Goal: Contribute content: Contribute content

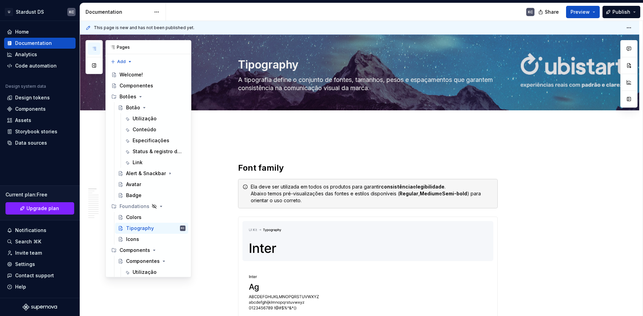
click at [97, 48] on button "button" at bounding box center [94, 49] width 12 height 12
click at [134, 86] on div "Componentes" at bounding box center [136, 85] width 34 height 7
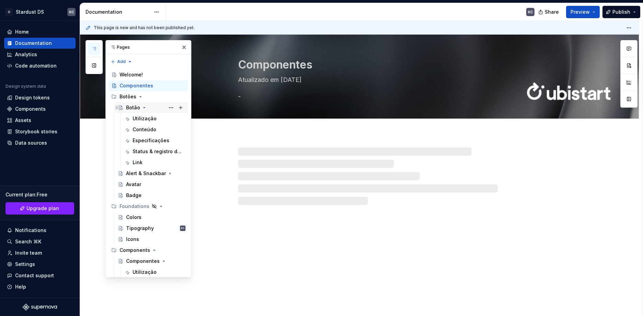
click at [133, 107] on div "Botão" at bounding box center [133, 107] width 14 height 7
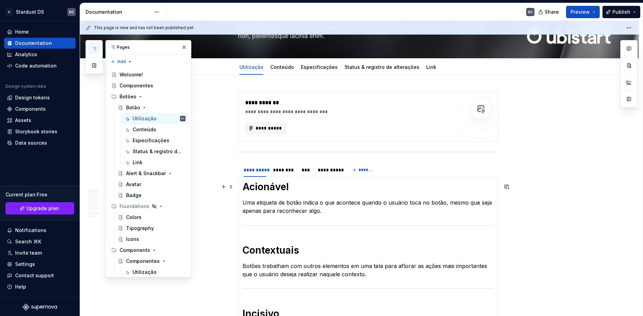
scroll to position [34, 0]
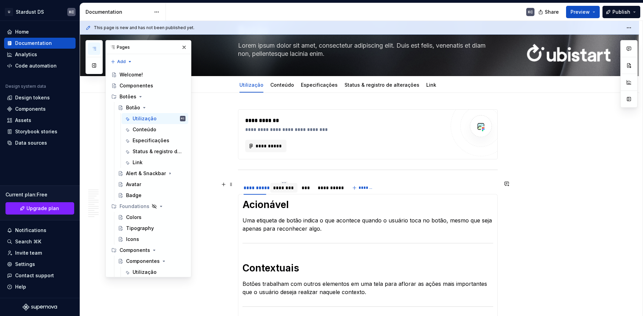
click at [281, 188] on div "********" at bounding box center [284, 188] width 22 height 7
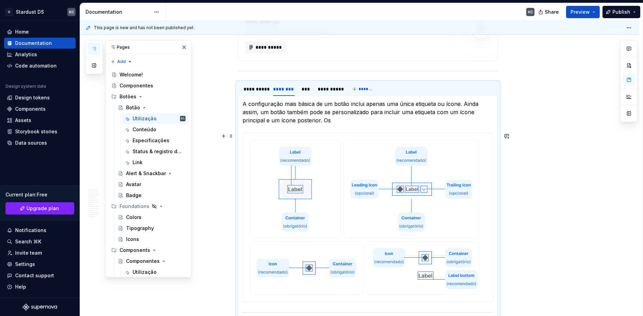
scroll to position [132, 0]
click at [305, 90] on div "***" at bounding box center [305, 90] width 9 height 7
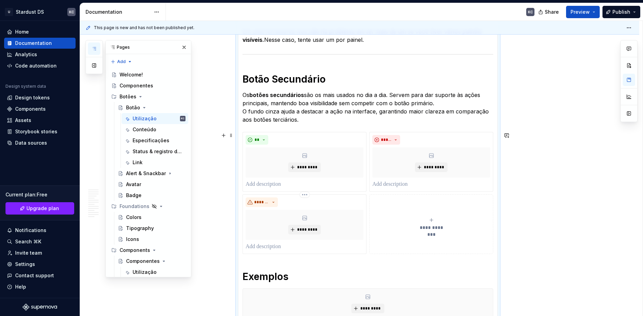
scroll to position [1333, 0]
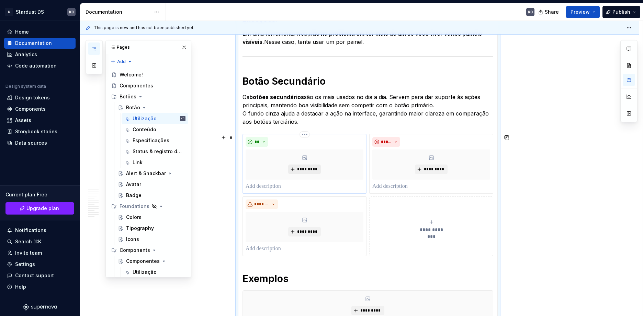
click at [305, 168] on span "*********" at bounding box center [307, 169] width 21 height 5
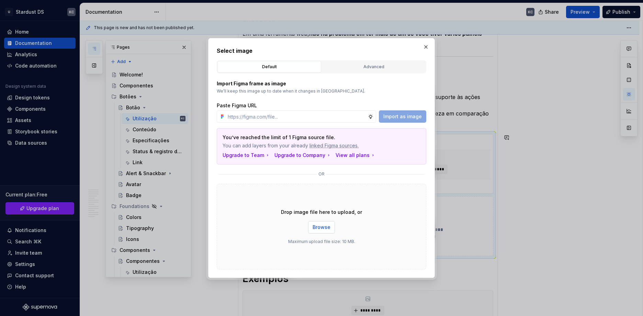
click at [319, 232] on button "Browse" at bounding box center [321, 227] width 27 height 12
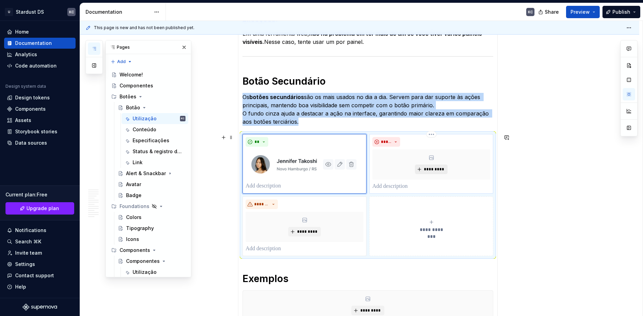
click at [431, 168] on span "*********" at bounding box center [433, 169] width 21 height 5
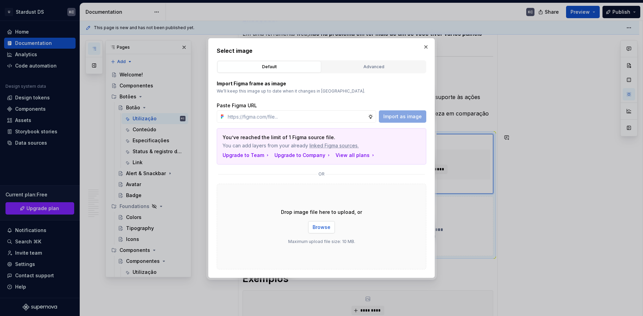
click at [320, 225] on span "Browse" at bounding box center [321, 227] width 18 height 7
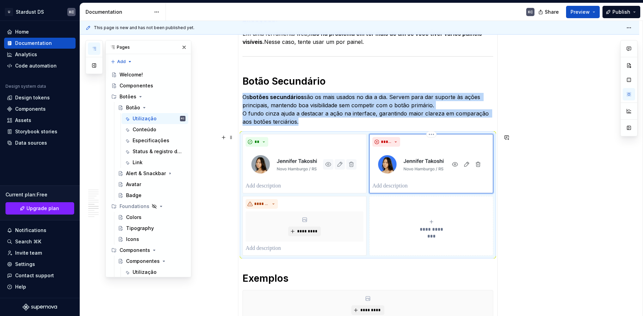
click at [410, 186] on p at bounding box center [431, 186] width 118 height 8
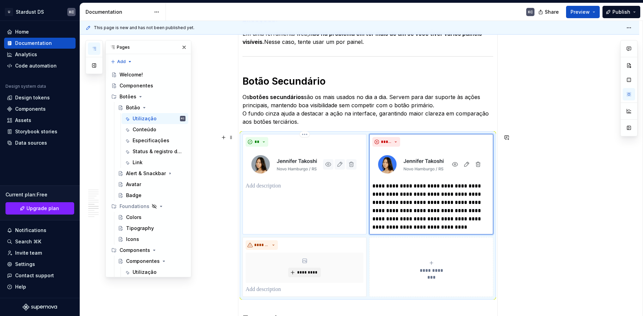
click at [277, 187] on p at bounding box center [304, 186] width 118 height 8
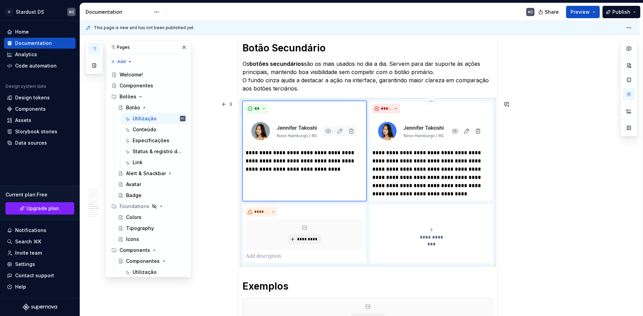
scroll to position [1368, 0]
click at [430, 226] on icon "submit" at bounding box center [430, 228] width 5 height 5
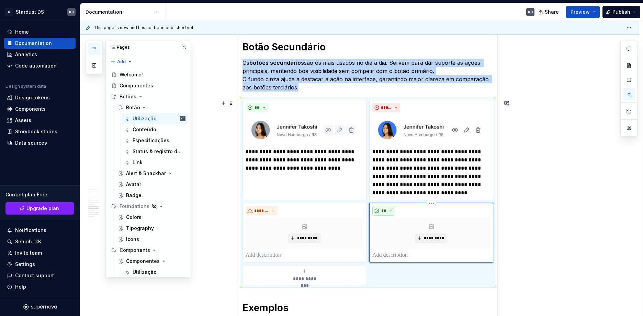
click at [390, 211] on button "**" at bounding box center [383, 211] width 23 height 10
click at [400, 243] on div "Caution" at bounding box center [402, 246] width 19 height 7
click at [268, 211] on span "*******" at bounding box center [261, 210] width 15 height 5
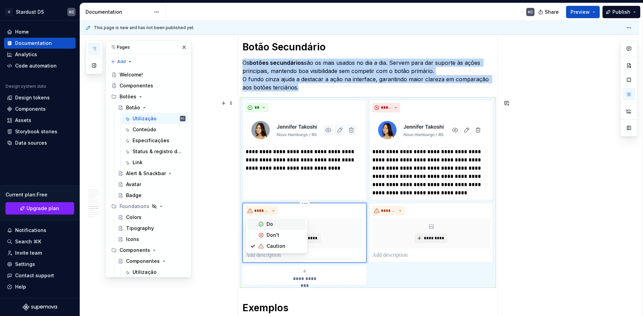
click at [273, 223] on div "Do" at bounding box center [284, 224] width 36 height 7
click at [277, 251] on div "** *********" at bounding box center [304, 233] width 118 height 54
click at [274, 256] on p at bounding box center [304, 256] width 118 height 8
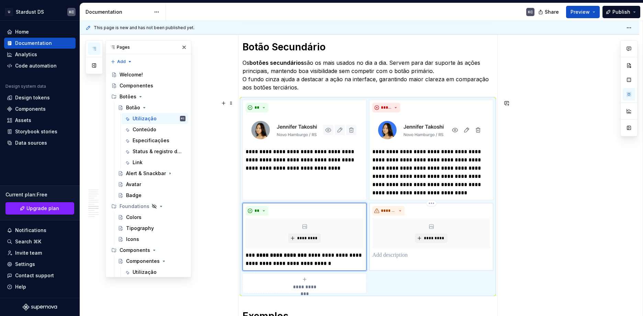
click at [406, 253] on p at bounding box center [431, 256] width 118 height 8
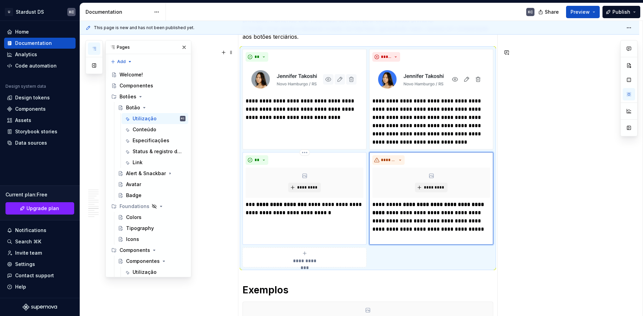
scroll to position [1436, 0]
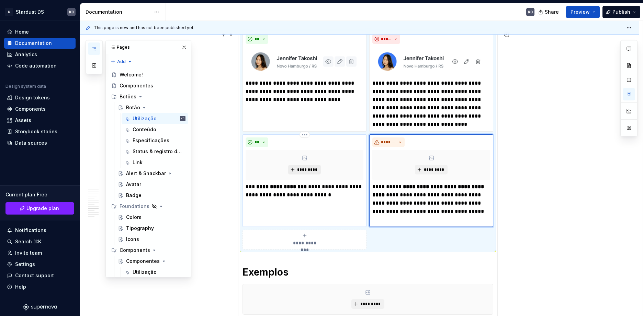
click at [308, 169] on span "*********" at bounding box center [307, 169] width 21 height 5
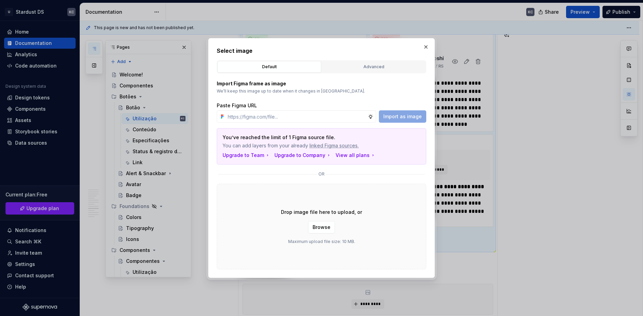
click at [319, 231] on span "Browse" at bounding box center [321, 227] width 18 height 7
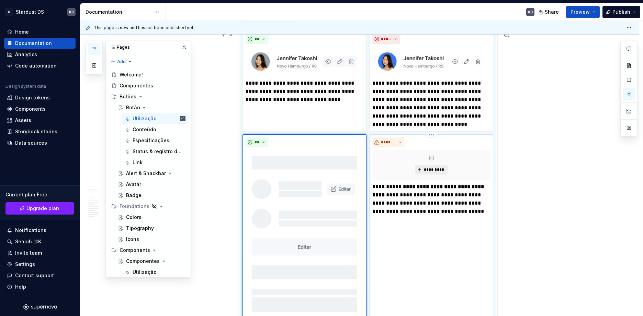
click at [429, 168] on span "*********" at bounding box center [433, 169] width 21 height 5
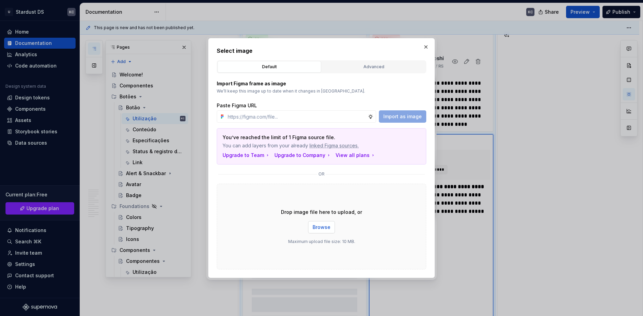
click at [327, 230] on span "Browse" at bounding box center [321, 227] width 18 height 7
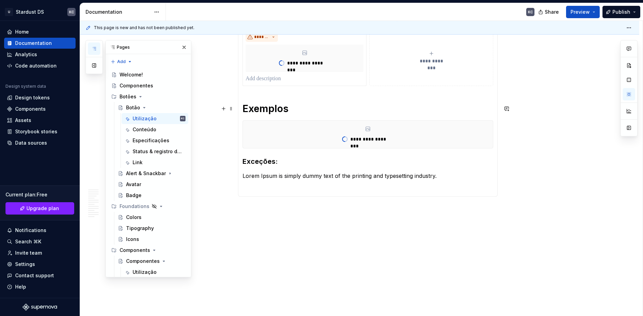
scroll to position [1369, 0]
type textarea "*"
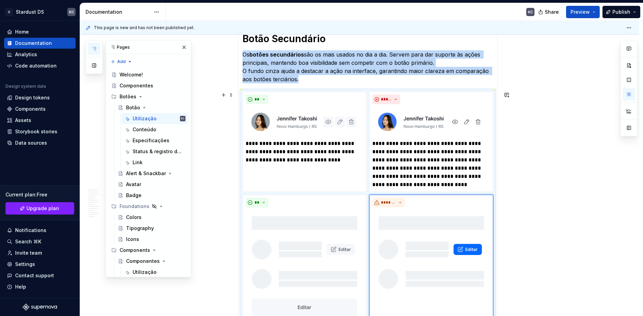
scroll to position [1374, 0]
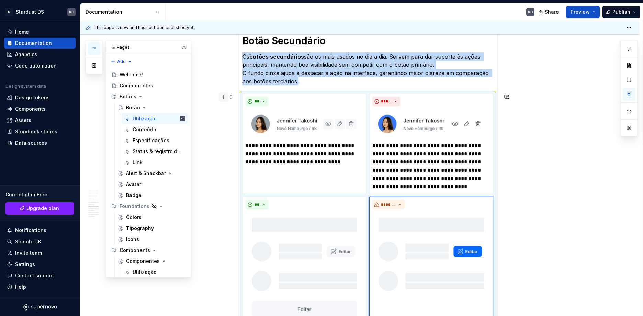
click at [221, 99] on button "button" at bounding box center [224, 97] width 10 height 10
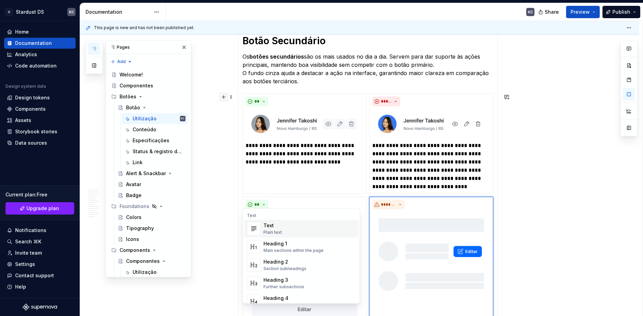
scroll to position [1535, 0]
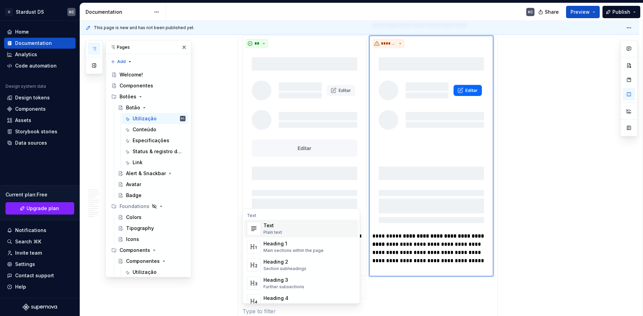
click at [293, 229] on div "Text Plain text" at bounding box center [309, 229] width 92 height 14
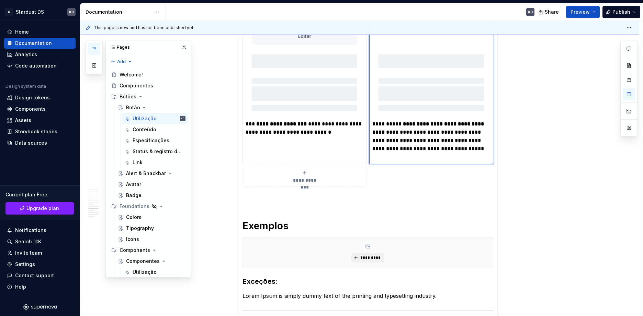
scroll to position [1672, 0]
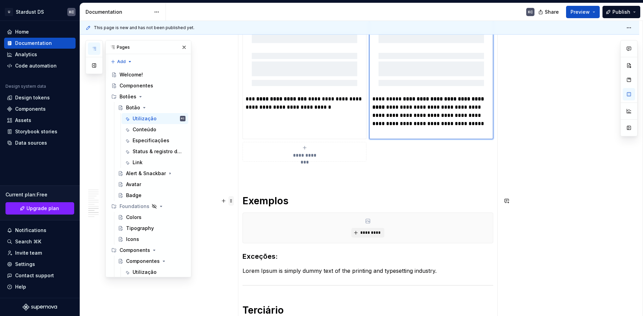
click at [232, 202] on span at bounding box center [230, 201] width 5 height 10
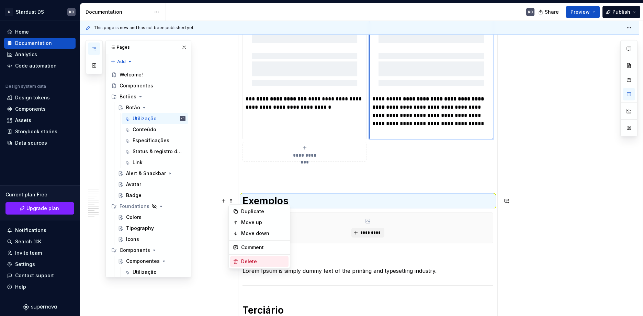
click at [249, 259] on div "Delete" at bounding box center [263, 261] width 45 height 7
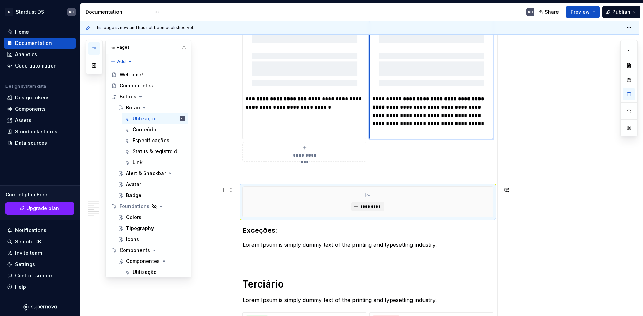
click at [234, 190] on div "**********" at bounding box center [361, 169] width 562 height 296
click at [233, 190] on span at bounding box center [230, 190] width 5 height 10
click at [246, 248] on div "Delete" at bounding box center [263, 250] width 45 height 7
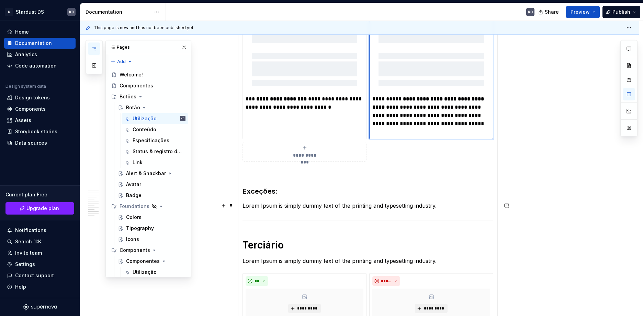
click at [253, 208] on p "Lorem Ipsum is simply dummy text of the printing and typesetting industry." at bounding box center [367, 206] width 251 height 8
click at [282, 205] on p "Lorem Ipsum is simply dummy text of the printing and typesetting industry." at bounding box center [367, 206] width 251 height 8
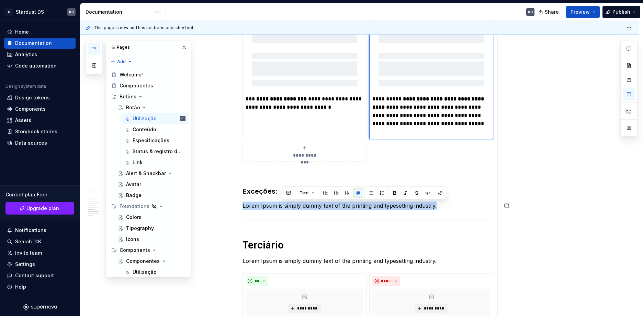
click at [282, 205] on p "Lorem Ipsum is simply dummy text of the printing and typesetting industry." at bounding box center [367, 206] width 251 height 8
paste div
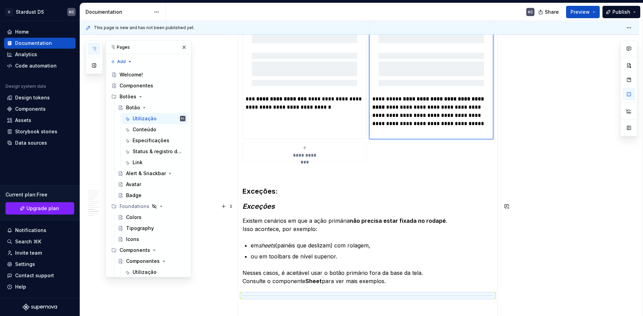
click at [272, 206] on em "Exceções" at bounding box center [258, 206] width 32 height 8
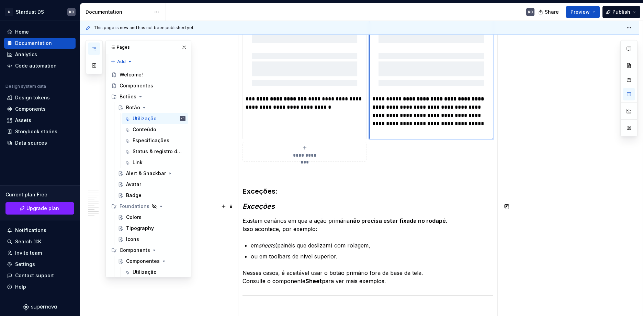
click at [277, 208] on h3 "Exceções" at bounding box center [367, 207] width 251 height 10
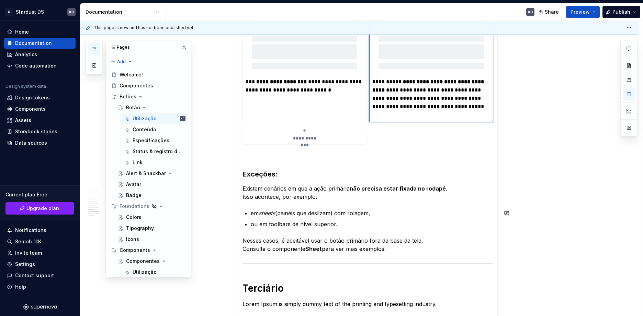
scroll to position [1707, 0]
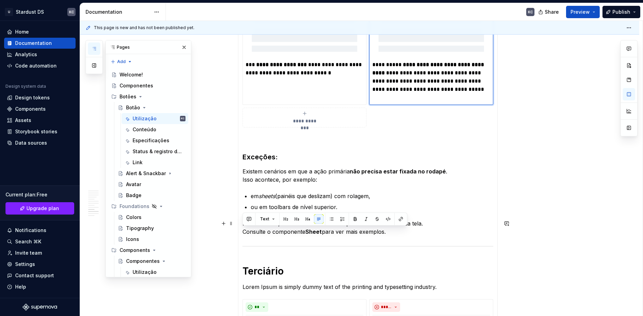
drag, startPoint x: 296, startPoint y: 231, endPoint x: 235, endPoint y: 230, distance: 60.4
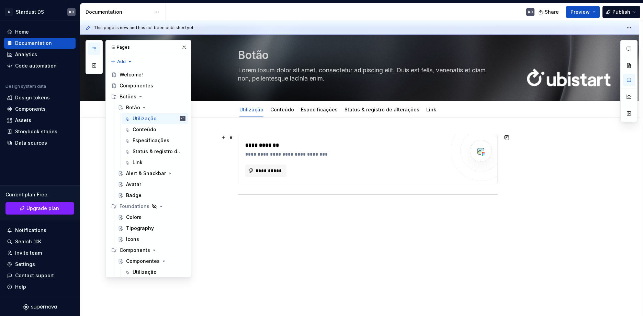
click at [220, 152] on div "**********" at bounding box center [359, 217] width 559 height 199
click at [318, 109] on link "Especificações" at bounding box center [319, 110] width 37 height 6
click at [280, 109] on link "Conteúdo" at bounding box center [282, 110] width 24 height 6
click at [279, 109] on link "Conteúdo" at bounding box center [282, 110] width 24 height 6
click at [279, 110] on link "Conteúdo" at bounding box center [282, 110] width 24 height 6
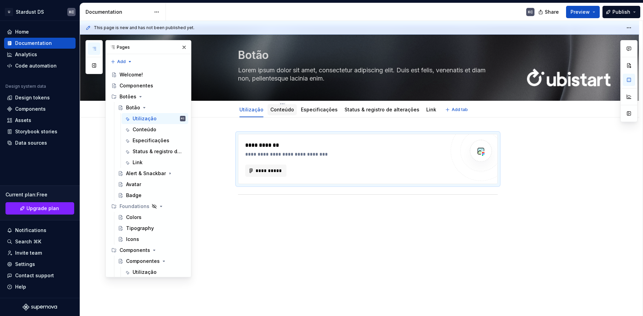
click at [279, 110] on link "Conteúdo" at bounding box center [282, 110] width 24 height 6
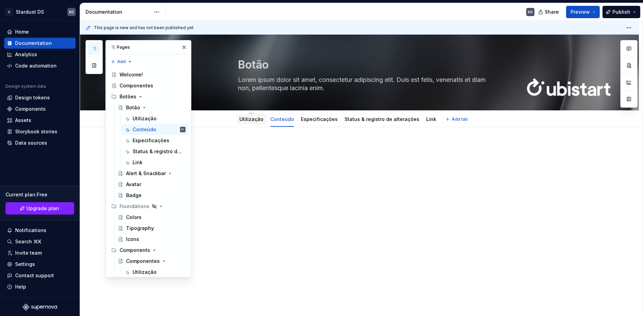
click at [259, 124] on div "Utilização" at bounding box center [251, 119] width 30 height 11
click at [306, 122] on link "Especificações" at bounding box center [319, 119] width 37 height 6
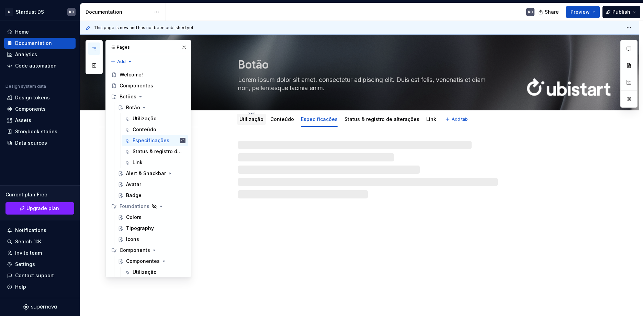
click at [253, 120] on link "Utilização" at bounding box center [251, 119] width 24 height 6
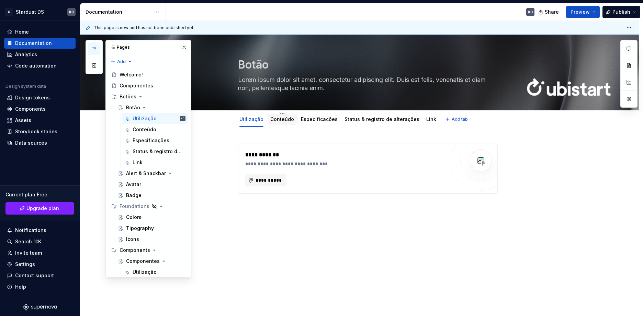
click at [281, 119] on link "Conteúdo" at bounding box center [282, 119] width 24 height 6
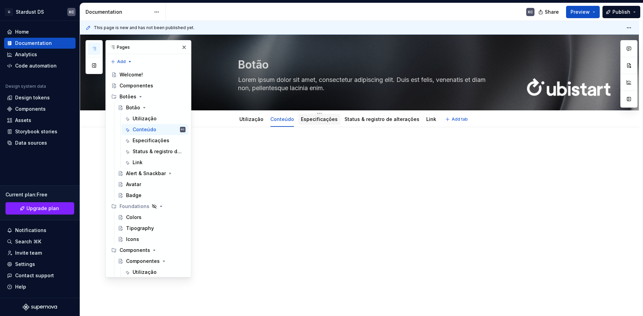
click at [316, 119] on link "Especificações" at bounding box center [319, 119] width 37 height 6
click at [277, 202] on div at bounding box center [359, 200] width 559 height 146
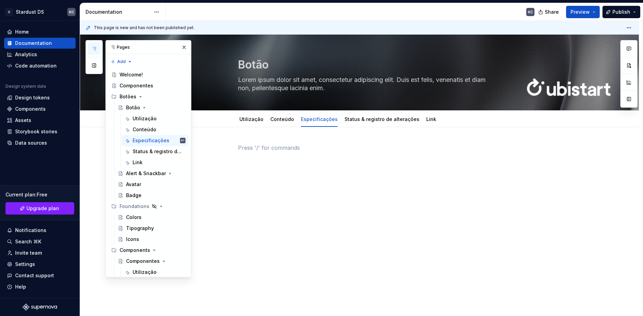
click at [222, 134] on div at bounding box center [359, 200] width 559 height 146
click at [259, 192] on div at bounding box center [359, 200] width 559 height 146
click at [250, 121] on link "Utilização" at bounding box center [251, 119] width 24 height 6
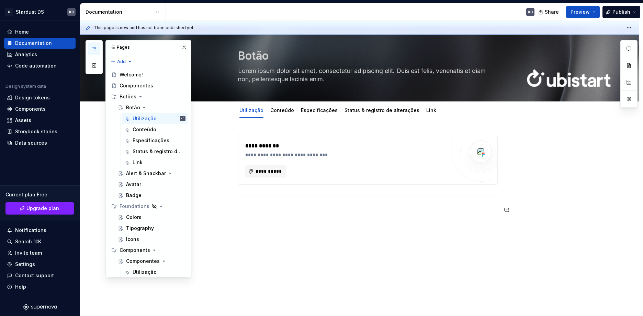
scroll to position [10, 0]
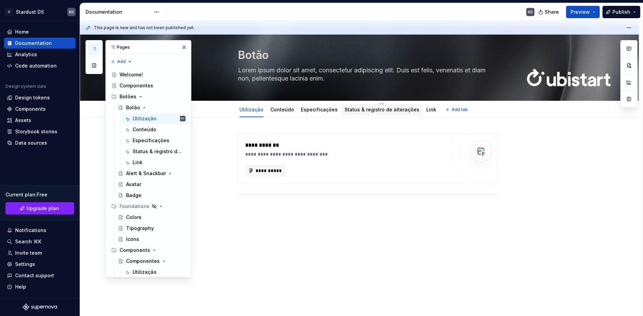
click at [373, 111] on link "Status & registro de alterações" at bounding box center [381, 110] width 75 height 6
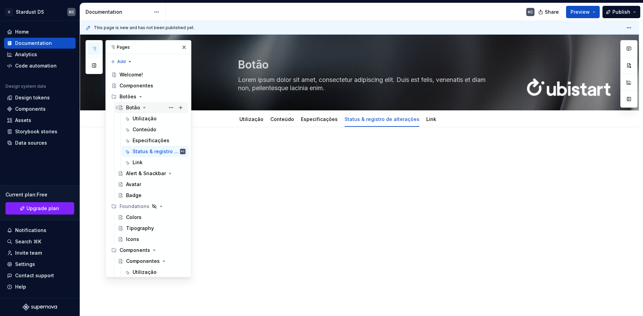
click at [137, 108] on div "Botão" at bounding box center [133, 107] width 14 height 7
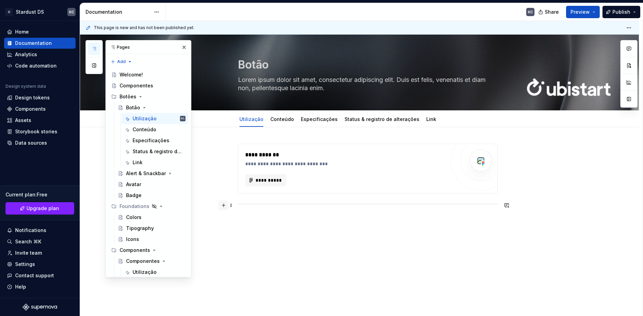
type textarea "*"
click at [225, 206] on button "button" at bounding box center [224, 206] width 10 height 10
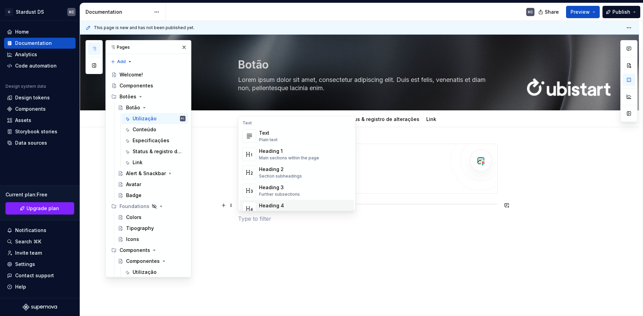
click at [397, 220] on p at bounding box center [367, 219] width 259 height 8
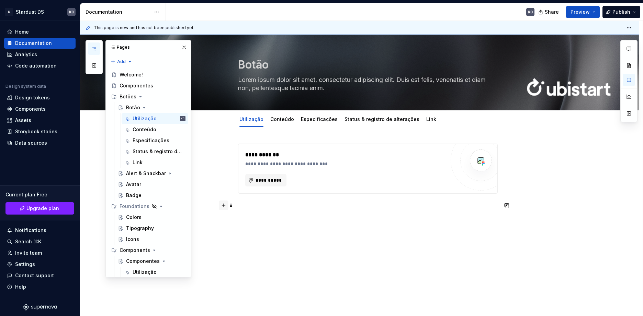
click at [223, 205] on button "button" at bounding box center [224, 206] width 10 height 10
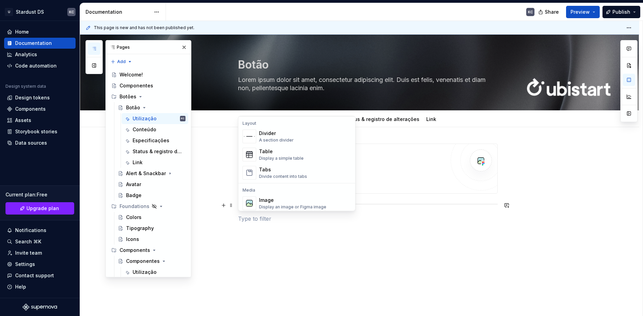
scroll to position [240, 0]
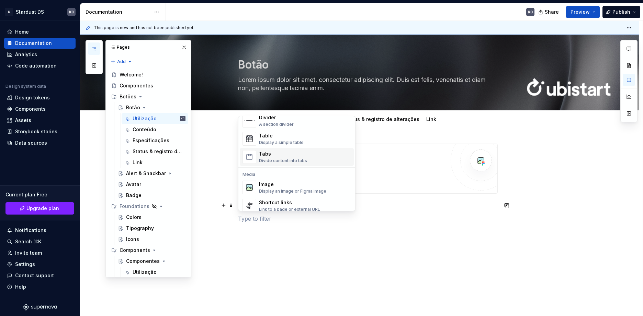
click at [284, 160] on div "Divide content into tabs" at bounding box center [283, 160] width 48 height 5
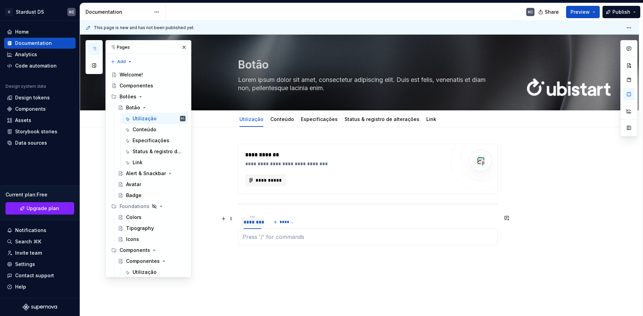
click at [251, 221] on div "********" at bounding box center [252, 222] width 18 height 7
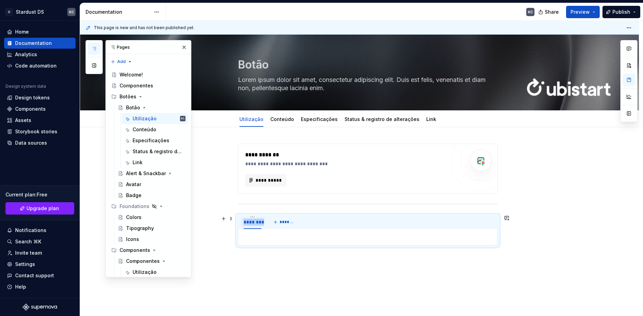
click at [251, 221] on div "********" at bounding box center [252, 222] width 18 height 7
type input "*"
type input "**********"
type textarea "*"
click at [286, 221] on button "*******" at bounding box center [291, 223] width 27 height 10
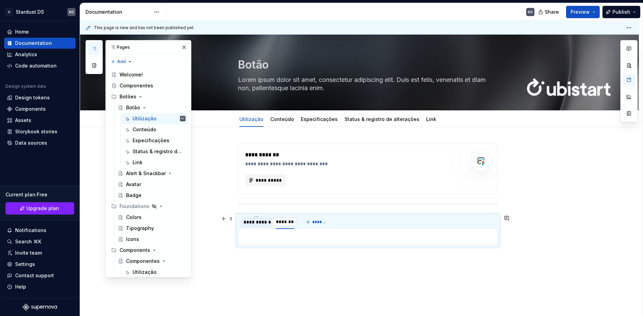
click at [289, 223] on input "********" at bounding box center [284, 222] width 23 height 12
type input "*****"
type textarea "*"
type input "********"
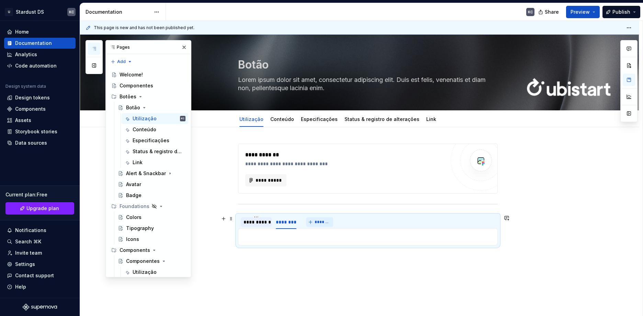
click at [317, 222] on span "*******" at bounding box center [321, 222] width 15 height 5
type input "***"
click at [338, 221] on span "*******" at bounding box center [339, 222] width 15 height 5
click at [332, 221] on input "********" at bounding box center [328, 222] width 23 height 12
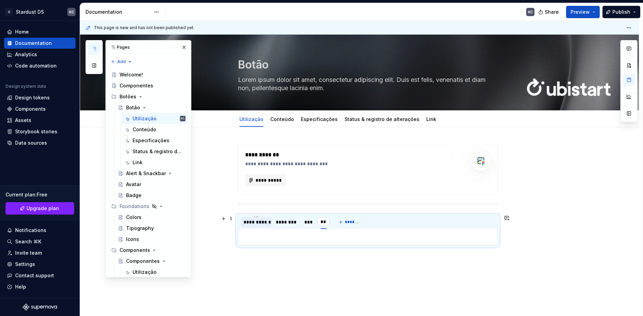
type input "*"
type input "**********"
click at [253, 225] on div "**********" at bounding box center [255, 222] width 25 height 7
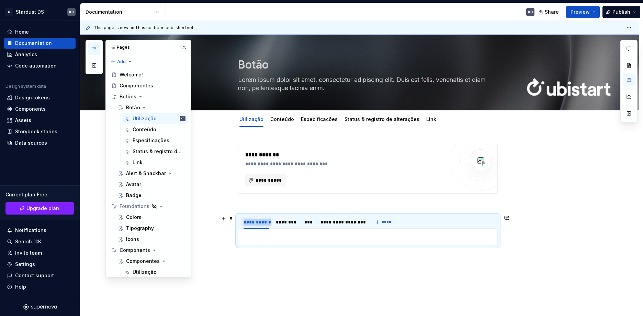
click at [253, 225] on div "**********" at bounding box center [255, 222] width 25 height 7
click at [252, 224] on input "**********" at bounding box center [256, 222] width 31 height 12
type input "**********"
click at [261, 223] on input "**********" at bounding box center [255, 222] width 28 height 12
type textarea "*"
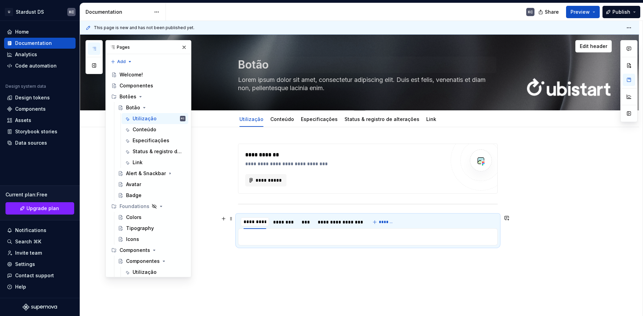
type input "**********"
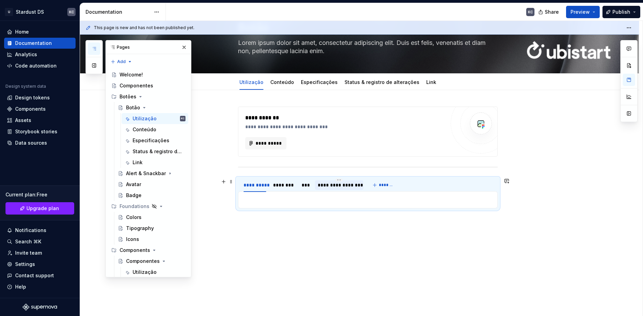
scroll to position [61, 0]
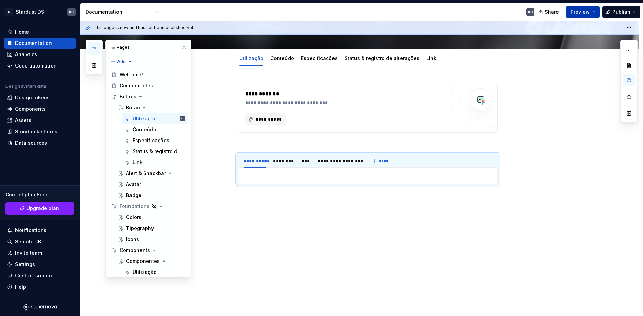
click at [595, 13] on button "Preview" at bounding box center [583, 12] width 34 height 12
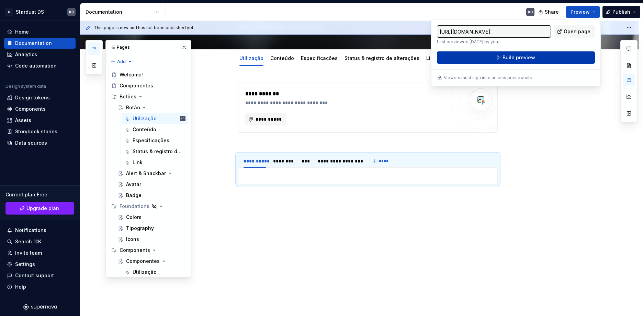
click at [541, 56] on button "Build preview" at bounding box center [516, 57] width 158 height 12
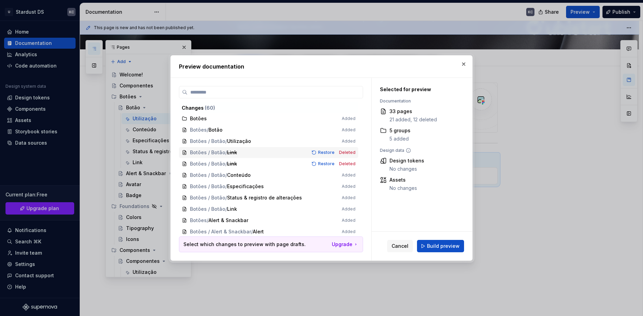
scroll to position [43, 0]
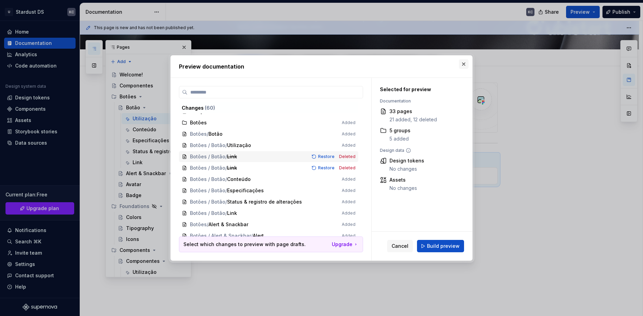
click at [462, 64] on button "button" at bounding box center [464, 64] width 10 height 10
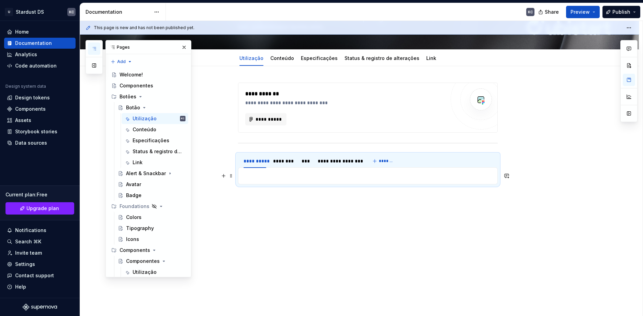
click at [245, 175] on p at bounding box center [367, 176] width 251 height 8
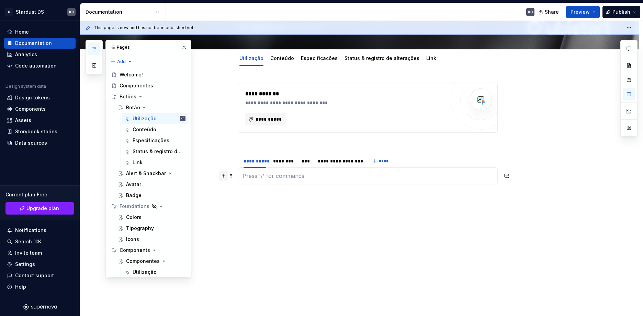
click at [222, 176] on button "button" at bounding box center [224, 176] width 10 height 10
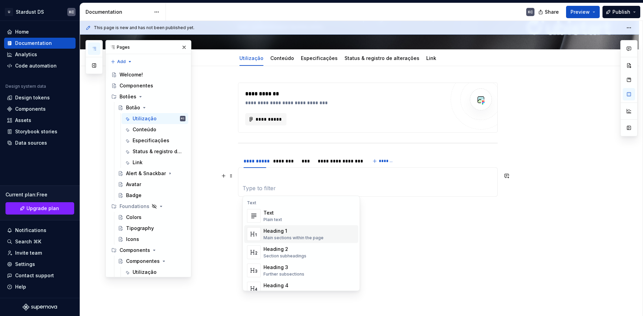
click at [292, 230] on div "Heading 1" at bounding box center [293, 231] width 60 height 7
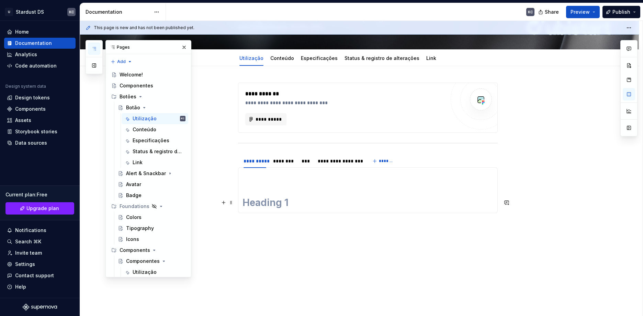
click at [262, 199] on h1 at bounding box center [367, 203] width 251 height 12
drag, startPoint x: 226, startPoint y: 202, endPoint x: 255, endPoint y: 208, distance: 29.1
click at [226, 202] on button "button" at bounding box center [224, 203] width 10 height 10
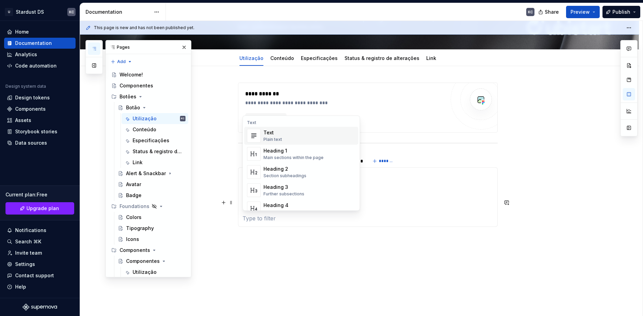
click at [274, 135] on div "Text" at bounding box center [272, 132] width 19 height 7
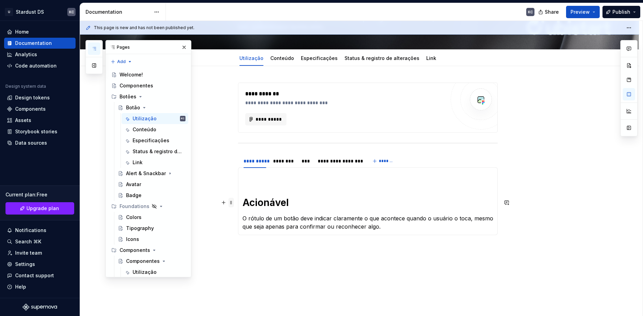
click at [231, 204] on span at bounding box center [230, 203] width 5 height 10
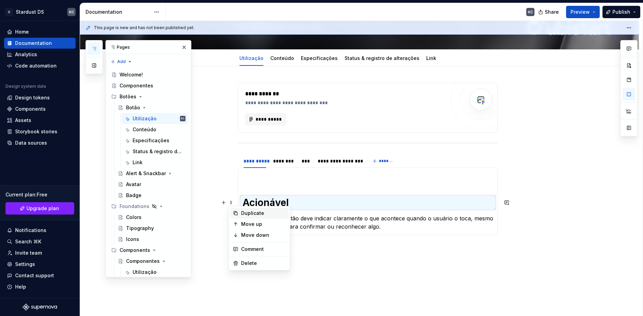
click at [244, 213] on div "Duplicate" at bounding box center [263, 213] width 45 height 7
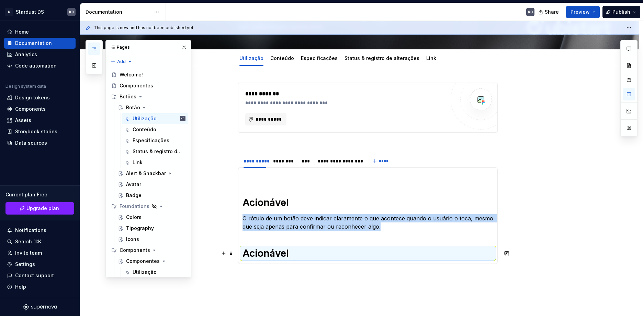
click at [270, 255] on h1 "Acionável" at bounding box center [367, 253] width 251 height 12
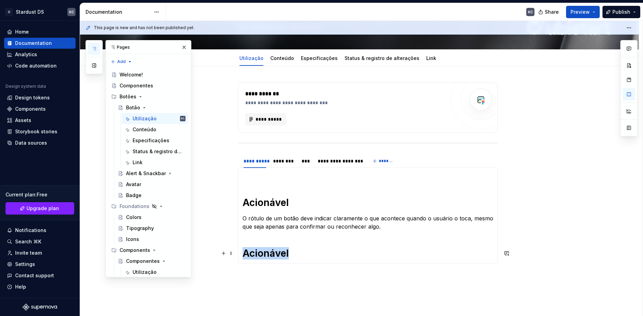
click at [270, 255] on h1 "Acionável" at bounding box center [367, 253] width 251 height 12
click at [231, 255] on span at bounding box center [230, 254] width 5 height 10
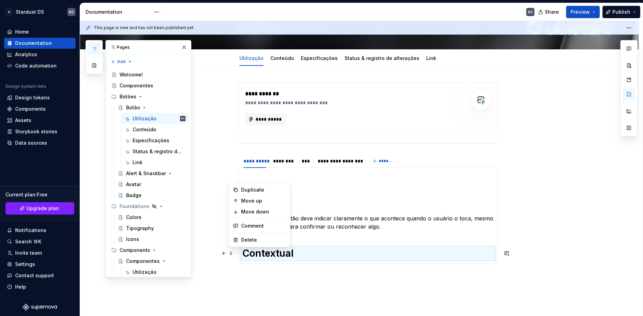
click at [324, 222] on p "O rótulo de um botão deve indicar claramente o que acontece quando o usuário o …" at bounding box center [367, 223] width 251 height 16
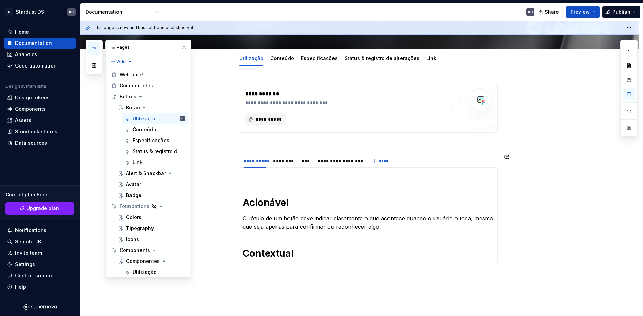
click at [270, 260] on div "Acionável O rótulo de um botão deve indicar claramente o que acontece quando o …" at bounding box center [367, 215] width 259 height 97
click at [302, 258] on h1 "Contextual" at bounding box center [367, 253] width 251 height 12
click at [275, 269] on p at bounding box center [367, 269] width 251 height 8
click at [297, 267] on p at bounding box center [367, 269] width 251 height 8
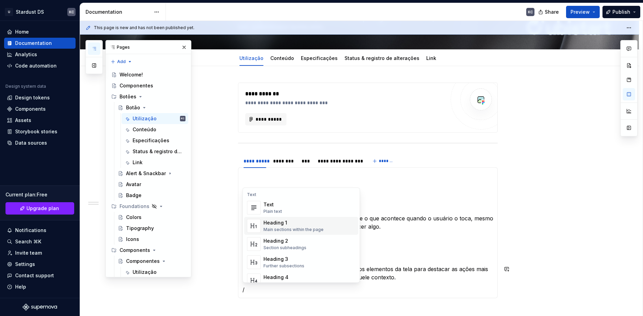
click at [300, 225] on div "Heading 1" at bounding box center [293, 223] width 60 height 7
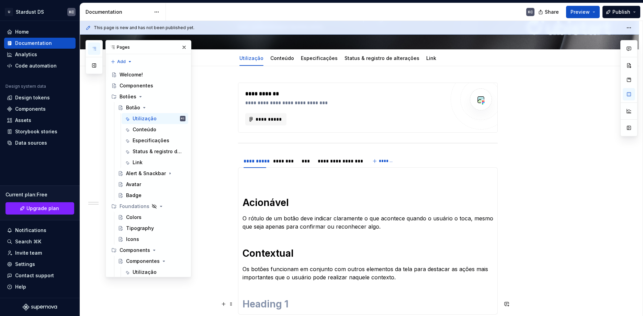
click at [258, 305] on h1 at bounding box center [367, 304] width 251 height 12
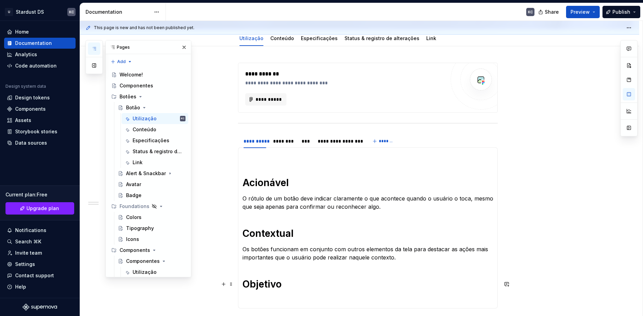
scroll to position [138, 0]
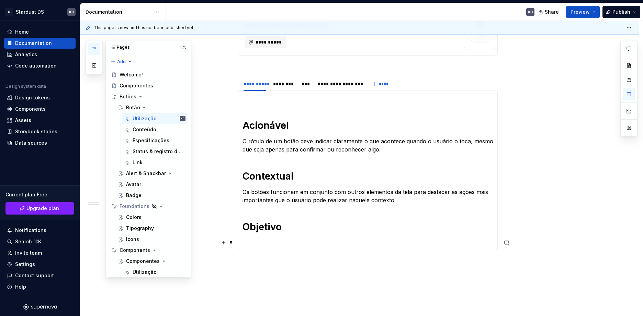
click at [267, 239] on p at bounding box center [367, 243] width 251 height 8
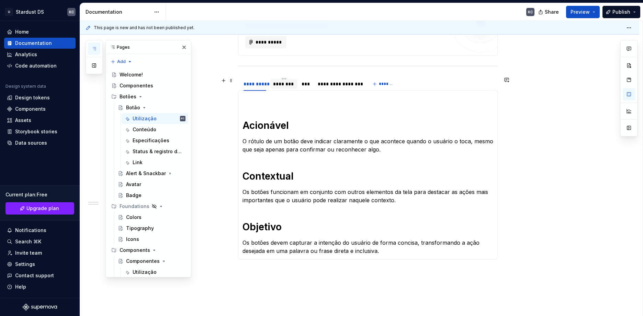
click at [286, 83] on div "********" at bounding box center [284, 84] width 22 height 7
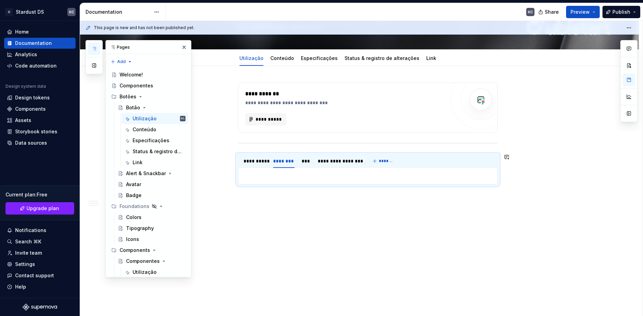
click at [268, 172] on div "Acionável O rótulo de um botão deve indicar claramente o que acontece quando o …" at bounding box center [367, 175] width 259 height 17
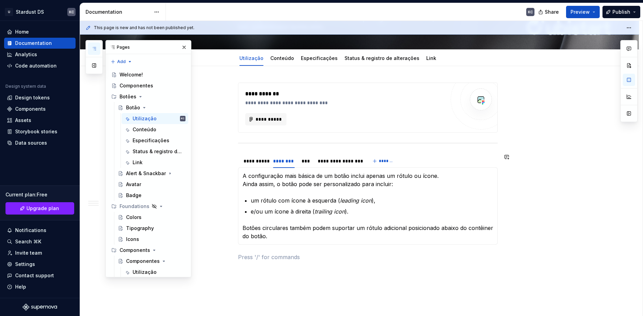
scroll to position [121, 0]
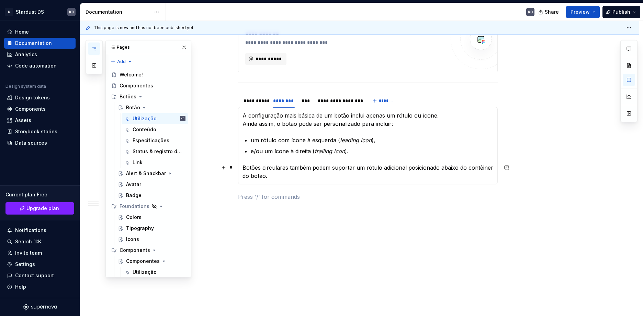
click at [284, 177] on p "Botões circulares também podem suportar um rótulo adicional posicionado abaixo …" at bounding box center [367, 172] width 251 height 16
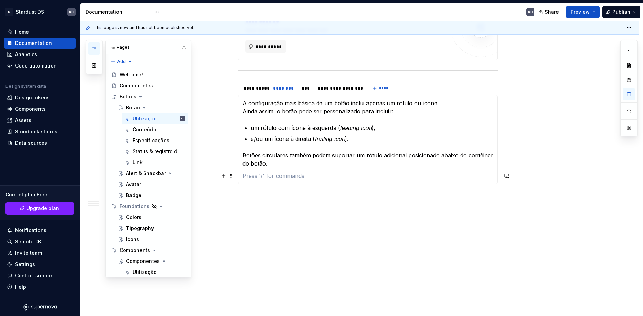
click at [250, 175] on p at bounding box center [367, 176] width 251 height 8
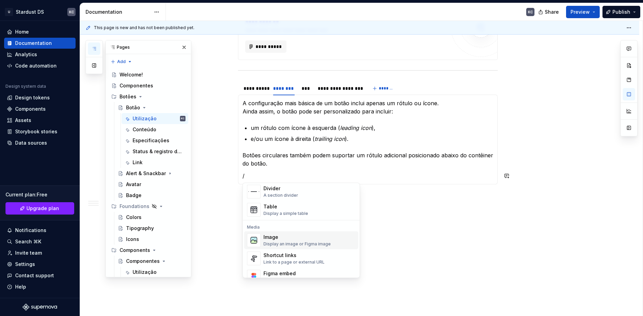
scroll to position [240, 0]
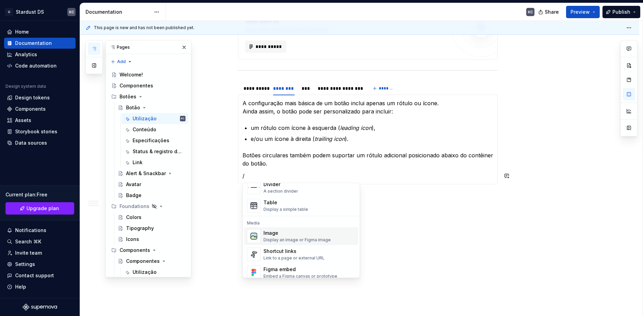
click at [298, 237] on div "Image Display an image or Figma image" at bounding box center [296, 236] width 67 height 13
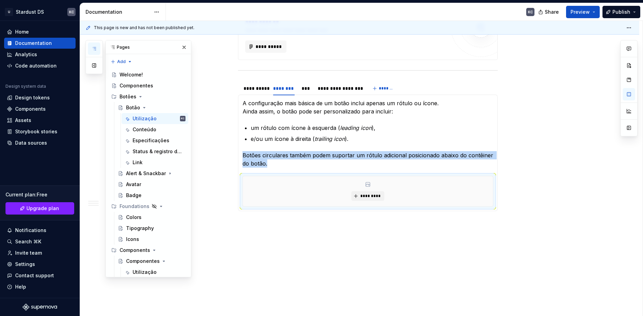
type textarea "*"
click at [231, 183] on span at bounding box center [230, 180] width 5 height 10
click at [225, 181] on button "button" at bounding box center [224, 180] width 10 height 10
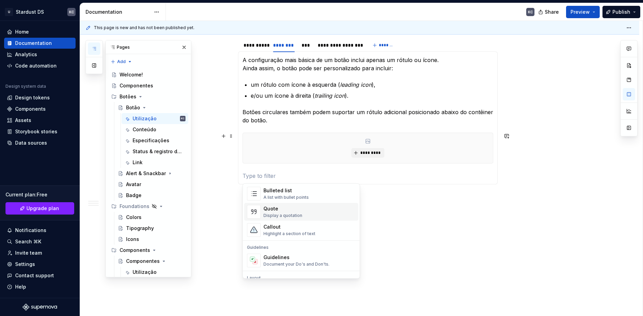
scroll to position [172, 0]
click at [271, 253] on div "Divider" at bounding box center [280, 254] width 35 height 7
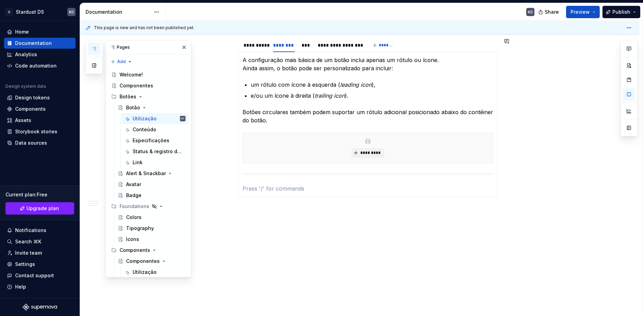
click at [250, 189] on p at bounding box center [367, 189] width 251 height 8
click at [258, 187] on p at bounding box center [367, 189] width 251 height 8
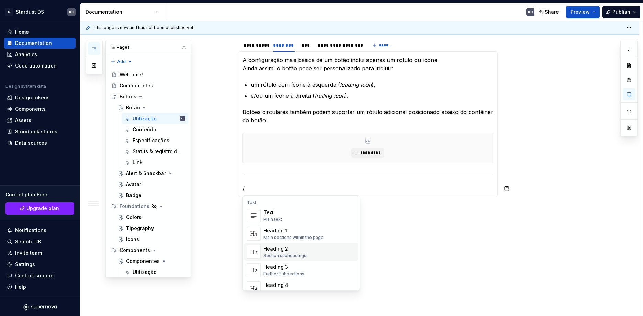
click at [292, 235] on div "Heading 1 Main sections within the page" at bounding box center [293, 234] width 60 height 13
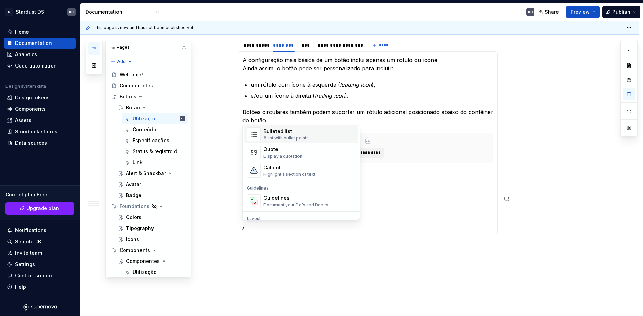
scroll to position [206, 0]
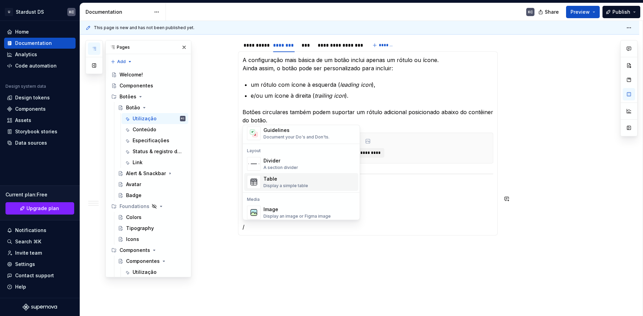
click at [289, 178] on div "Table" at bounding box center [285, 179] width 45 height 7
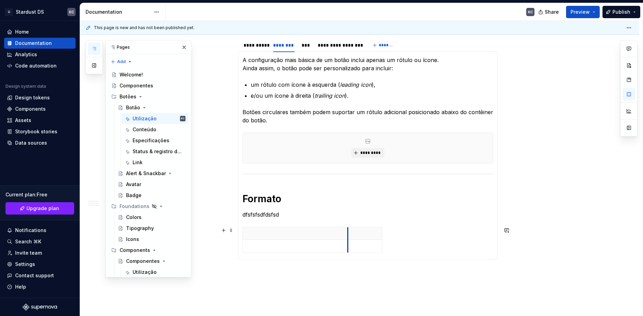
drag, startPoint x: 277, startPoint y: 233, endPoint x: 348, endPoint y: 232, distance: 71.0
click at [348, 232] on th at bounding box center [365, 234] width 34 height 13
drag, startPoint x: 381, startPoint y: 234, endPoint x: 446, endPoint y: 234, distance: 65.2
drag, startPoint x: 347, startPoint y: 233, endPoint x: 377, endPoint y: 232, distance: 29.9
drag, startPoint x: 471, startPoint y: 233, endPoint x: 491, endPoint y: 232, distance: 20.6
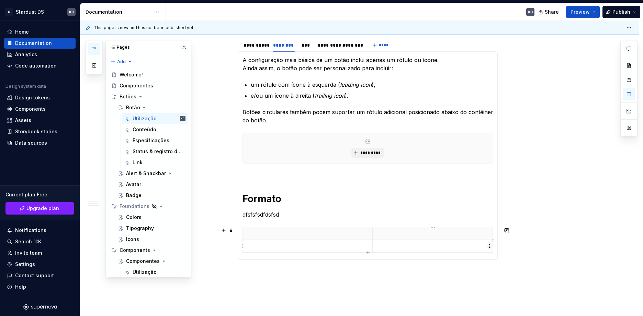
click at [489, 246] on html "U Stardust DS KC Home Documentation Analytics Code automation Design system dat…" at bounding box center [321, 158] width 643 height 316
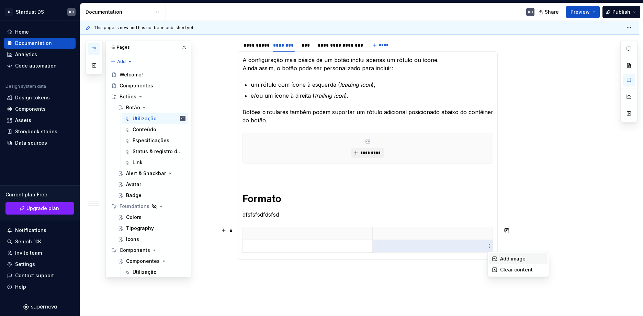
click at [498, 258] on div "Add image" at bounding box center [518, 259] width 58 height 11
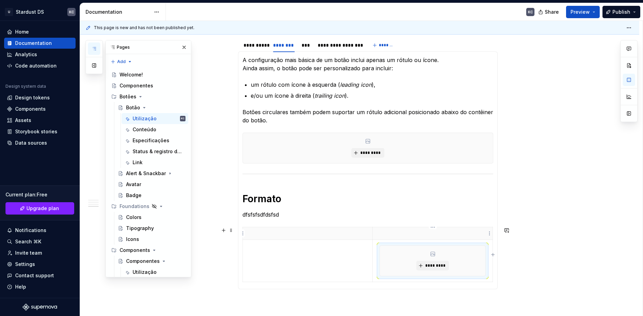
click at [459, 232] on p at bounding box center [433, 233] width 112 height 7
click at [458, 232] on p at bounding box center [433, 233] width 112 height 7
click at [296, 233] on p at bounding box center [307, 233] width 121 height 7
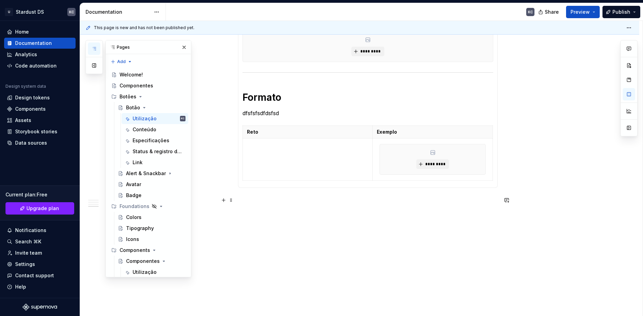
scroll to position [280, 0]
click at [232, 128] on span at bounding box center [230, 128] width 5 height 10
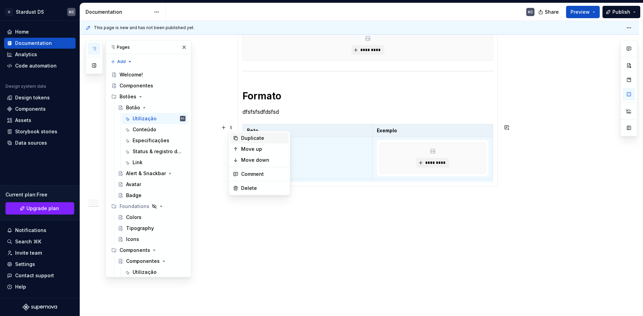
click at [246, 137] on div "Duplicate" at bounding box center [263, 138] width 45 height 7
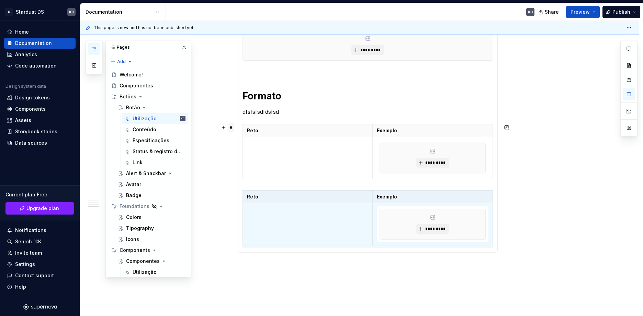
click at [232, 128] on span at bounding box center [230, 128] width 5 height 10
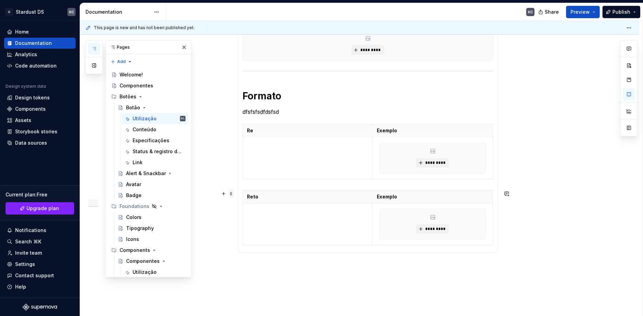
click at [232, 194] on span at bounding box center [230, 194] width 5 height 10
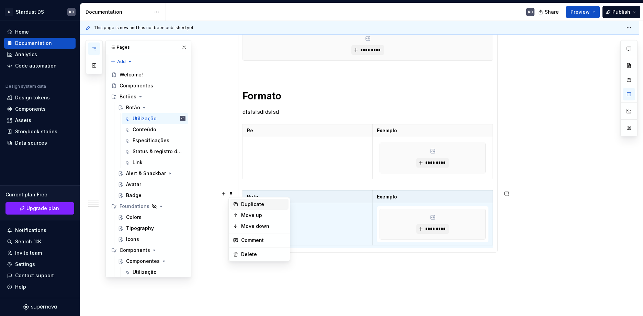
click at [246, 203] on div "Duplicate" at bounding box center [263, 204] width 45 height 7
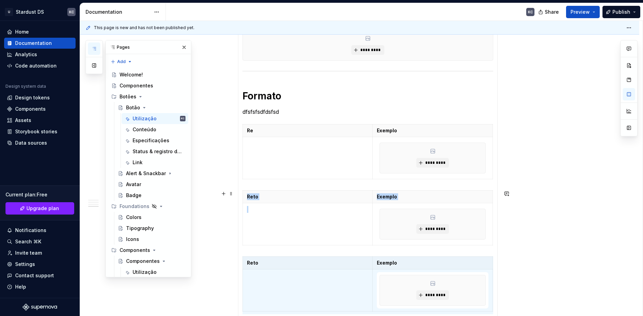
scroll to position [283, 0]
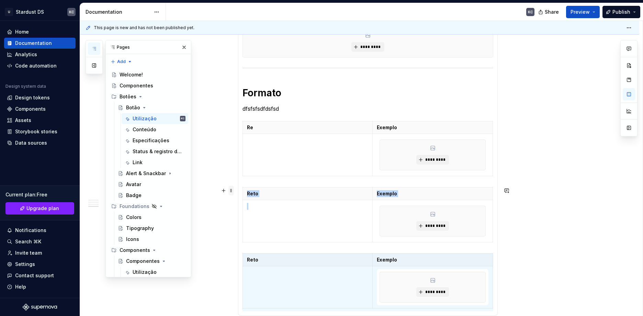
click at [230, 191] on span at bounding box center [230, 191] width 5 height 10
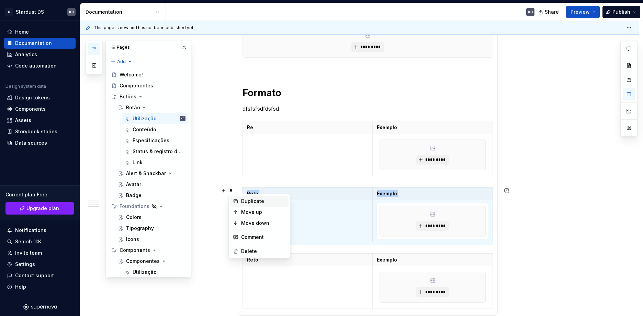
click at [251, 203] on div "Duplicate" at bounding box center [263, 201] width 45 height 7
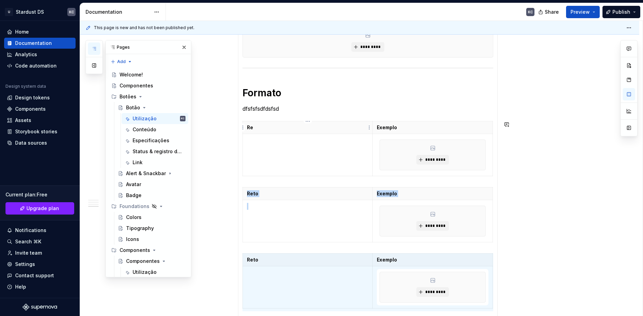
click at [249, 128] on p "Re" at bounding box center [307, 127] width 121 height 7
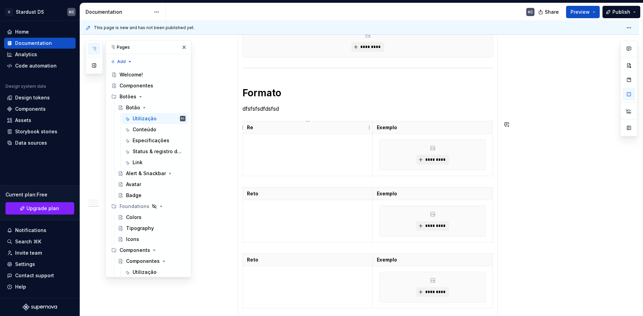
click at [249, 128] on p "Re" at bounding box center [307, 127] width 121 height 7
click at [259, 128] on p "RRetangulare" at bounding box center [307, 127] width 121 height 7
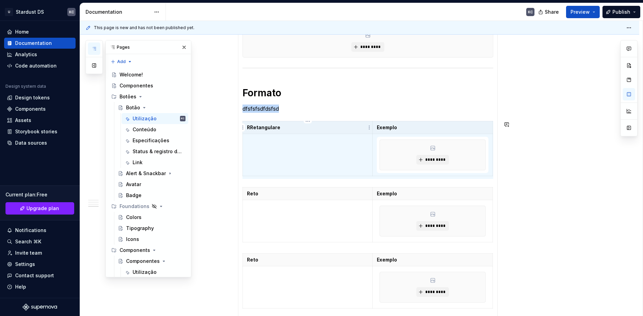
click at [259, 128] on p "RRetangulare" at bounding box center [307, 127] width 121 height 7
click at [262, 126] on p "RRetangulare" at bounding box center [307, 127] width 121 height 7
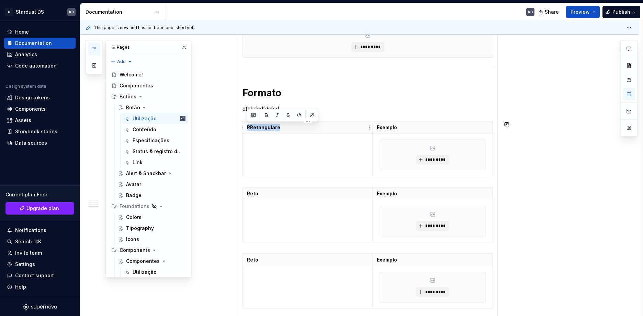
click at [262, 126] on p "RRetangulare" at bounding box center [307, 127] width 121 height 7
click at [282, 148] on td at bounding box center [308, 155] width 130 height 42
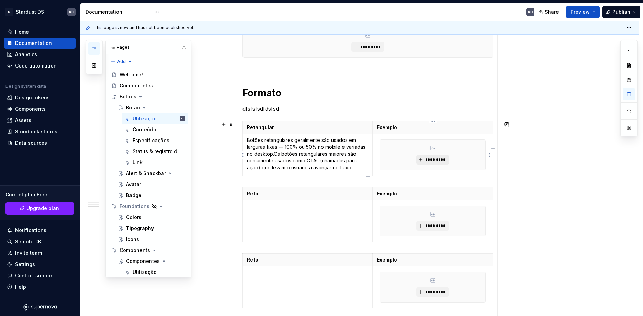
click at [437, 159] on span "*********" at bounding box center [435, 159] width 21 height 5
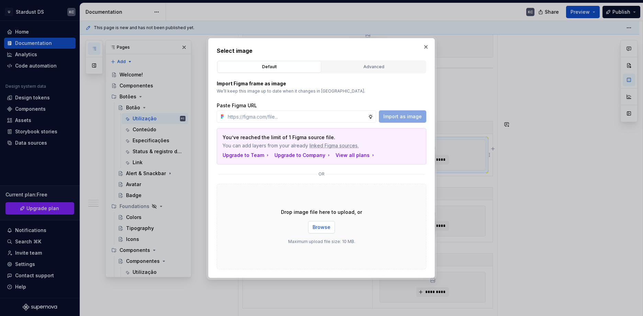
click at [325, 224] on span "Browse" at bounding box center [321, 227] width 18 height 7
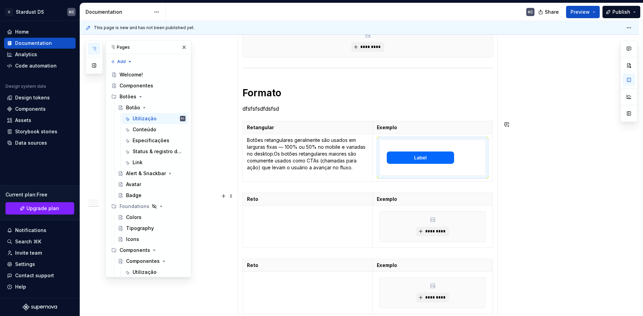
drag, startPoint x: 305, startPoint y: 195, endPoint x: 300, endPoint y: 197, distance: 5.5
click at [300, 197] on p "Reto" at bounding box center [307, 199] width 121 height 7
click at [252, 201] on p "Reto" at bounding box center [307, 199] width 121 height 7
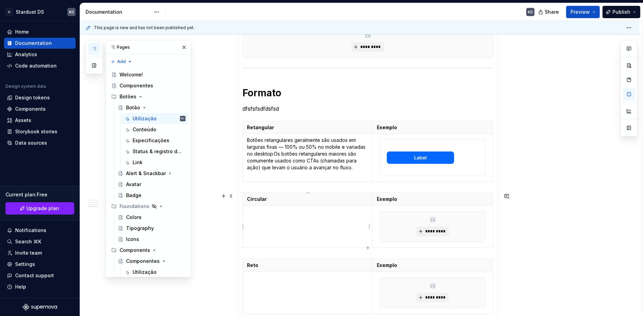
click at [277, 219] on td at bounding box center [308, 227] width 130 height 42
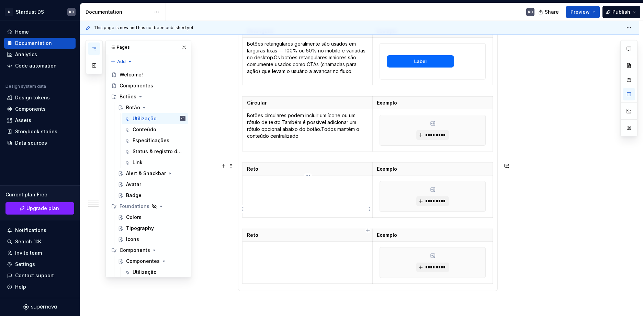
scroll to position [386, 0]
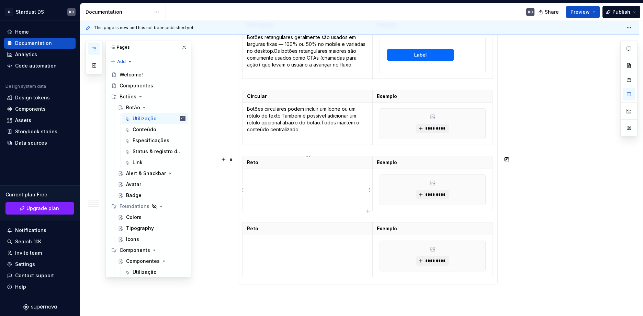
click at [267, 180] on td at bounding box center [308, 190] width 130 height 42
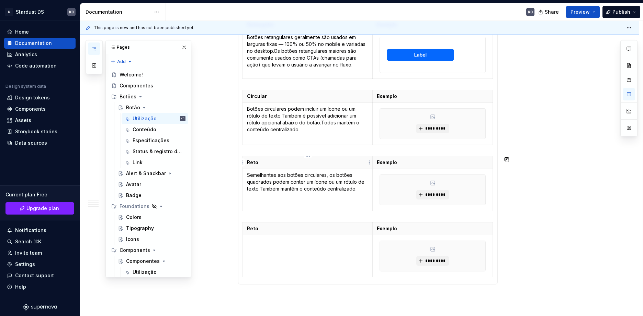
click at [256, 161] on p "Reto" at bounding box center [307, 162] width 121 height 7
click at [252, 162] on p "Reto" at bounding box center [307, 162] width 121 height 7
click at [256, 228] on p "Reto" at bounding box center [307, 228] width 121 height 7
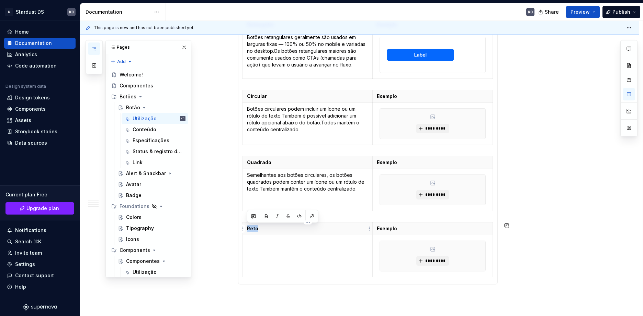
click at [256, 228] on p "Reto" at bounding box center [307, 228] width 121 height 7
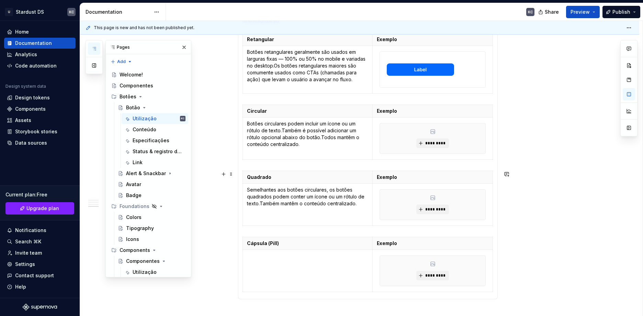
scroll to position [352, 0]
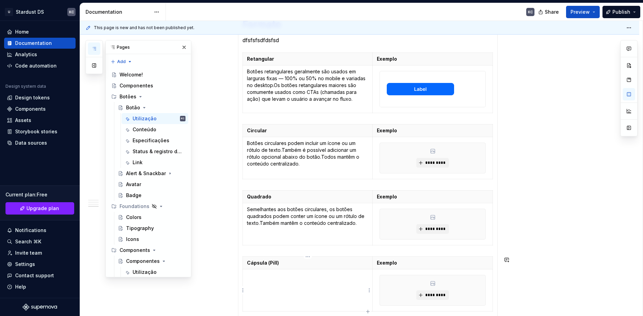
click at [268, 290] on td at bounding box center [308, 291] width 130 height 42
click at [433, 165] on span "*********" at bounding box center [435, 162] width 21 height 5
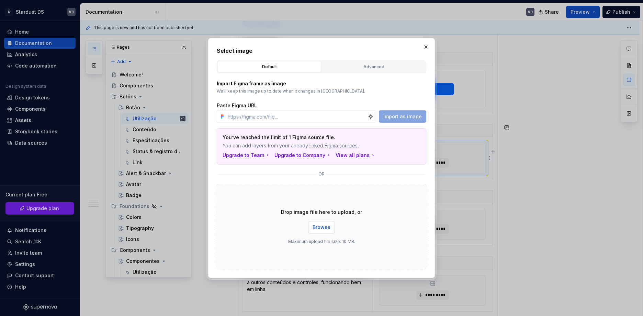
click at [324, 232] on button "Browse" at bounding box center [321, 227] width 27 height 12
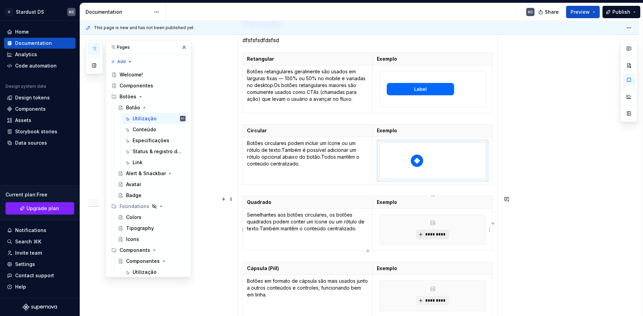
click at [436, 232] on span "*********" at bounding box center [435, 234] width 21 height 5
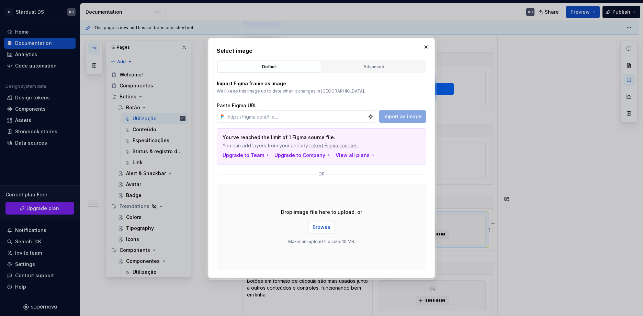
click at [323, 226] on span "Browse" at bounding box center [321, 227] width 18 height 7
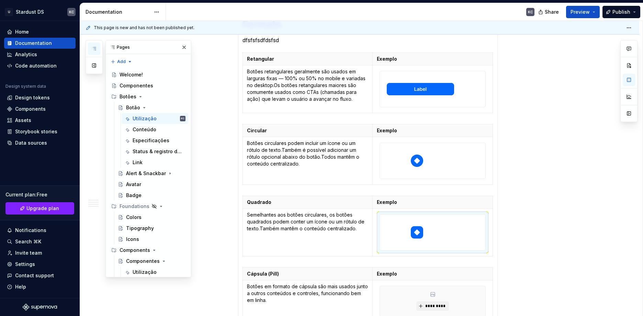
scroll to position [455, 0]
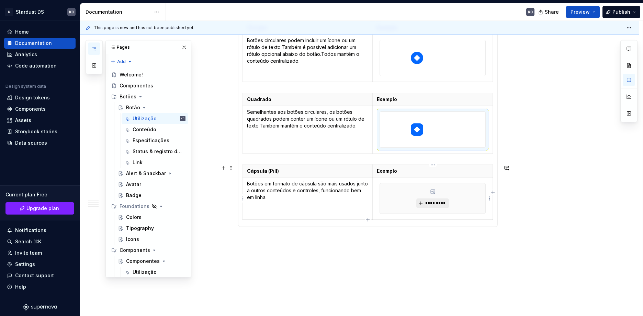
click at [433, 205] on span "*********" at bounding box center [435, 203] width 21 height 5
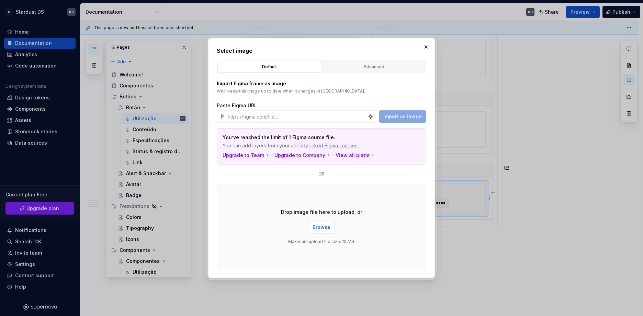
click at [311, 233] on button "Browse" at bounding box center [321, 227] width 27 height 12
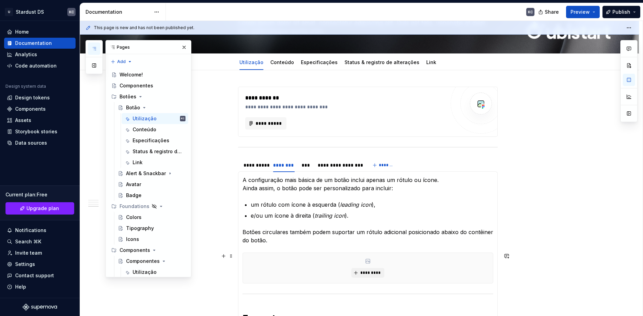
scroll to position [57, 0]
click at [304, 167] on div "***" at bounding box center [305, 165] width 9 height 7
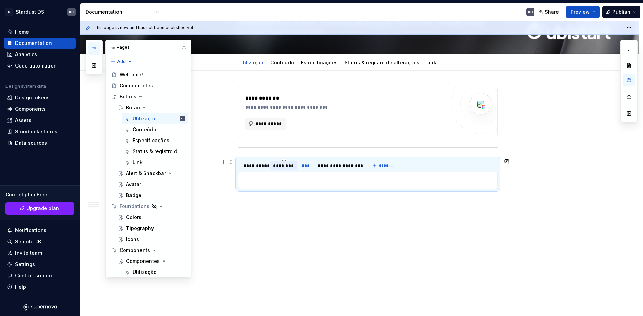
click at [289, 168] on div "********" at bounding box center [284, 165] width 22 height 7
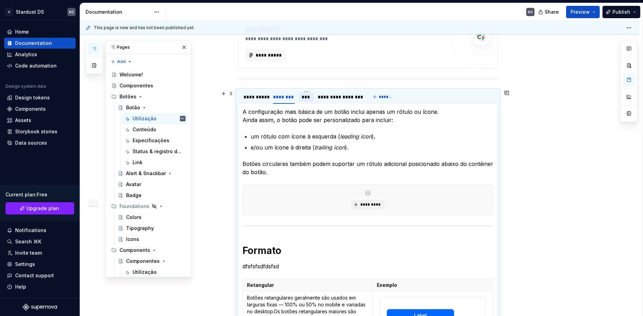
click at [307, 96] on div "***" at bounding box center [305, 97] width 9 height 7
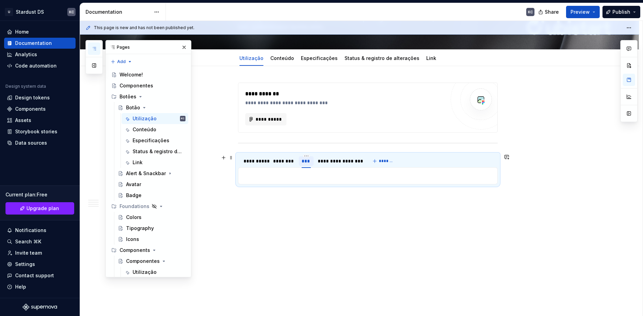
scroll to position [61, 0]
copy hr
click at [250, 176] on p at bounding box center [367, 176] width 251 height 8
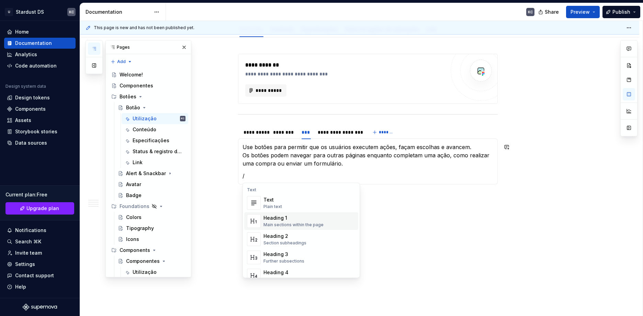
scroll to position [106, 0]
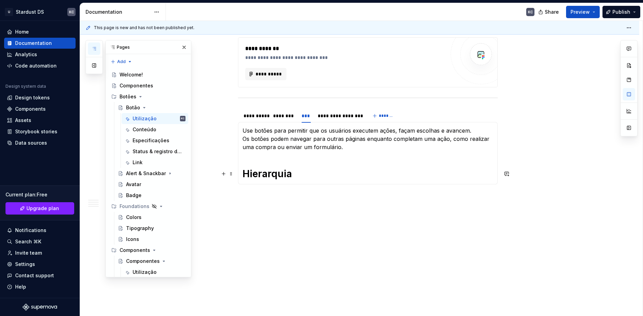
click at [295, 172] on h1 "Hierarquia" at bounding box center [367, 174] width 251 height 12
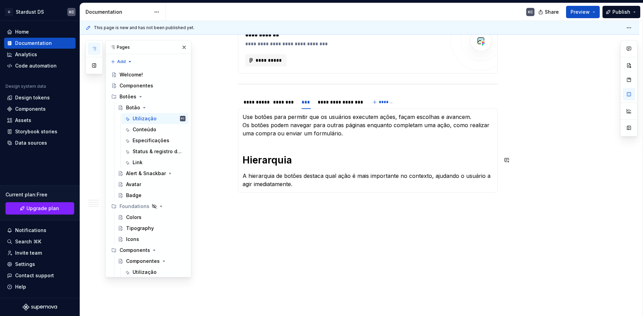
scroll to position [125, 0]
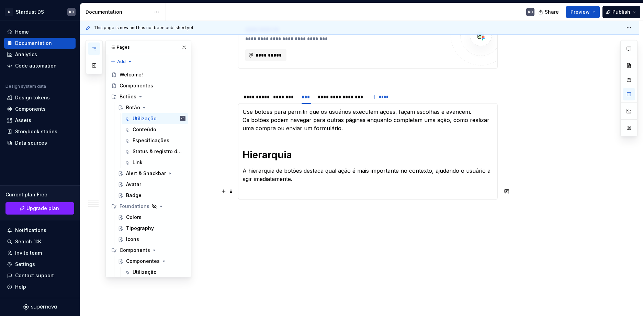
click at [268, 189] on p at bounding box center [367, 191] width 251 height 8
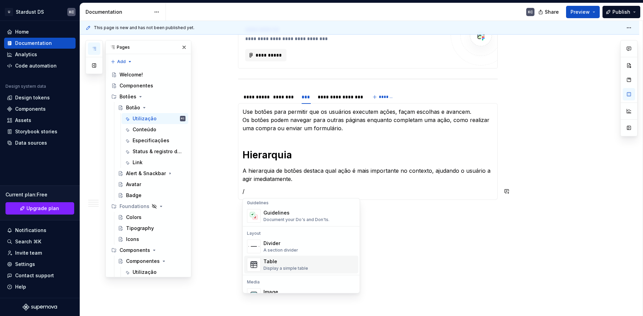
scroll to position [206, 0]
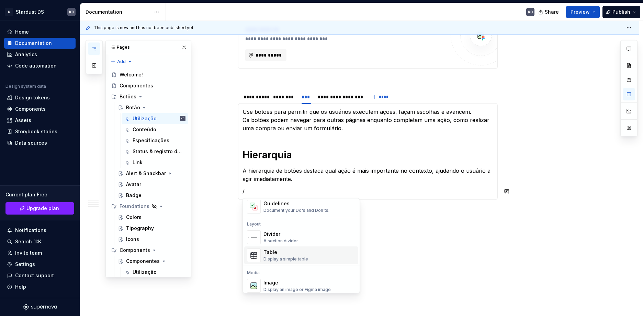
click at [272, 283] on div "Image" at bounding box center [296, 283] width 67 height 7
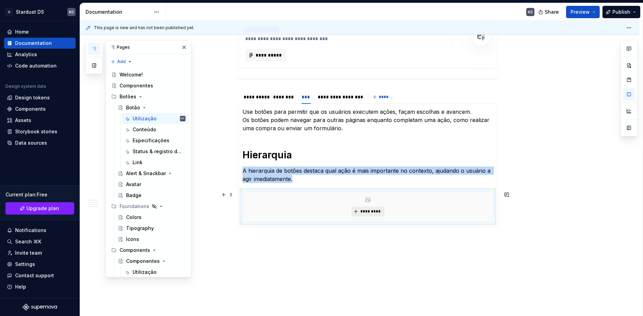
click at [362, 210] on span "*********" at bounding box center [370, 211] width 21 height 5
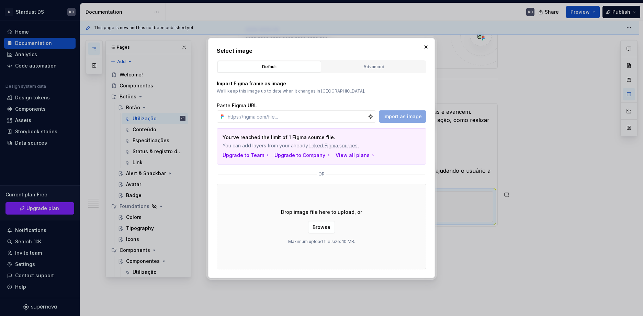
click at [325, 227] on span "Browse" at bounding box center [321, 227] width 18 height 7
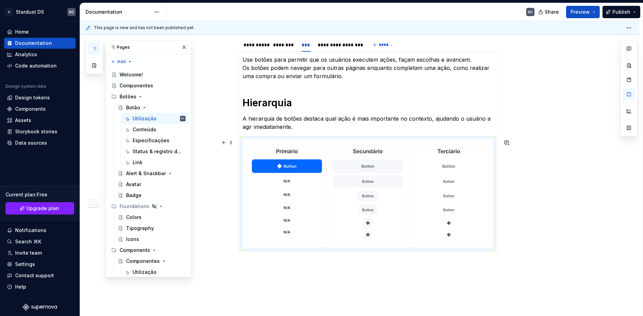
scroll to position [194, 0]
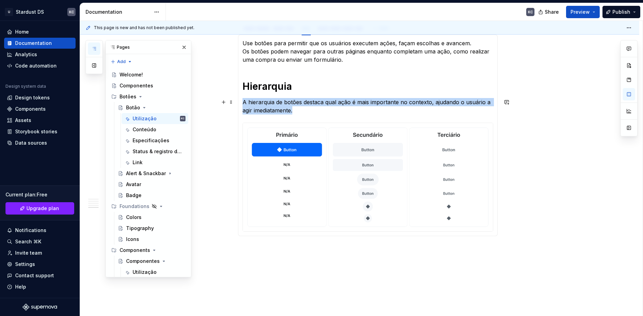
click at [276, 104] on p "A hierarquia de botões destaca qual ação é mais importante no contexto, ajudand…" at bounding box center [367, 106] width 251 height 16
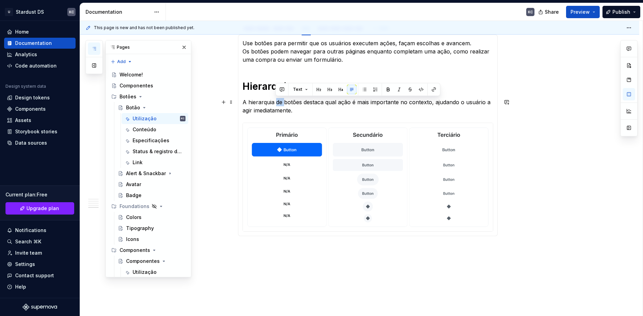
click at [276, 104] on p "A hierarquia de botões destaca qual ação é mais importante no contexto, ajudand…" at bounding box center [367, 106] width 251 height 16
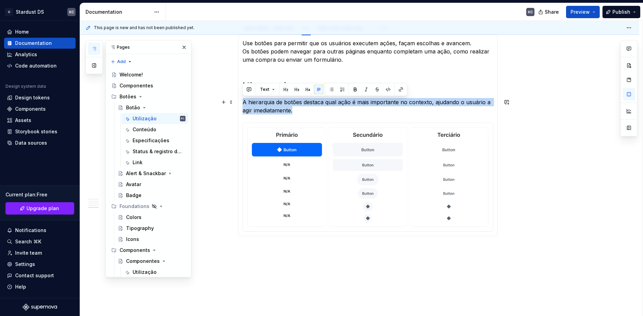
click at [276, 104] on p "A hierarquia de botões destaca qual ação é mais importante no contexto, ajudand…" at bounding box center [367, 106] width 251 height 16
copy p "A hierarquia de botões destaca qual ação é mais importante no contexto, ajudand…"
click at [245, 227] on img at bounding box center [368, 177] width 250 height 108
click at [247, 226] on img at bounding box center [368, 177] width 250 height 108
click at [490, 116] on section-item-column "Use botões para permitir que os usuários executem ações, façam escolhas e avanc…" at bounding box center [367, 135] width 251 height 193
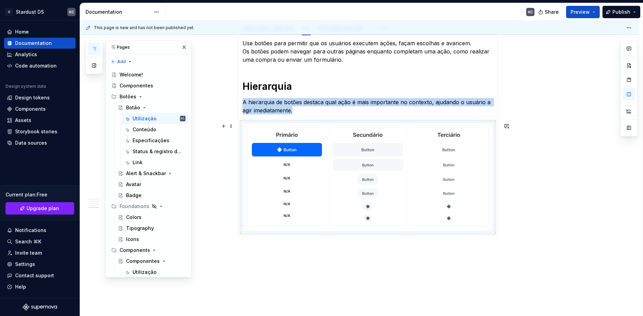
click at [495, 234] on div "Acionável O rótulo de um botão deve indicar claramente o que acontece quando o …" at bounding box center [367, 136] width 259 height 202
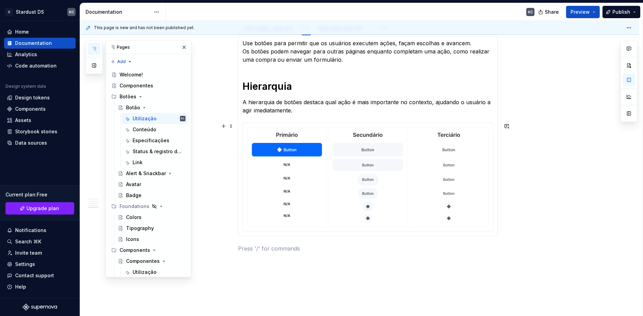
click at [239, 233] on div "Acionável O rótulo de um botão deve indicar claramente o que acontece quando o …" at bounding box center [367, 136] width 259 height 202
click at [239, 230] on div "Acionável O rótulo de um botão deve indicar claramente o que acontece quando o …" at bounding box center [367, 136] width 259 height 202
click at [493, 229] on div at bounding box center [367, 177] width 251 height 109
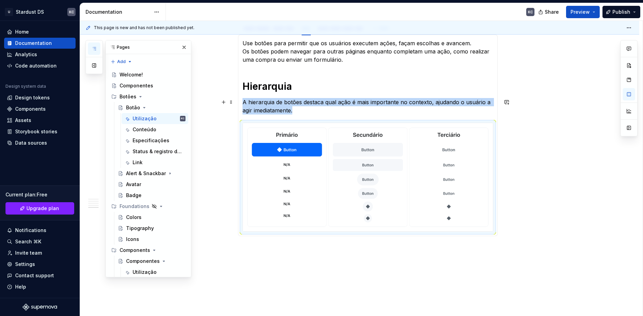
click at [299, 113] on p "A hierarquia de botões destaca qual ação é mais importante no contexto, ajudand…" at bounding box center [367, 106] width 251 height 16
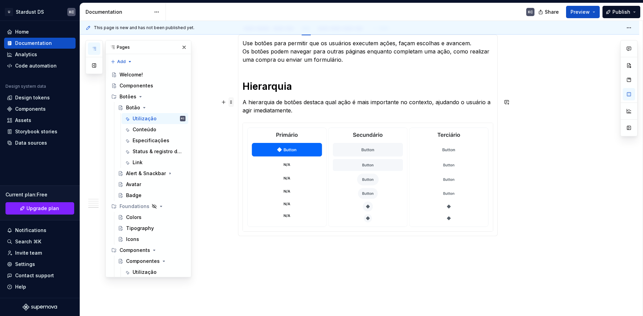
click at [231, 104] on span at bounding box center [230, 102] width 5 height 10
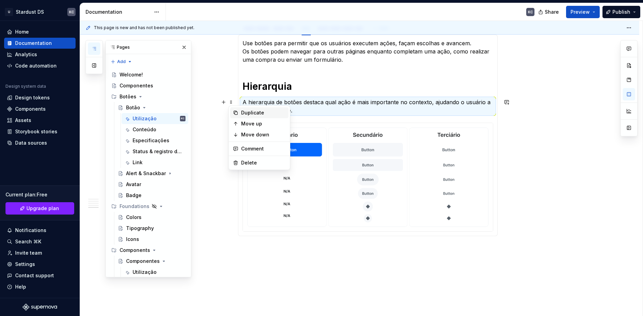
click at [251, 115] on div "Duplicate" at bounding box center [263, 112] width 45 height 7
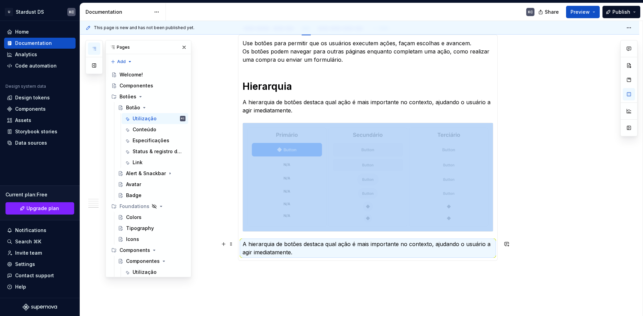
click at [255, 250] on p "A hierarquia de botões destaca qual ação é mais importante no contexto, ajudand…" at bounding box center [367, 248] width 251 height 16
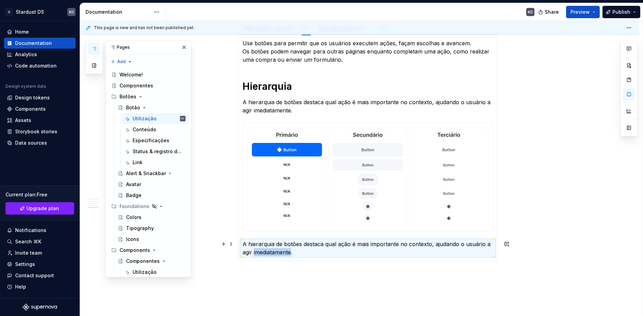
click at [255, 250] on p "A hierarquia de botões destaca qual ação é mais importante no contexto, ajudand…" at bounding box center [367, 248] width 251 height 16
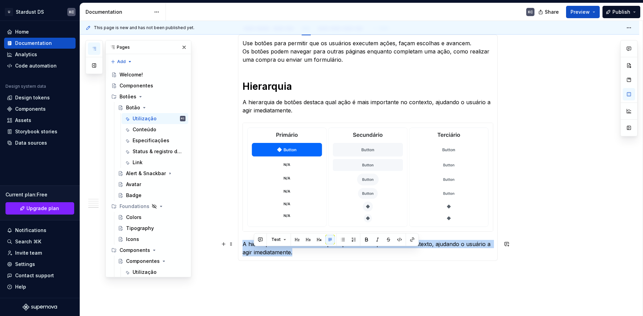
click at [255, 250] on p "A hierarquia de botões destaca qual ação é mais importante no contexto, ajudand…" at bounding box center [367, 248] width 251 height 16
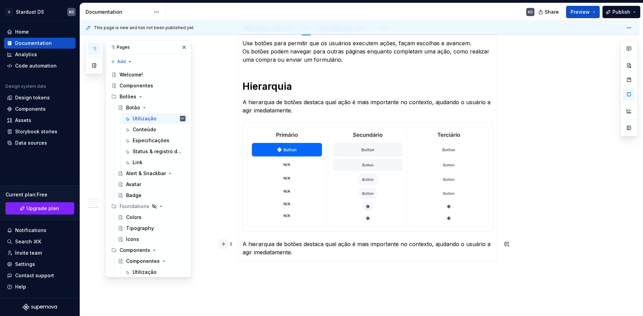
click at [224, 245] on button "button" at bounding box center [224, 245] width 10 height 10
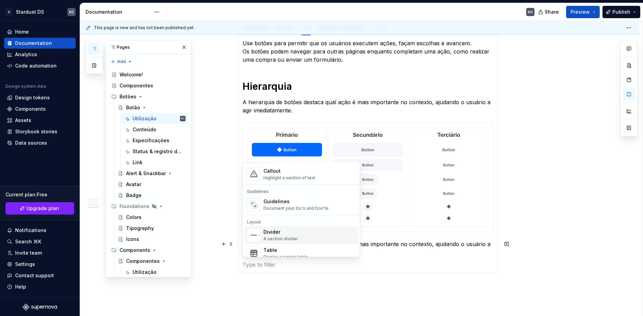
scroll to position [240, 0]
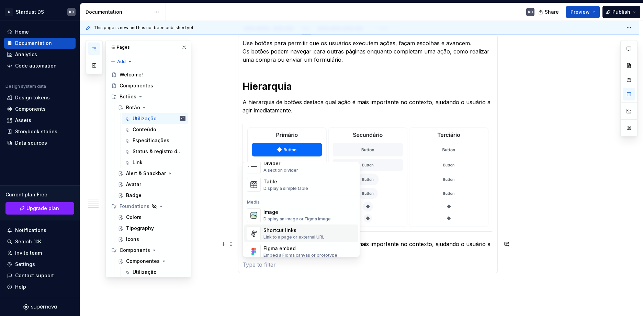
click at [286, 219] on div "Display an image or Figma image" at bounding box center [296, 219] width 67 height 5
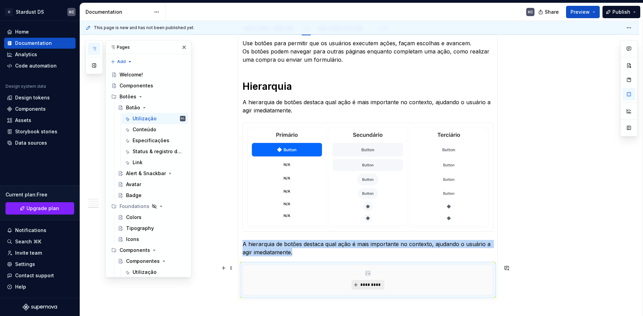
click at [375, 285] on span "*********" at bounding box center [370, 284] width 21 height 5
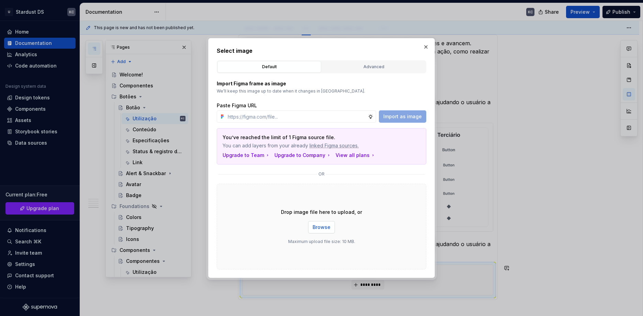
click at [312, 229] on button "Browse" at bounding box center [321, 227] width 27 height 12
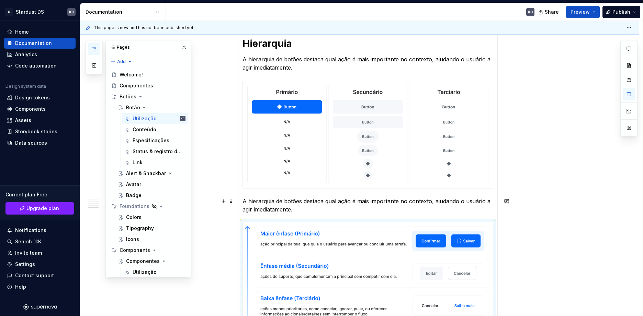
scroll to position [252, 0]
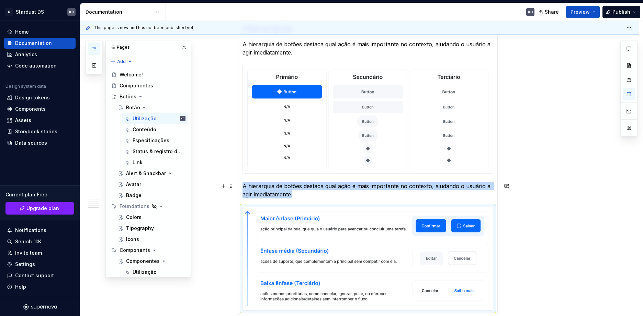
click at [268, 189] on p "A hierarquia de botões destaca qual ação é mais importante no contexto, ajudand…" at bounding box center [367, 190] width 251 height 16
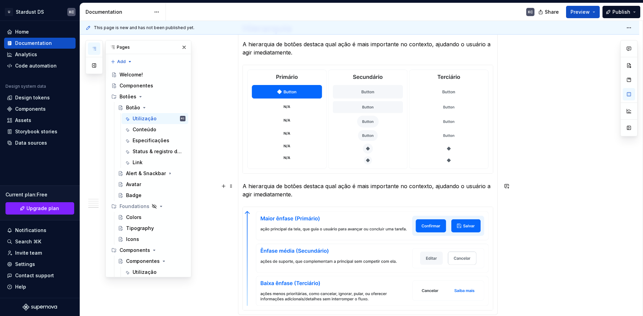
click at [268, 189] on p "A hierarquia de botões destaca qual ação é mais importante no contexto, ajudand…" at bounding box center [367, 190] width 251 height 16
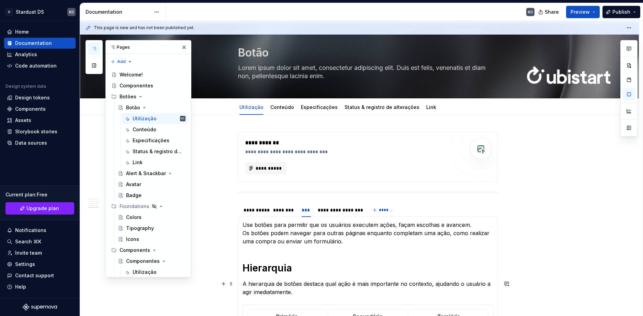
scroll to position [0, 0]
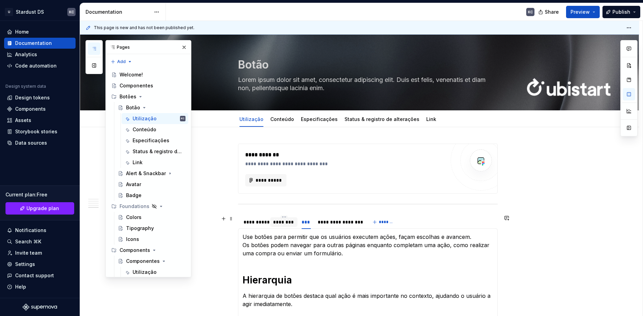
click at [284, 225] on div "********" at bounding box center [284, 222] width 22 height 7
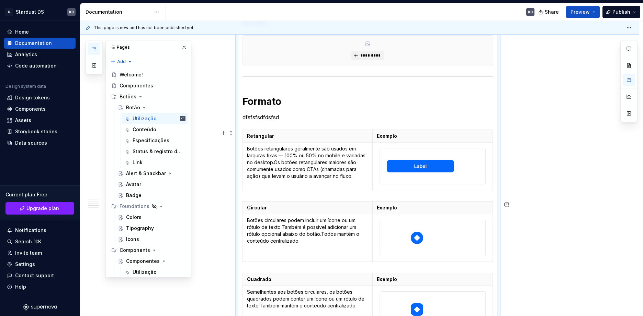
scroll to position [172, 0]
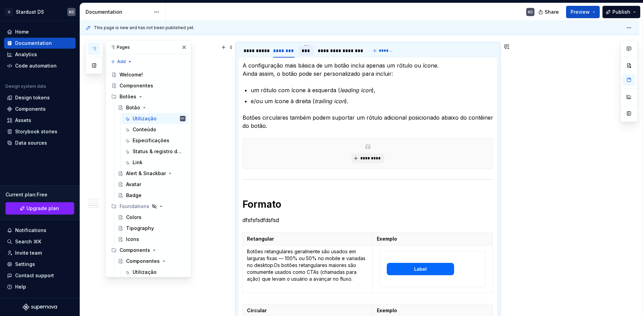
click at [308, 52] on div "***" at bounding box center [305, 50] width 9 height 7
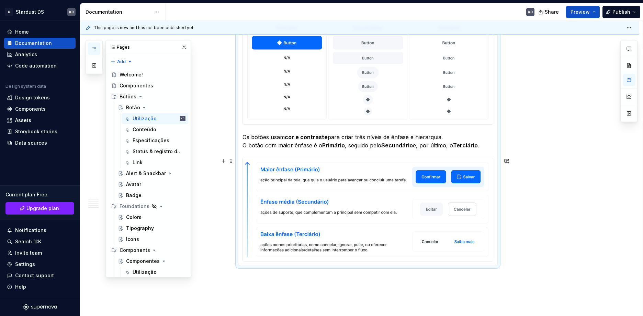
scroll to position [383, 0]
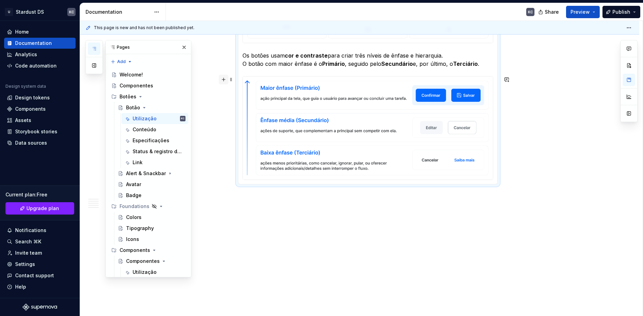
click at [225, 80] on button "button" at bounding box center [224, 80] width 10 height 10
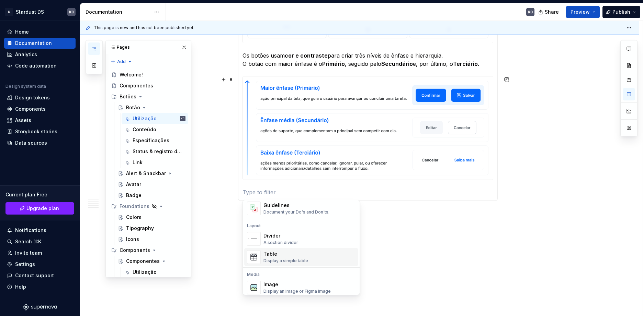
scroll to position [240, 0]
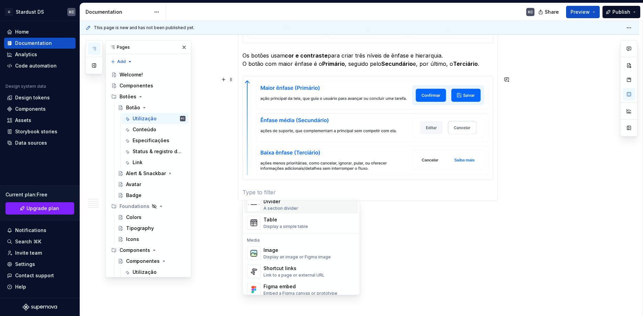
click at [269, 207] on div "A section divider" at bounding box center [280, 208] width 35 height 5
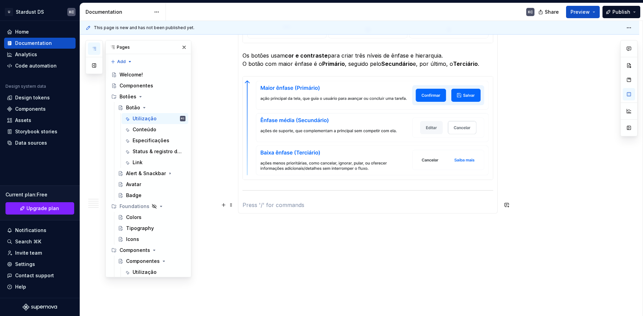
click at [279, 205] on p at bounding box center [367, 205] width 251 height 8
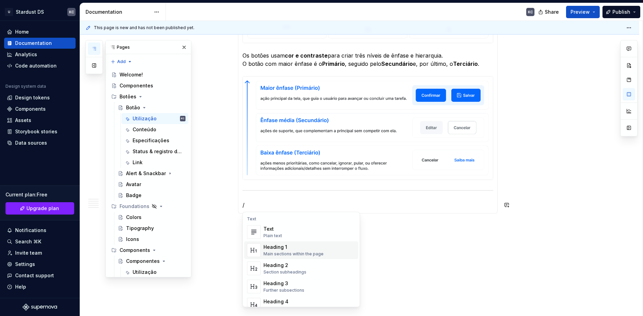
click at [286, 250] on div "Heading 1" at bounding box center [293, 247] width 60 height 7
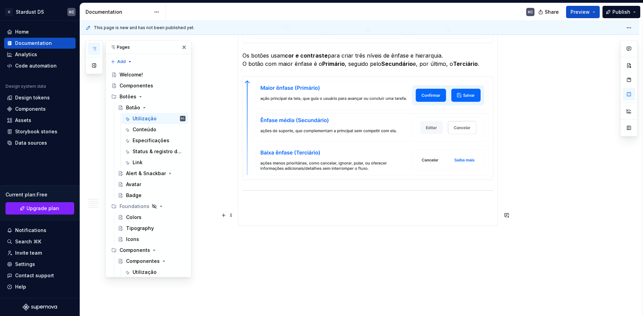
click at [252, 211] on h1 at bounding box center [367, 215] width 251 height 12
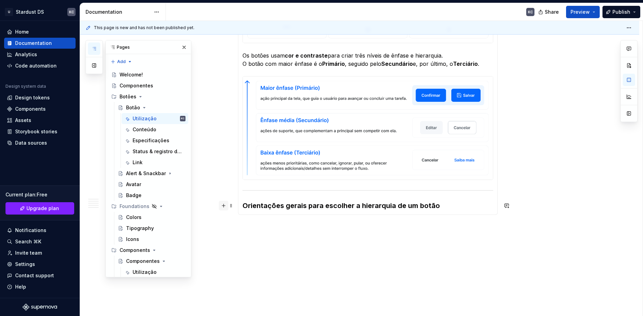
click at [225, 208] on button "button" at bounding box center [224, 206] width 10 height 10
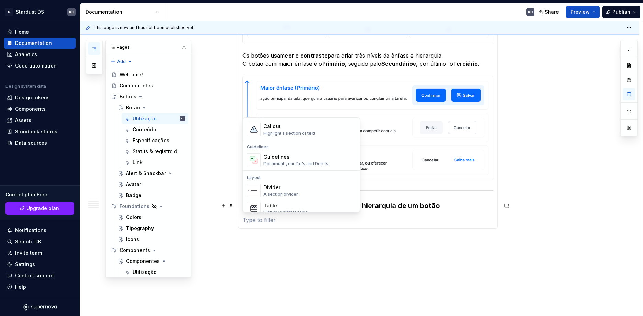
scroll to position [206, 0]
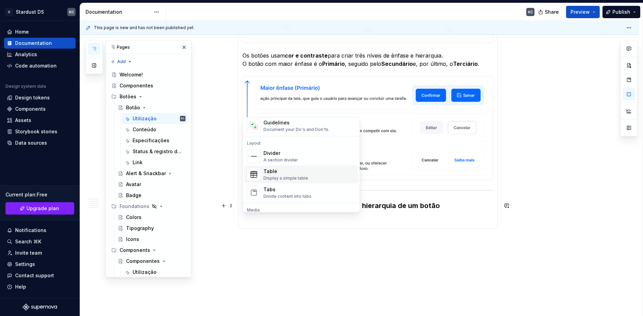
click at [274, 172] on div "Table" at bounding box center [285, 171] width 45 height 7
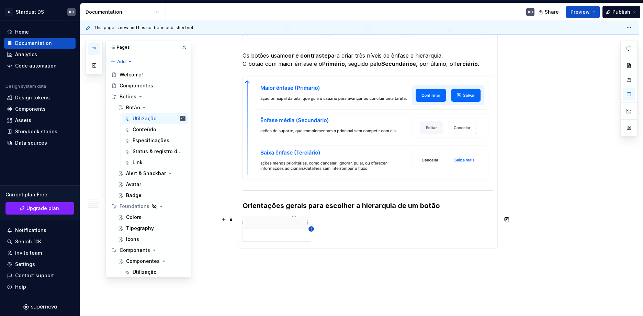
click at [310, 228] on icon "button" at bounding box center [310, 229] width 5 height 5
click at [324, 228] on icon "button" at bounding box center [323, 229] width 5 height 5
click at [264, 228] on th at bounding box center [260, 223] width 34 height 13
click at [281, 221] on p at bounding box center [294, 222] width 26 height 7
click at [318, 223] on p at bounding box center [317, 222] width 4 height 7
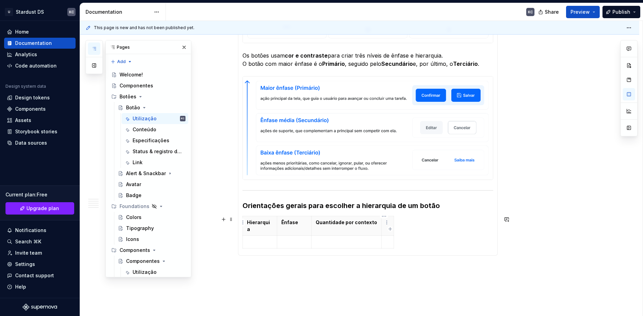
click at [385, 224] on p at bounding box center [387, 222] width 4 height 7
click at [325, 242] on icon "button" at bounding box center [325, 241] width 5 height 5
click at [326, 254] on icon "button" at bounding box center [325, 254] width 3 height 3
click at [259, 239] on p at bounding box center [260, 242] width 26 height 7
click at [268, 253] on td at bounding box center [260, 255] width 34 height 13
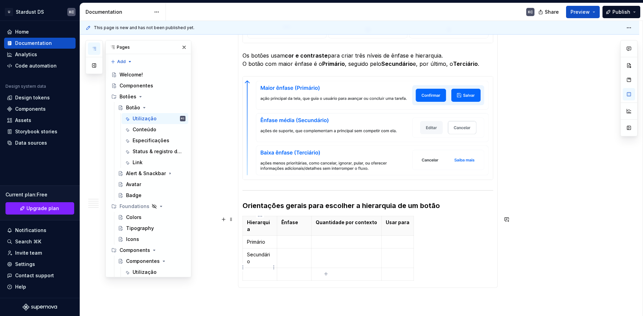
click at [255, 268] on td at bounding box center [260, 274] width 34 height 13
click at [278, 222] on th "Ênfase" at bounding box center [295, 223] width 34 height 13
click at [292, 236] on p at bounding box center [295, 235] width 26 height 7
click at [279, 251] on td at bounding box center [295, 248] width 34 height 13
click at [293, 249] on p at bounding box center [295, 248] width 26 height 7
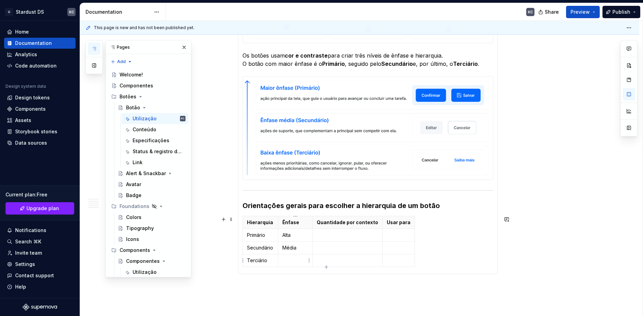
click at [291, 259] on p at bounding box center [295, 260] width 26 height 7
drag, startPoint x: 312, startPoint y: 226, endPoint x: 302, endPoint y: 226, distance: 9.3
click at [340, 239] on p at bounding box center [337, 242] width 61 height 7
click at [330, 252] on p at bounding box center [337, 255] width 61 height 7
click at [344, 264] on p at bounding box center [337, 267] width 61 height 7
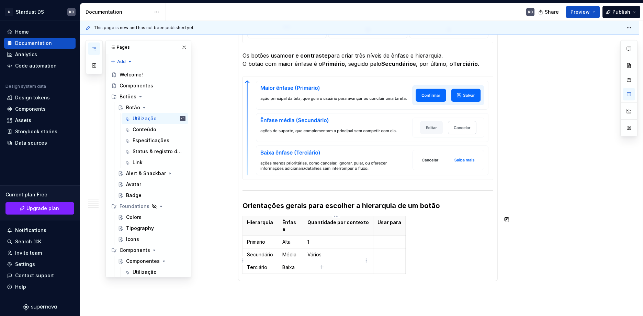
click at [344, 264] on p at bounding box center [337, 267] width 61 height 7
drag, startPoint x: 400, startPoint y: 221, endPoint x: 491, endPoint y: 221, distance: 91.3
click at [394, 239] on p at bounding box center [431, 242] width 114 height 7
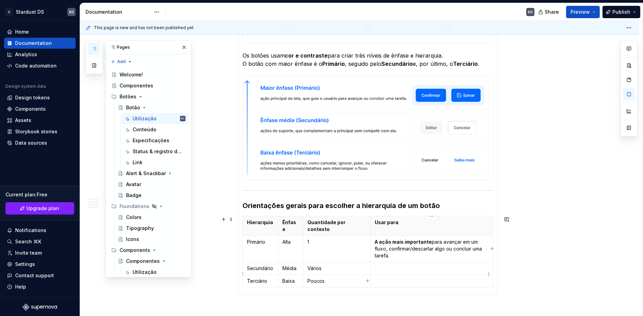
click at [420, 275] on td at bounding box center [431, 281] width 123 height 13
click at [419, 265] on p at bounding box center [431, 268] width 114 height 7
click at [399, 285] on p at bounding box center [431, 288] width 114 height 7
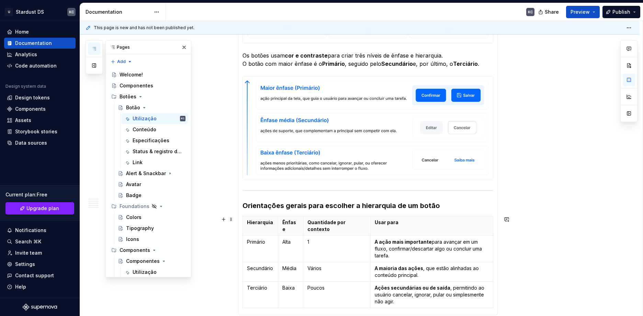
click at [574, 265] on div "**********" at bounding box center [359, 96] width 559 height 703
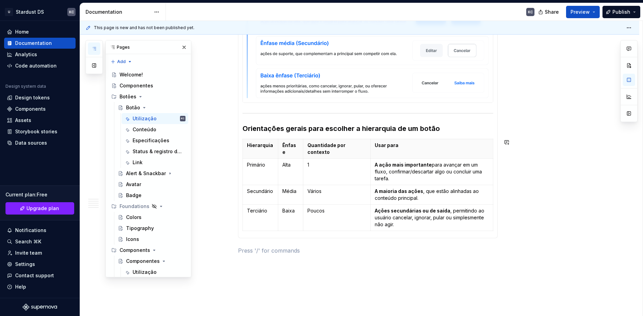
scroll to position [495, 0]
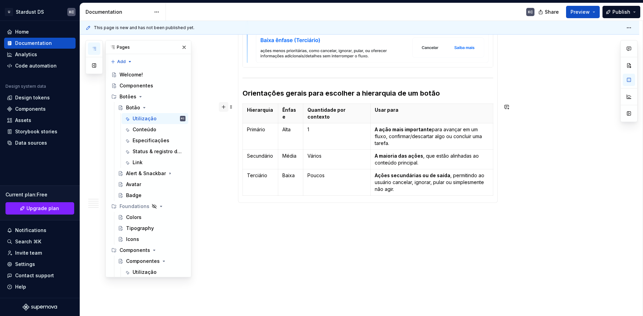
click at [223, 108] on button "button" at bounding box center [224, 107] width 10 height 10
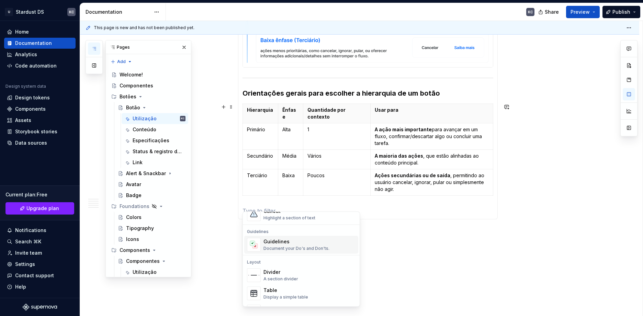
scroll to position [206, 0]
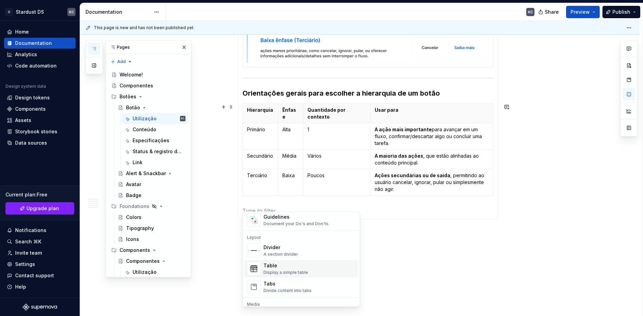
click at [283, 254] on div "A section divider" at bounding box center [280, 254] width 35 height 5
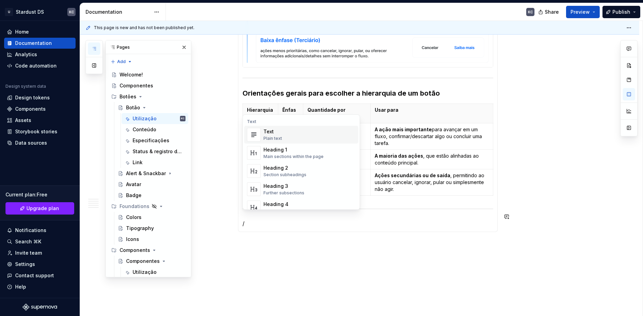
click at [268, 159] on div "Main sections within the page" at bounding box center [293, 156] width 60 height 5
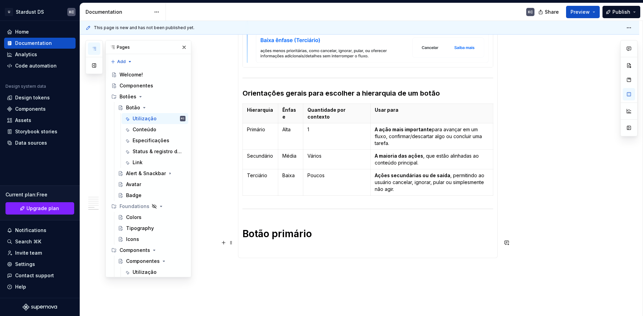
click at [222, 242] on button "button" at bounding box center [224, 243] width 10 height 10
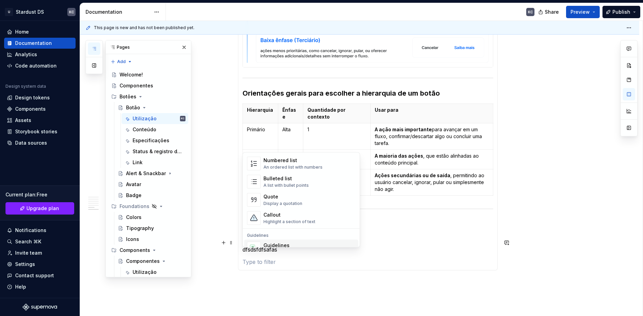
scroll to position [137, 0]
click at [270, 227] on div "Guidelines" at bounding box center [296, 226] width 66 height 7
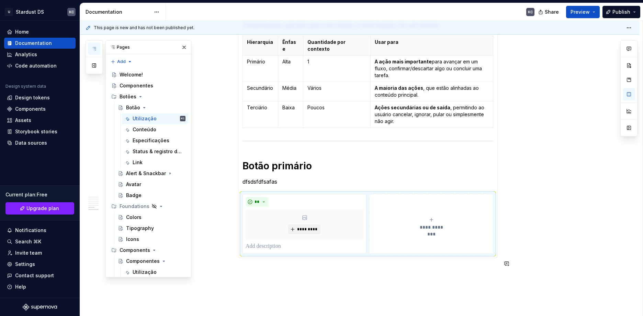
scroll to position [564, 0]
click at [265, 242] on p at bounding box center [304, 246] width 118 height 8
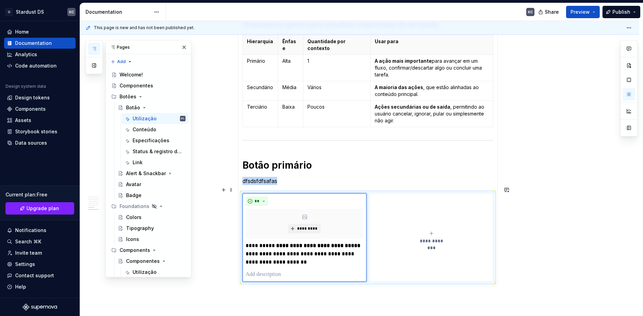
click at [428, 238] on span "**********" at bounding box center [431, 241] width 32 height 7
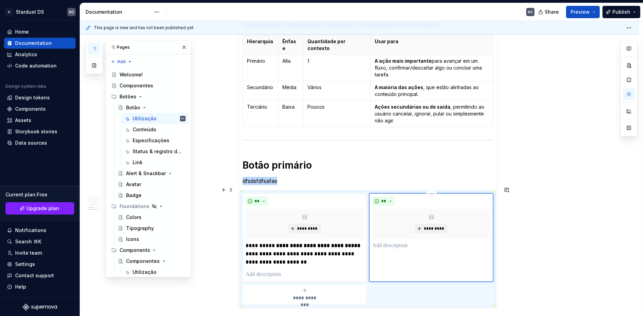
click at [390, 242] on p at bounding box center [431, 246] width 118 height 8
click at [387, 197] on button "**" at bounding box center [383, 202] width 23 height 10
click at [393, 217] on div "Don't" at bounding box center [399, 219] width 13 height 7
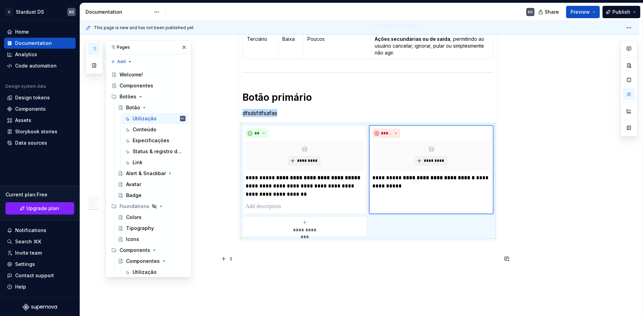
scroll to position [633, 0]
click at [225, 124] on button "button" at bounding box center [224, 122] width 10 height 10
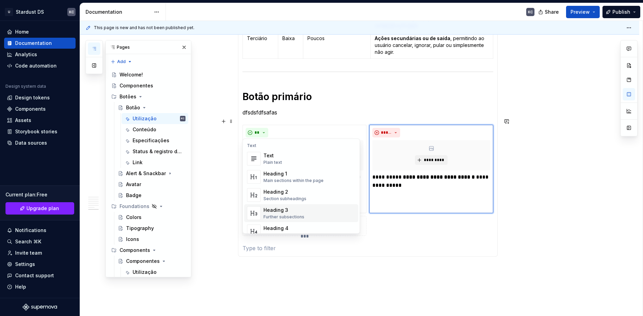
click at [272, 211] on div "Heading 3" at bounding box center [283, 210] width 41 height 7
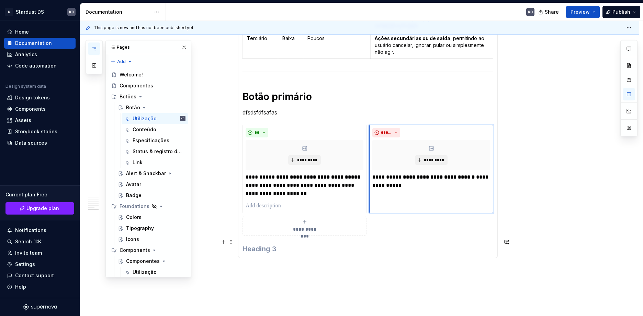
click at [248, 244] on h3 at bounding box center [367, 249] width 251 height 10
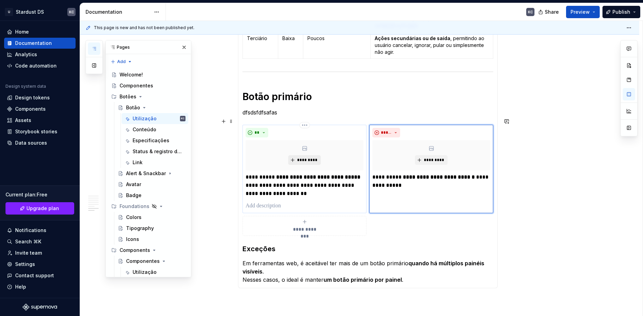
click at [304, 158] on span "*********" at bounding box center [307, 160] width 21 height 5
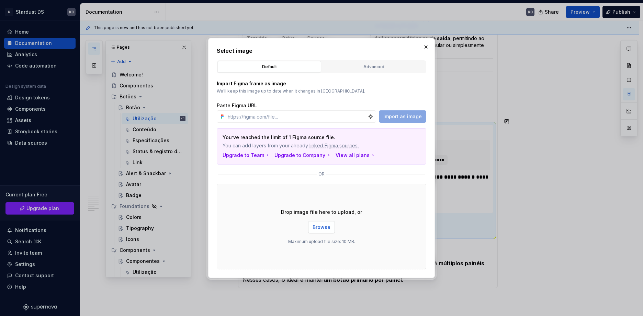
click at [321, 230] on span "Browse" at bounding box center [321, 227] width 18 height 7
click at [427, 49] on button "button" at bounding box center [426, 47] width 10 height 10
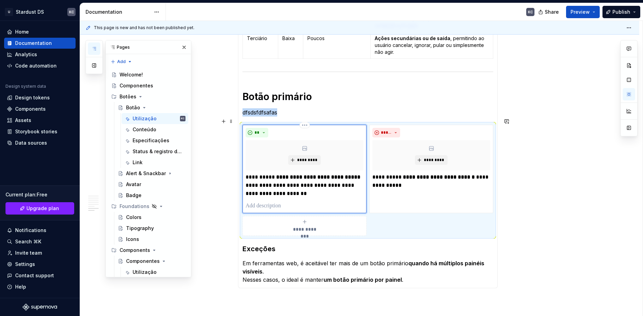
click at [325, 221] on div "**********" at bounding box center [304, 226] width 118 height 14
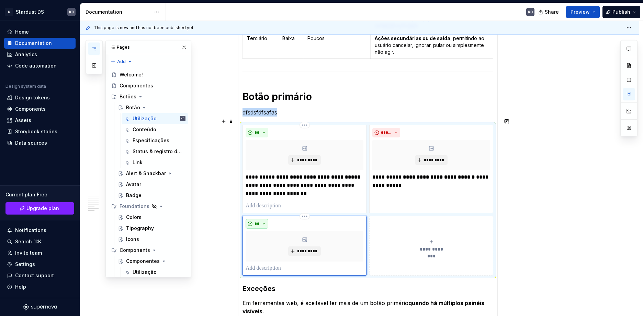
click at [264, 219] on button "**" at bounding box center [256, 224] width 23 height 10
click at [267, 241] on div "Don't" at bounding box center [272, 241] width 13 height 7
click at [398, 128] on button "*****" at bounding box center [386, 133] width 28 height 10
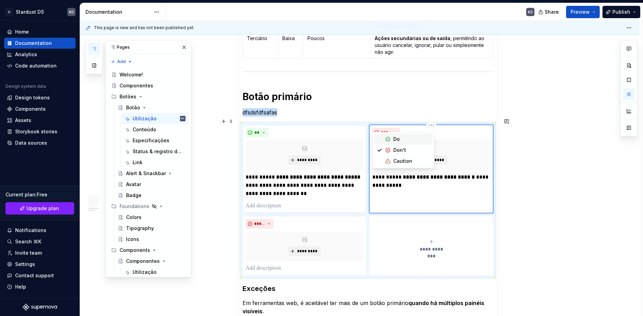
click at [401, 140] on div "Do" at bounding box center [411, 139] width 36 height 7
click at [305, 158] on span "*********" at bounding box center [307, 160] width 21 height 5
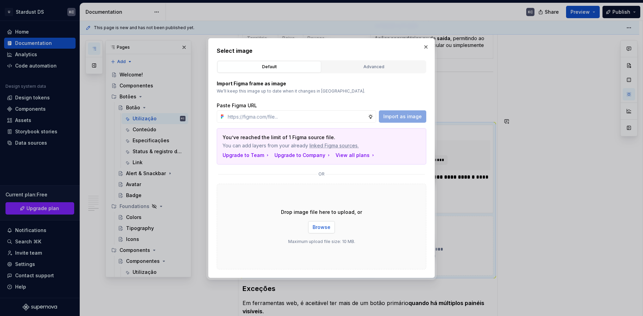
click at [324, 225] on span "Browse" at bounding box center [321, 227] width 18 height 7
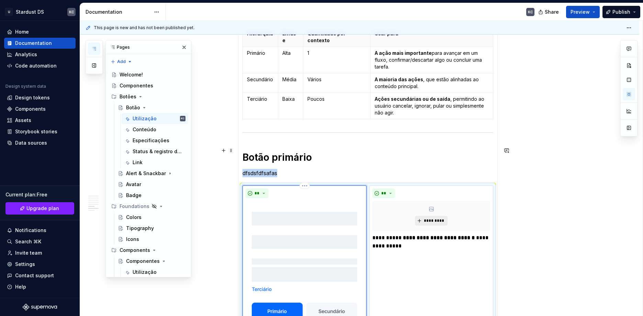
scroll to position [573, 0]
click at [434, 217] on span "*********" at bounding box center [433, 219] width 21 height 5
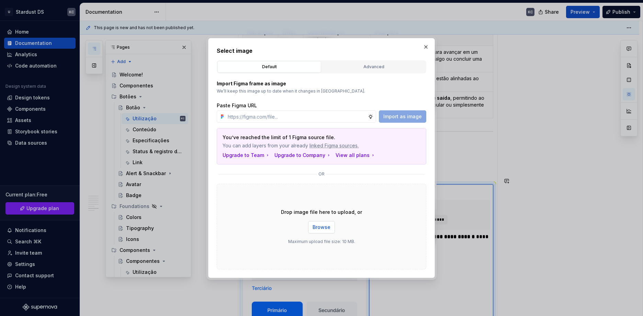
click at [329, 229] on span "Browse" at bounding box center [321, 227] width 18 height 7
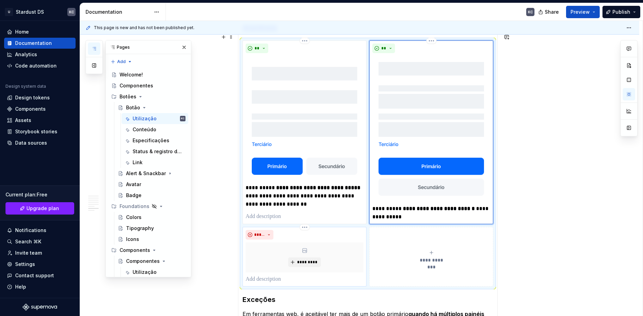
scroll to position [746, 0]
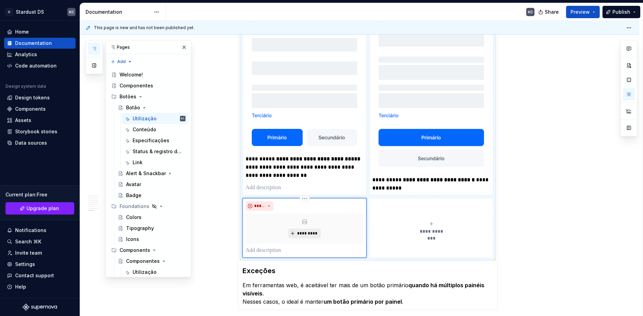
click at [308, 231] on span "*********" at bounding box center [307, 233] width 21 height 5
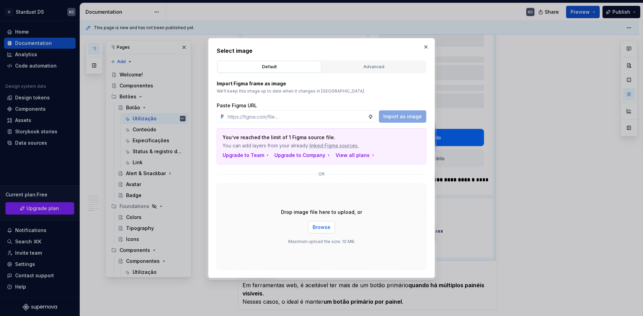
click at [321, 224] on span "Browse" at bounding box center [321, 227] width 18 height 7
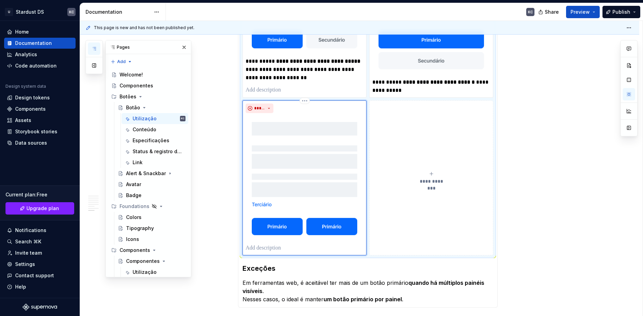
scroll to position [849, 0]
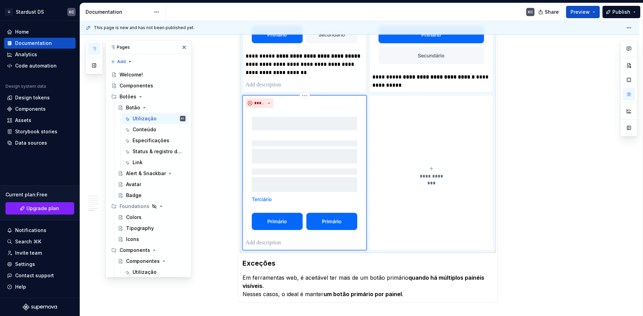
click at [430, 173] on span "**********" at bounding box center [431, 176] width 32 height 7
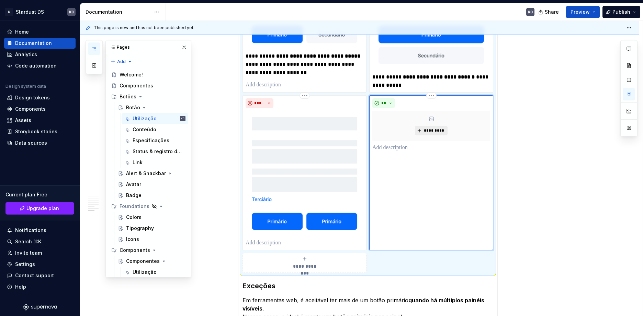
click at [430, 128] on span "*********" at bounding box center [433, 130] width 21 height 5
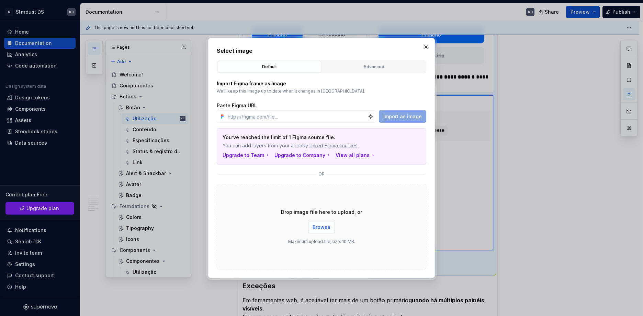
click at [310, 230] on button "Browse" at bounding box center [321, 227] width 27 height 12
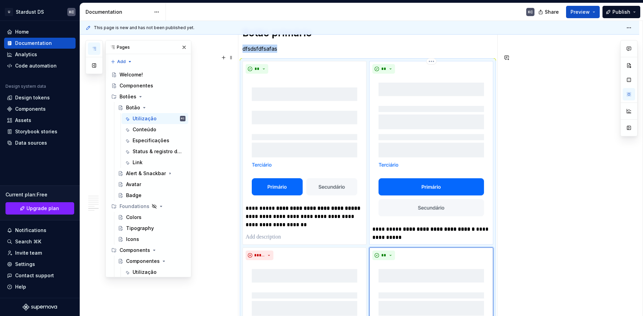
scroll to position [704, 0]
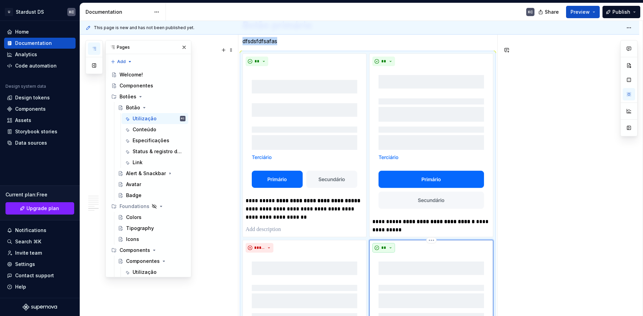
click at [388, 243] on button "**" at bounding box center [383, 248] width 23 height 10
click at [392, 264] on span "Don't" at bounding box center [403, 265] width 58 height 11
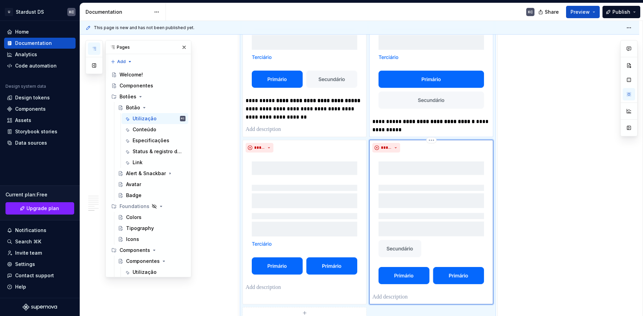
scroll to position [773, 0]
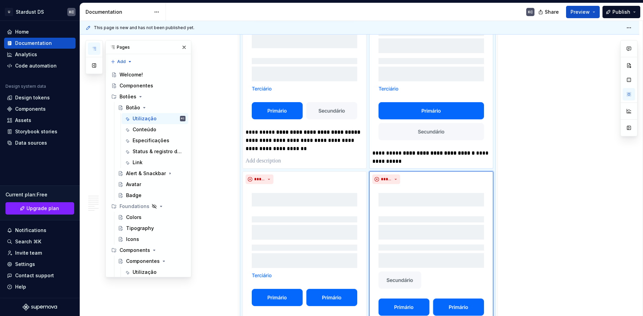
click at [401, 155] on p "**********" at bounding box center [431, 157] width 118 height 16
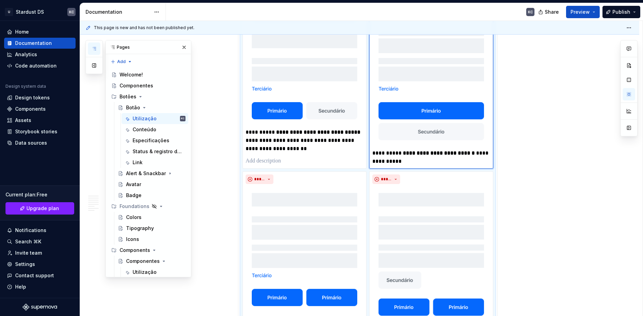
click at [403, 151] on strong "**********" at bounding box center [439, 153] width 72 height 5
click at [402, 151] on p "**********" at bounding box center [431, 157] width 118 height 16
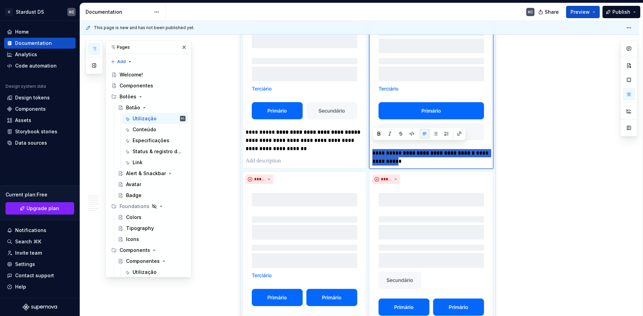
drag, startPoint x: 398, startPoint y: 154, endPoint x: 371, endPoint y: 147, distance: 28.5
click at [371, 147] on div "**********" at bounding box center [431, 77] width 124 height 184
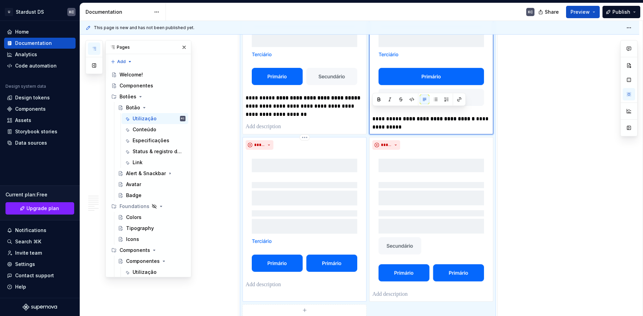
click at [275, 281] on p at bounding box center [304, 285] width 118 height 8
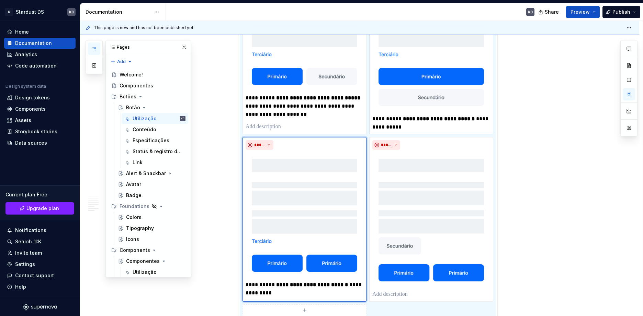
click at [405, 116] on strong "**********" at bounding box center [439, 118] width 72 height 5
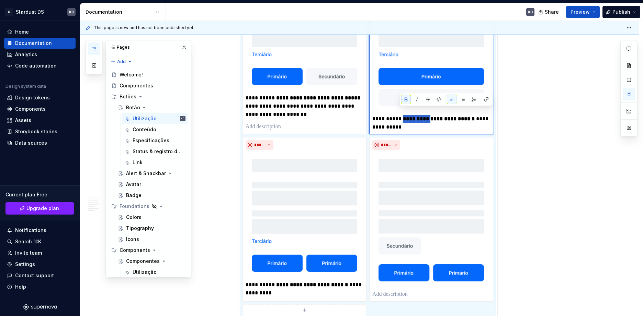
click at [405, 116] on strong "**********" at bounding box center [439, 118] width 72 height 5
type textarea "*"
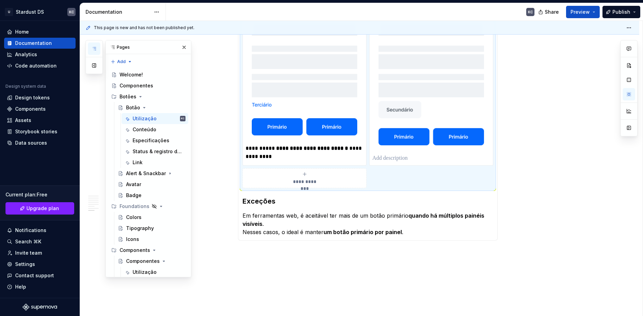
scroll to position [992, 0]
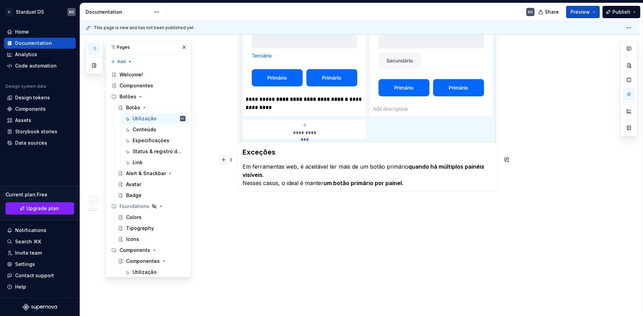
click at [226, 162] on button "button" at bounding box center [224, 160] width 10 height 10
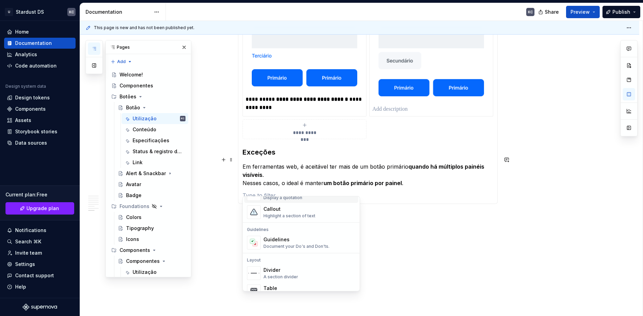
scroll to position [172, 0]
click at [271, 267] on div "Divider" at bounding box center [280, 266] width 35 height 7
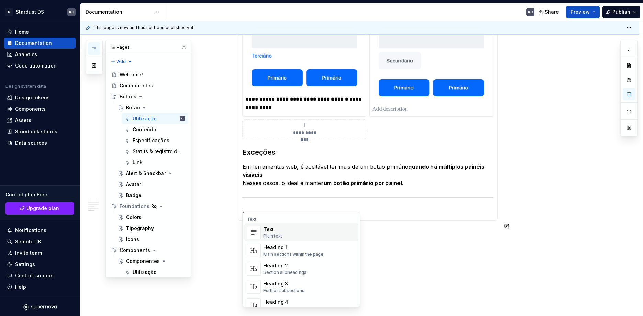
click at [291, 251] on div "Heading 1 Main sections within the page" at bounding box center [293, 250] width 60 height 13
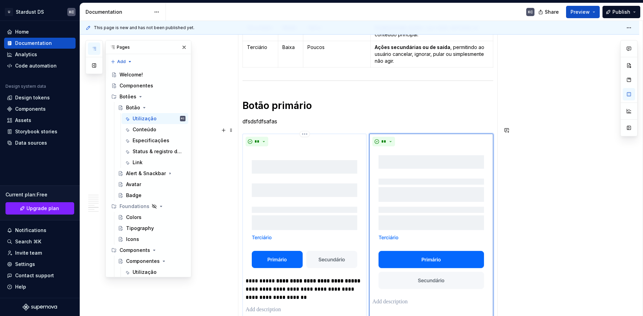
scroll to position [615, 0]
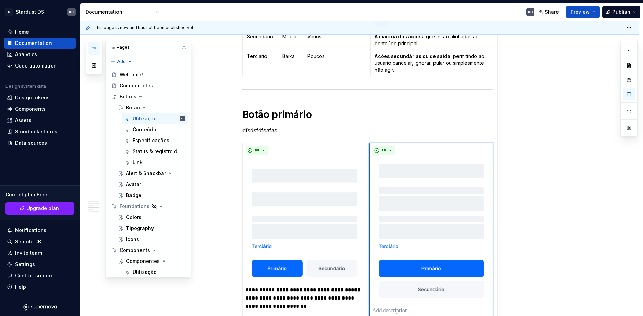
click at [261, 126] on p "dfsdsfdfsafas" at bounding box center [367, 130] width 251 height 8
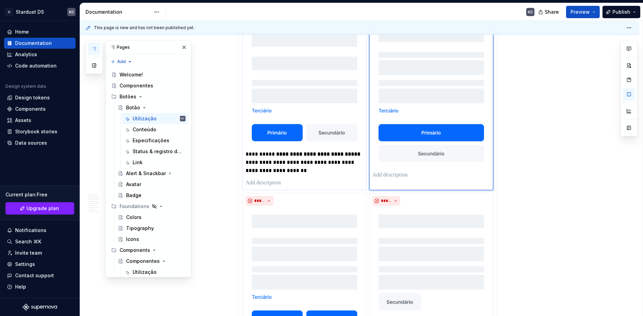
scroll to position [649, 0]
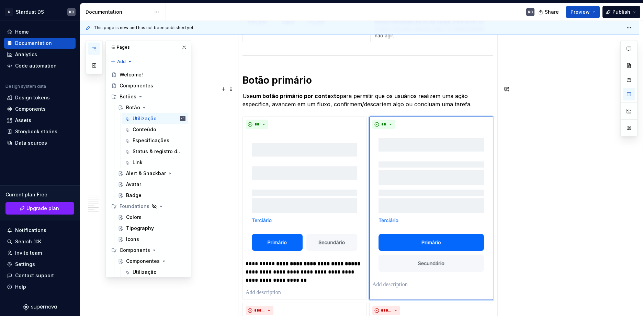
click at [280, 93] on strong "um botão primário por contexto" at bounding box center [296, 96] width 87 height 7
copy p "Use um botão primário por contexto para permitir que os usuários realizem uma a…"
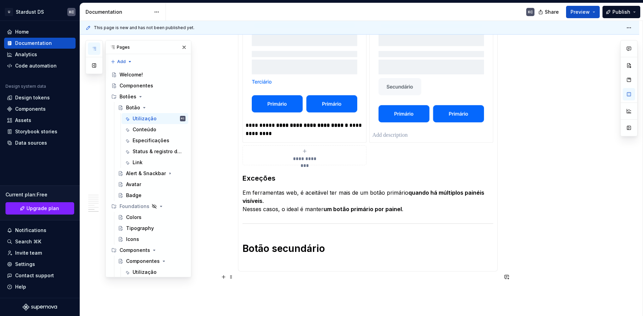
scroll to position [992, 0]
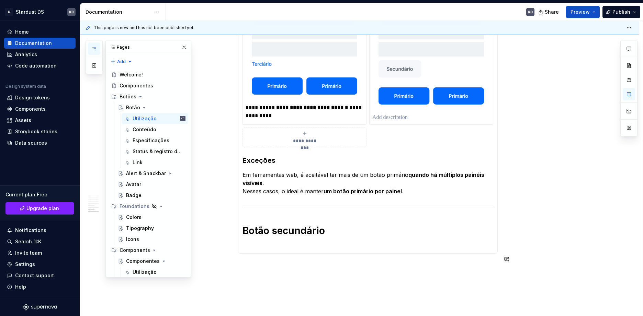
click at [269, 238] on h1 "Botão secundário" at bounding box center [367, 237] width 251 height 25
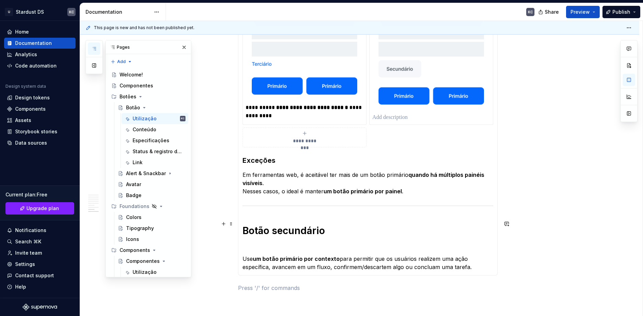
click at [263, 238] on h1 "Botão secundário" at bounding box center [367, 237] width 251 height 25
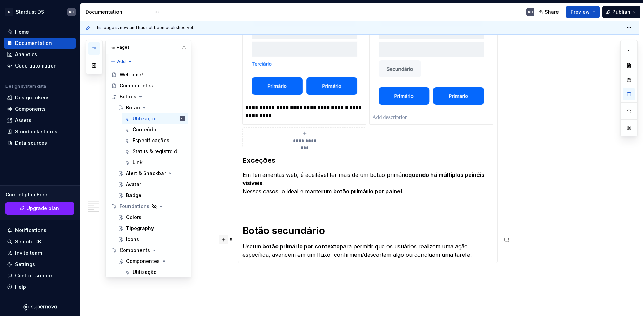
click at [223, 241] on button "button" at bounding box center [224, 240] width 10 height 10
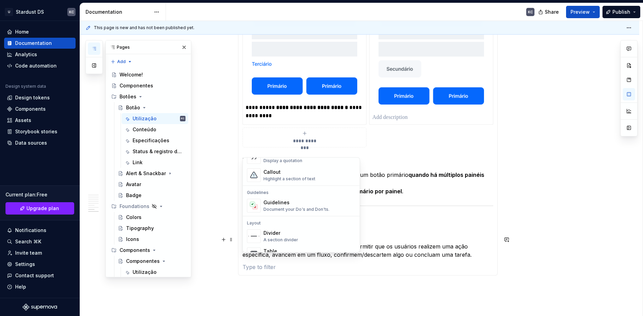
scroll to position [137, 0]
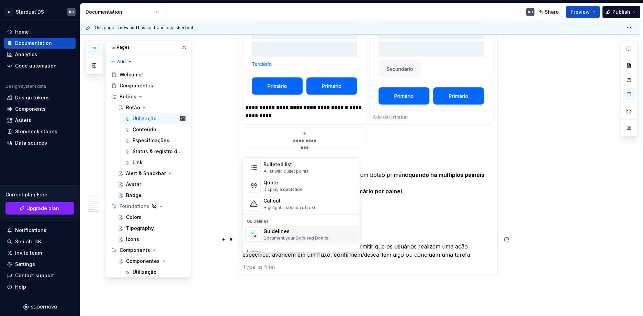
click at [280, 236] on div "Document your Do's and Don'ts." at bounding box center [296, 238] width 66 height 5
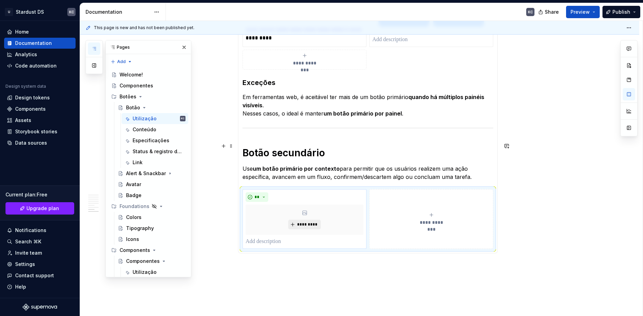
scroll to position [1099, 0]
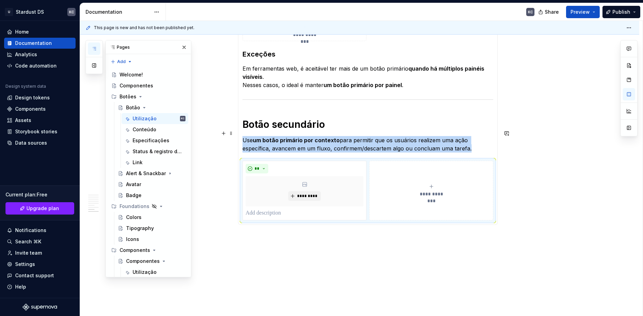
click at [290, 141] on p "Use um botão primário por contexto para permitir que os usuários realizem uma a…" at bounding box center [367, 144] width 251 height 16
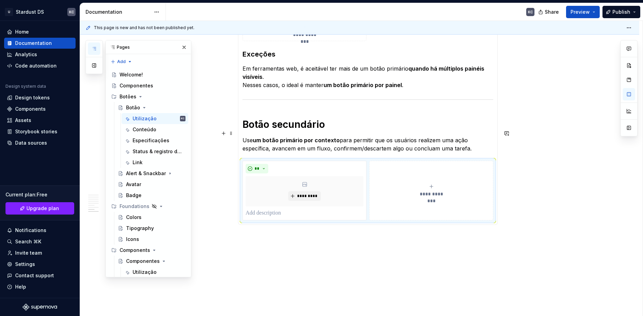
click at [290, 141] on p "Use um botão primário por contexto para permitir que os usuários realizem uma a…" at bounding box center [367, 144] width 251 height 16
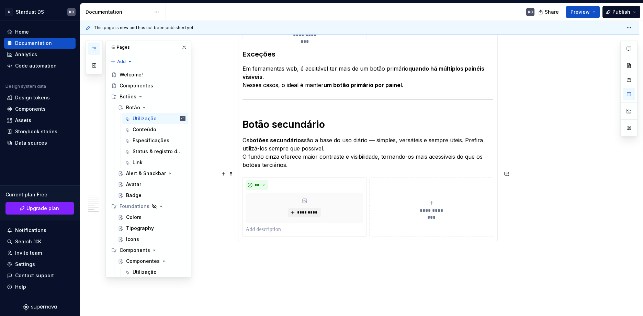
click at [428, 200] on div "**********" at bounding box center [431, 207] width 118 height 14
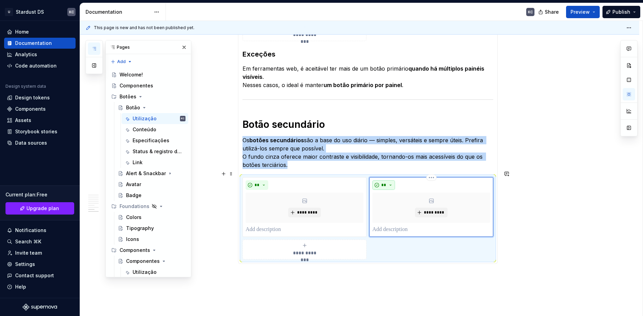
click at [390, 181] on button "**" at bounding box center [383, 186] width 23 height 10
click at [393, 205] on span "Don't" at bounding box center [403, 202] width 58 height 11
click at [301, 210] on span "*********" at bounding box center [307, 212] width 21 height 5
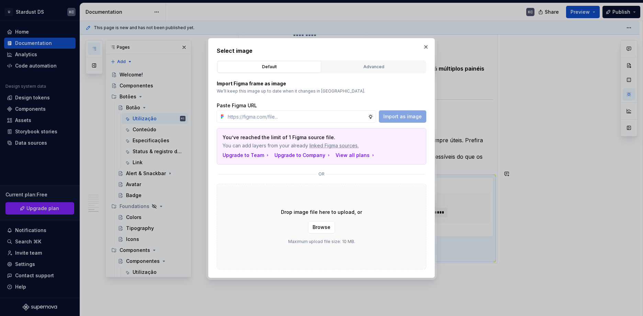
click at [321, 226] on span "Browse" at bounding box center [321, 227] width 18 height 7
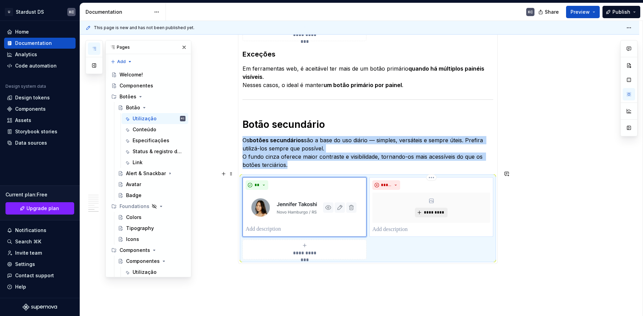
click at [426, 210] on span "*********" at bounding box center [433, 212] width 21 height 5
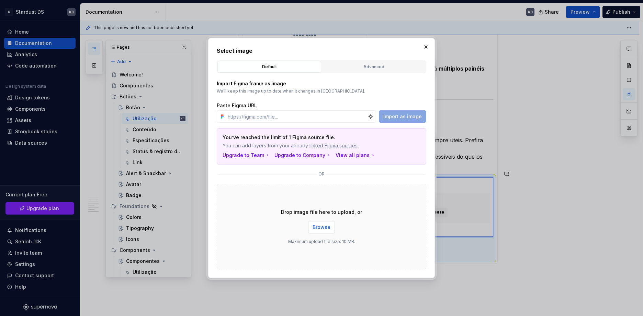
click at [319, 231] on button "Browse" at bounding box center [321, 227] width 27 height 12
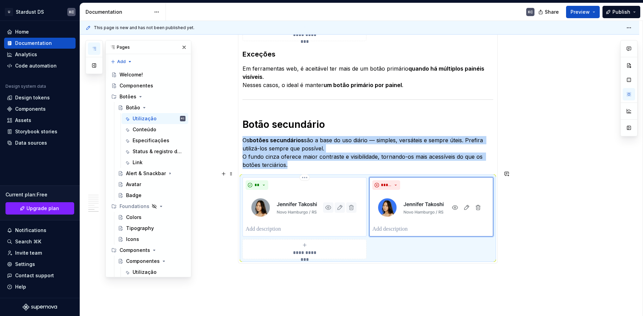
click at [286, 225] on p at bounding box center [304, 229] width 118 height 8
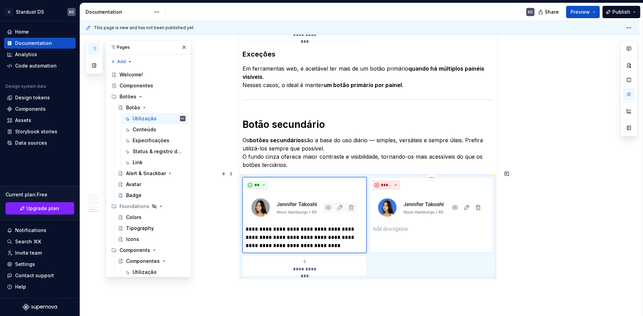
click at [387, 225] on p at bounding box center [431, 229] width 118 height 8
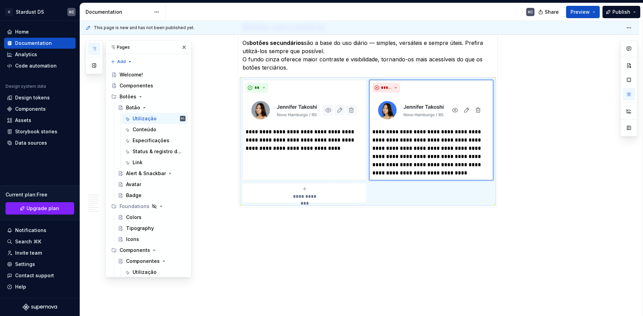
scroll to position [1202, 0]
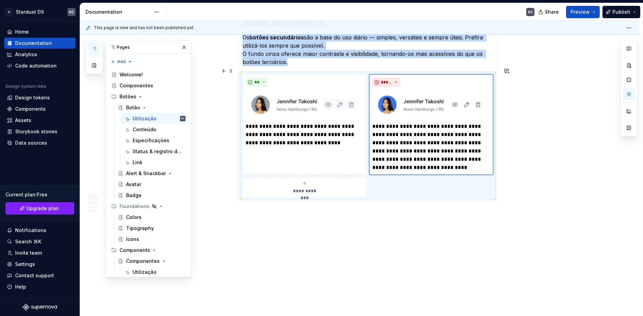
click at [302, 181] on icon "submit" at bounding box center [304, 183] width 5 height 5
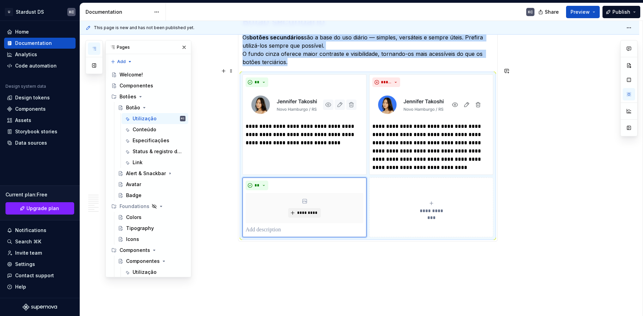
click at [430, 201] on icon "submit" at bounding box center [430, 203] width 5 height 5
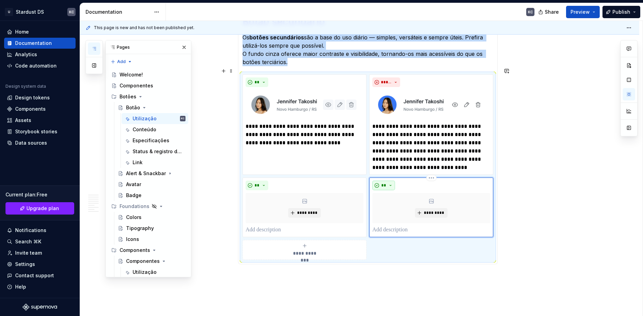
click at [379, 181] on button "**" at bounding box center [383, 186] width 23 height 10
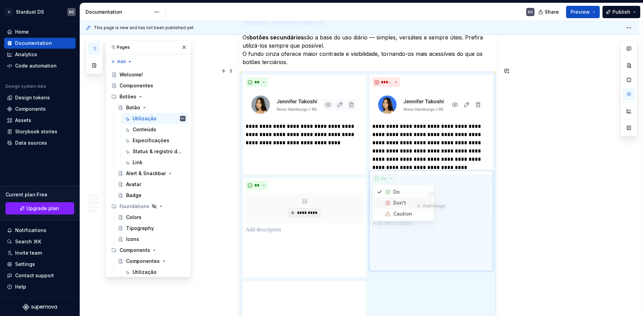
click at [400, 208] on body "U Stardust DS KC Home Documentation Analytics Code automation Design system dat…" at bounding box center [321, 158] width 643 height 316
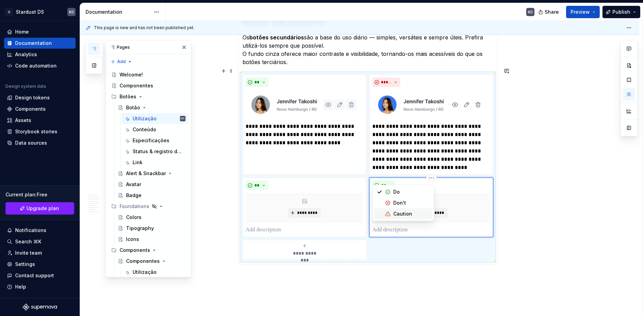
click at [399, 212] on div "Caution" at bounding box center [402, 214] width 19 height 7
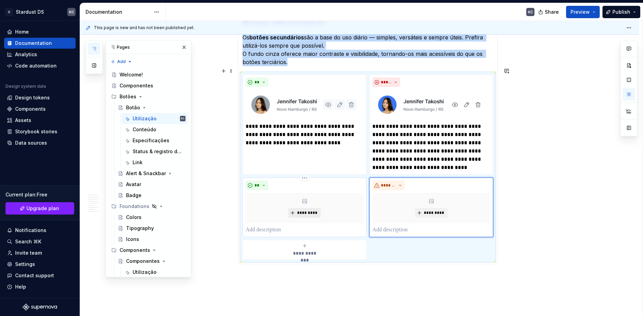
click at [304, 210] on span "*********" at bounding box center [307, 212] width 21 height 5
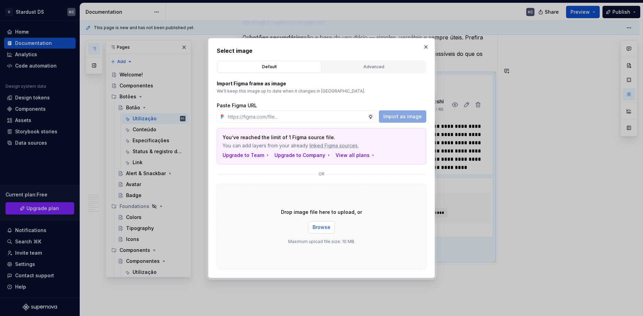
click at [330, 230] on button "Browse" at bounding box center [321, 227] width 27 height 12
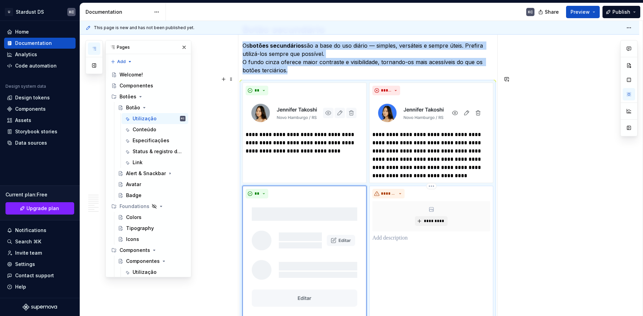
scroll to position [1342, 0]
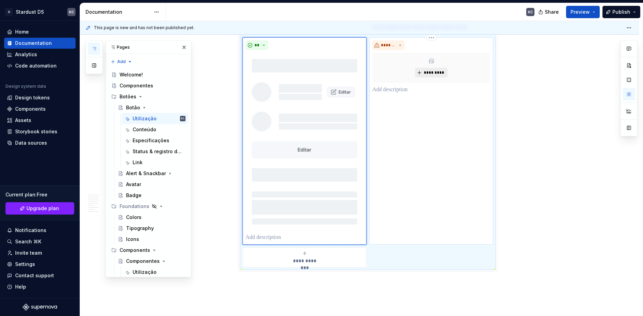
click at [429, 70] on span "*********" at bounding box center [433, 72] width 21 height 5
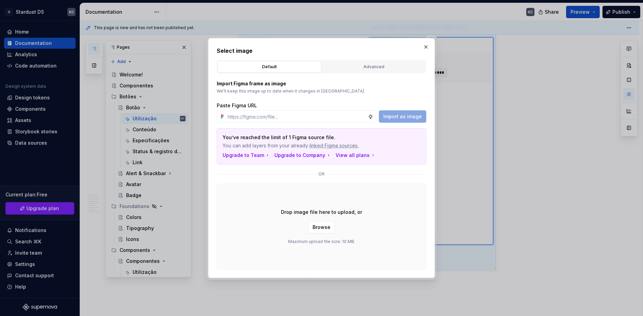
click at [322, 228] on span "Browse" at bounding box center [321, 227] width 18 height 7
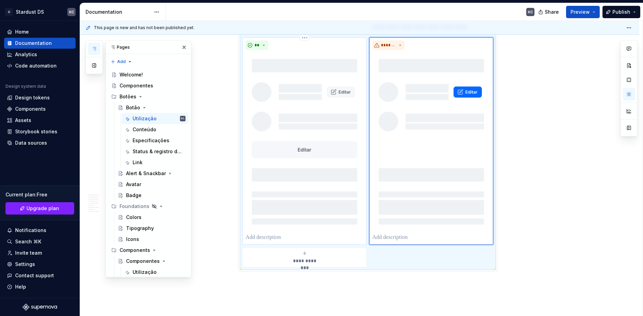
click at [299, 226] on div "**" at bounding box center [304, 140] width 118 height 201
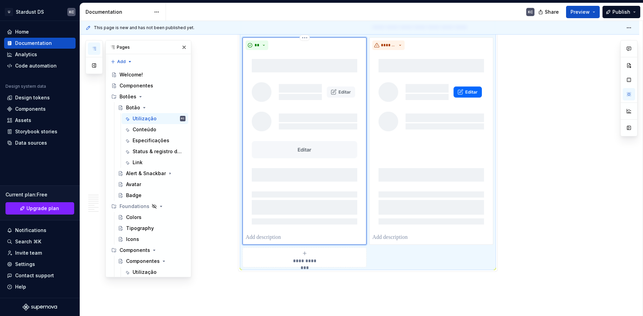
click at [279, 234] on p at bounding box center [304, 238] width 118 height 8
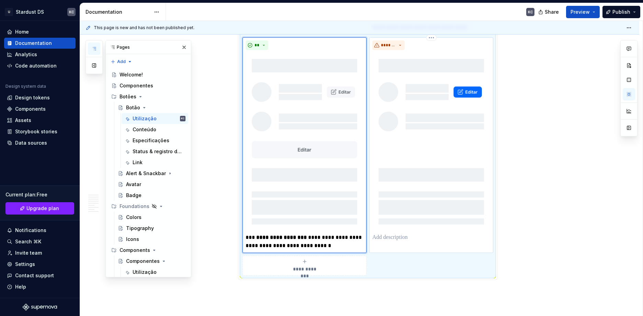
click at [405, 234] on p at bounding box center [431, 238] width 118 height 8
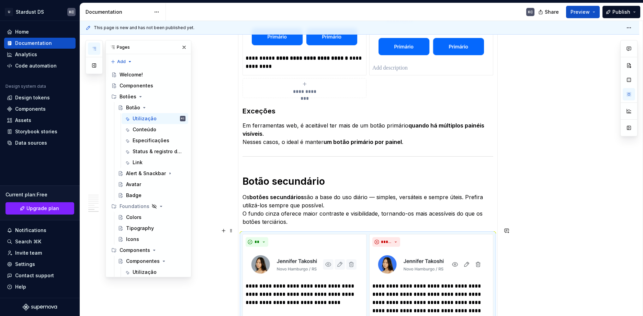
scroll to position [1033, 0]
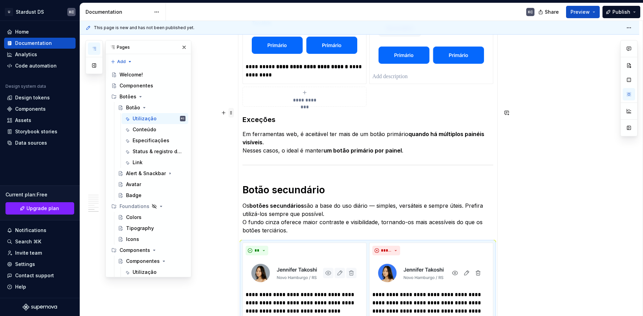
click at [231, 115] on span at bounding box center [230, 113] width 5 height 10
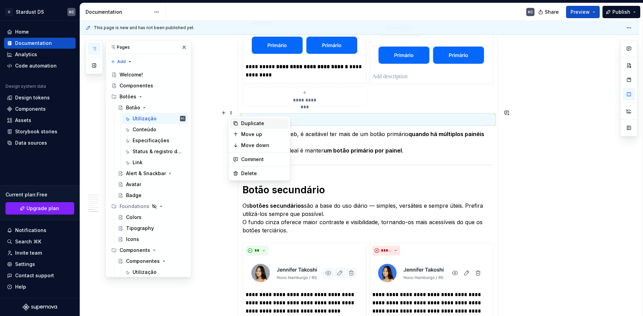
click at [248, 125] on div "Duplicate" at bounding box center [263, 123] width 45 height 7
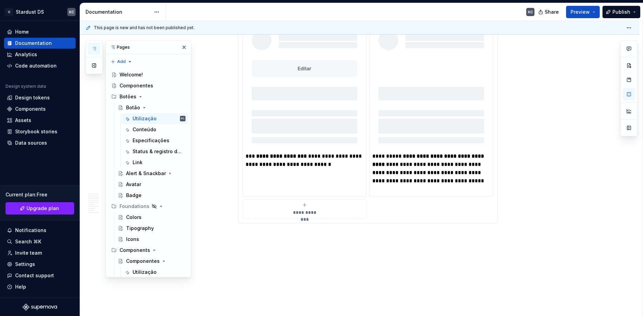
scroll to position [1444, 0]
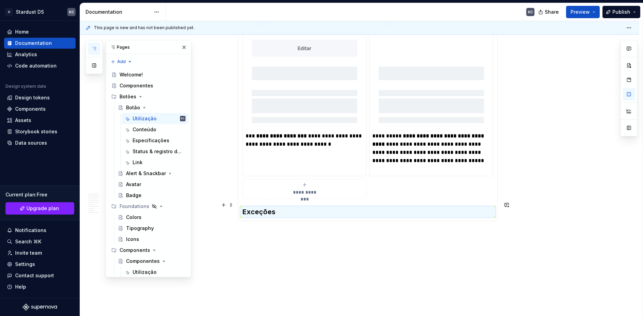
click at [437, 207] on h3 "Exceções" at bounding box center [367, 212] width 251 height 10
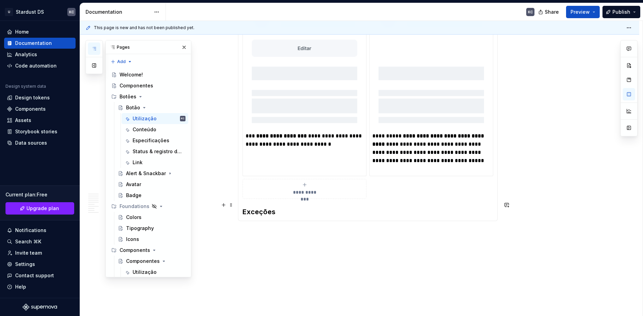
click at [376, 207] on h3 "Exceções" at bounding box center [367, 212] width 251 height 10
click at [253, 222] on p "fsfdf" at bounding box center [367, 226] width 251 height 8
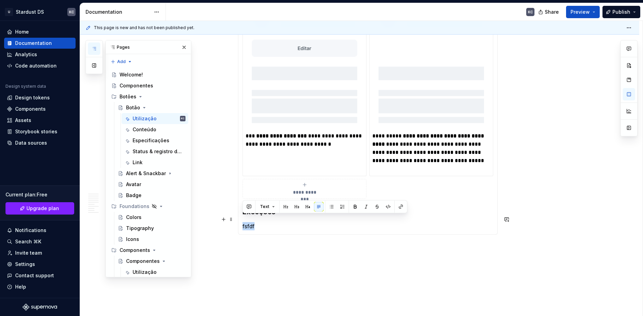
click at [253, 222] on p "fsfdf" at bounding box center [367, 226] width 251 height 8
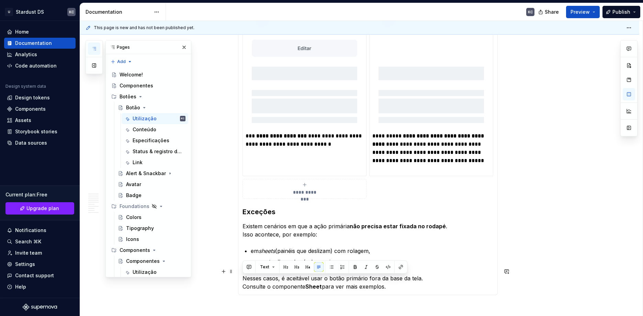
drag, startPoint x: 395, startPoint y: 282, endPoint x: 252, endPoint y: 280, distance: 143.5
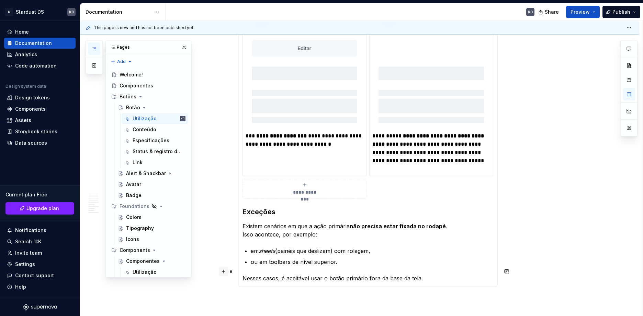
click at [225, 274] on button "button" at bounding box center [224, 272] width 10 height 10
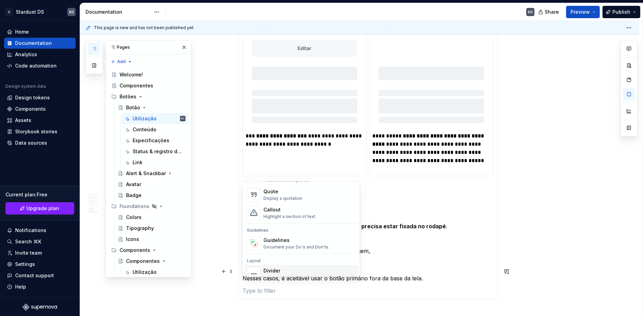
scroll to position [172, 0]
click at [274, 259] on div "A section divider" at bounding box center [280, 258] width 35 height 5
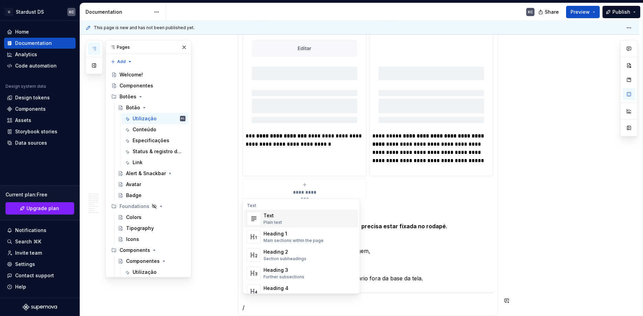
click at [307, 238] on div "Heading 1 Main sections within the page" at bounding box center [293, 237] width 60 height 13
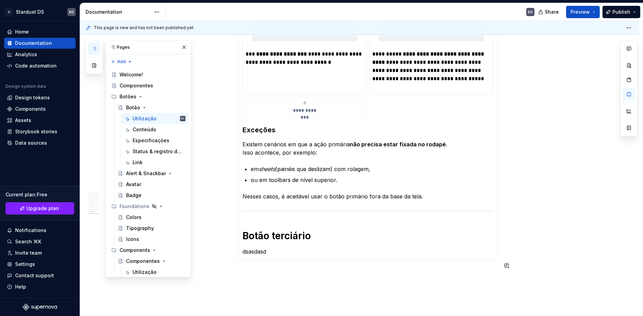
scroll to position [1526, 0]
click at [264, 248] on p "dsasdasd" at bounding box center [367, 251] width 251 height 8
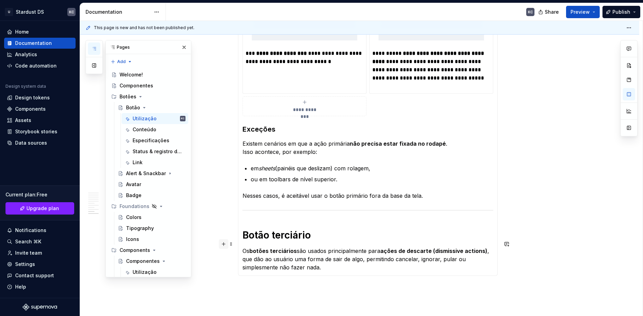
click at [223, 247] on button "button" at bounding box center [224, 245] width 10 height 10
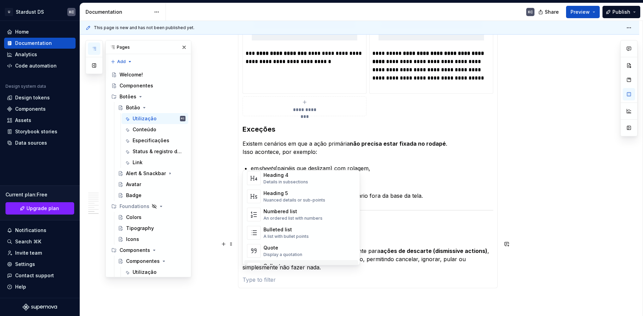
scroll to position [103, 0]
click at [281, 313] on div "A section divider" at bounding box center [280, 315] width 35 height 5
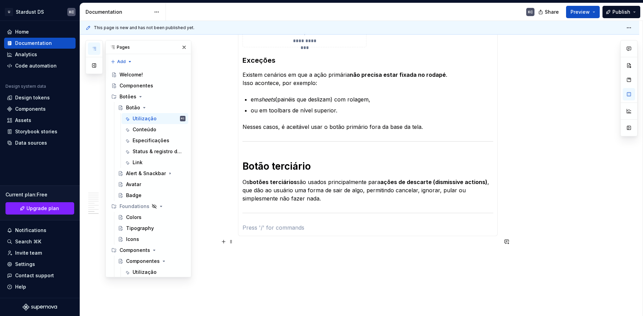
scroll to position [1629, 0]
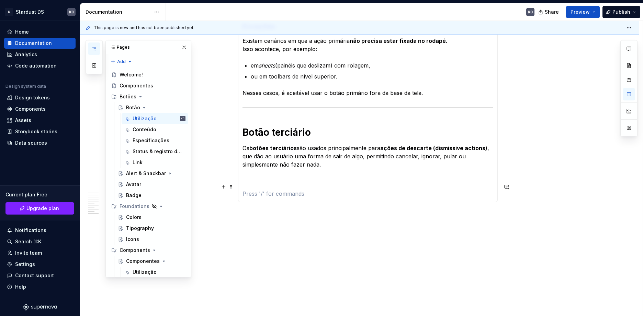
click at [248, 190] on p at bounding box center [367, 194] width 251 height 8
click at [247, 190] on p at bounding box center [367, 194] width 251 height 8
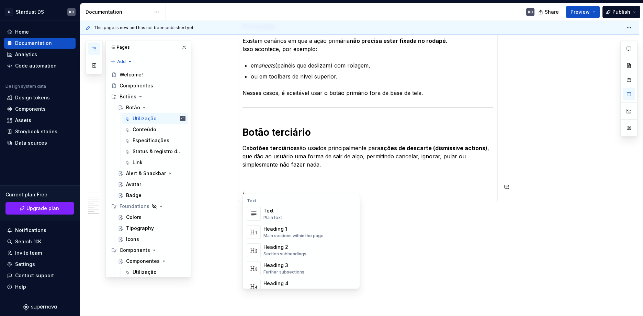
scroll to position [206, 0]
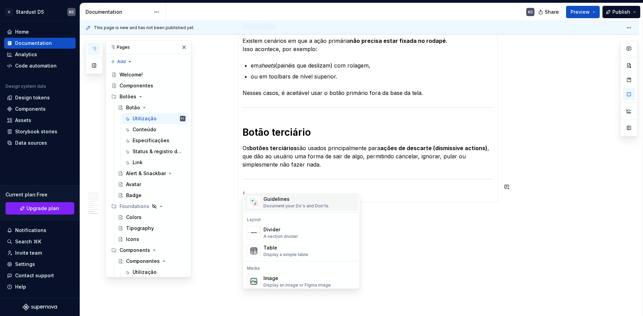
click at [282, 209] on div "Guidelines Document your Do's and Don'ts." at bounding box center [296, 202] width 66 height 13
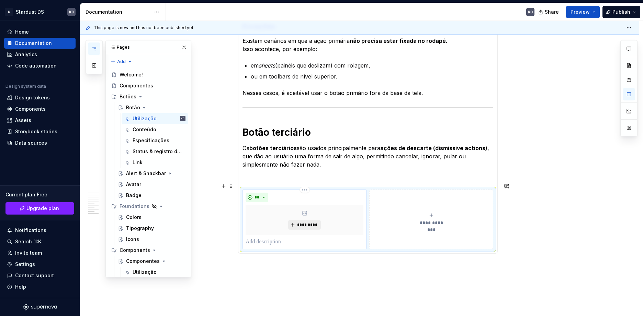
click at [310, 222] on span "*********" at bounding box center [307, 224] width 21 height 5
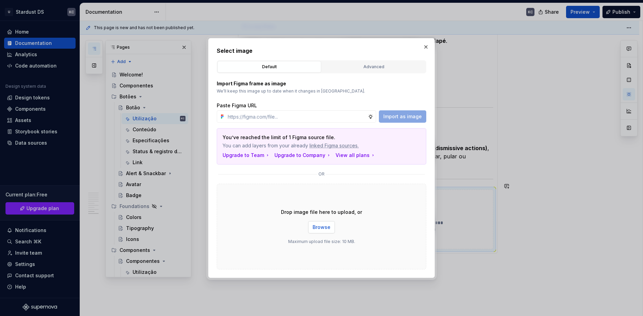
click at [319, 231] on button "Browse" at bounding box center [321, 227] width 27 height 12
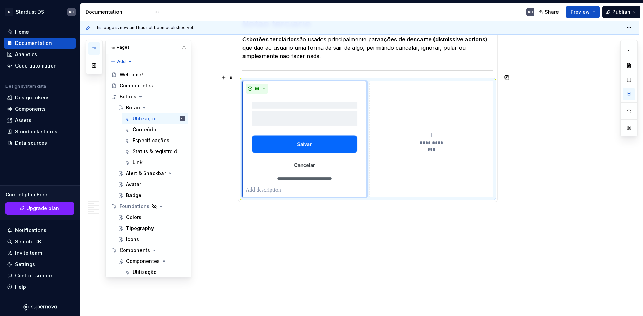
scroll to position [1749, 0]
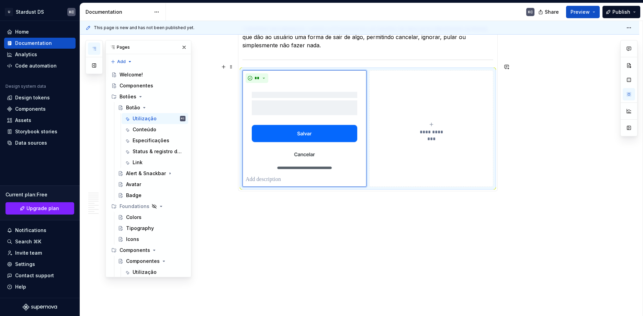
click at [425, 129] on span "**********" at bounding box center [431, 132] width 32 height 7
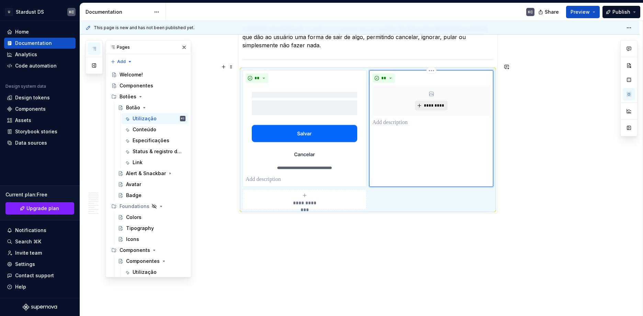
click at [424, 103] on span "*********" at bounding box center [433, 105] width 21 height 5
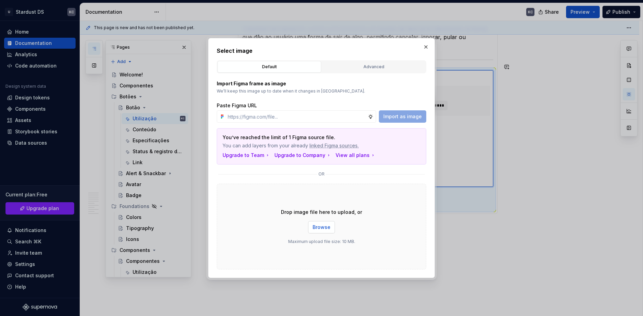
click at [322, 230] on span "Browse" at bounding box center [321, 227] width 18 height 7
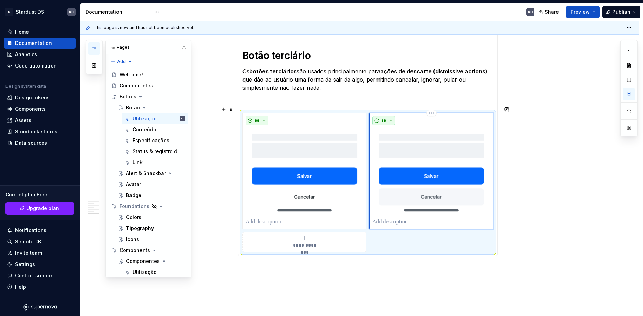
scroll to position [1703, 0]
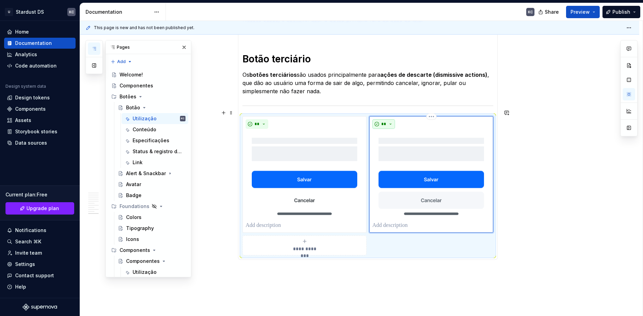
click at [388, 119] on button "**" at bounding box center [383, 124] width 23 height 10
click at [401, 143] on div "Don't" at bounding box center [399, 141] width 13 height 7
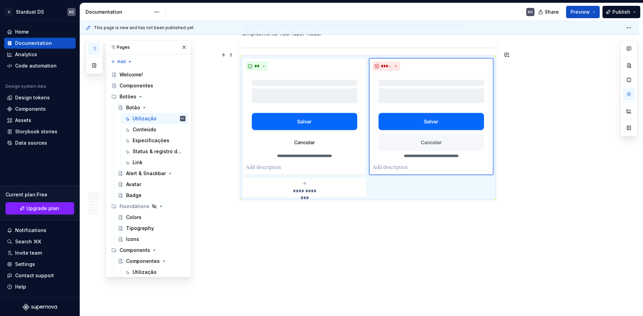
scroll to position [1771, 0]
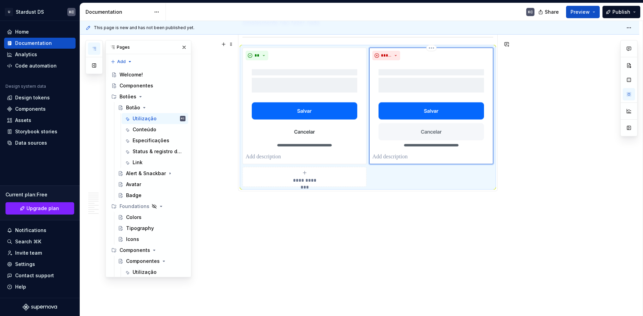
click at [406, 153] on p at bounding box center [431, 157] width 118 height 8
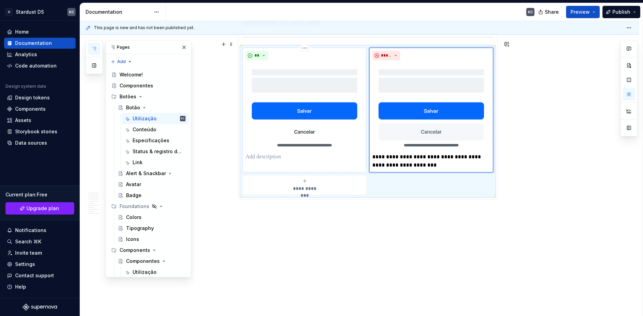
click at [275, 153] on p at bounding box center [304, 157] width 118 height 8
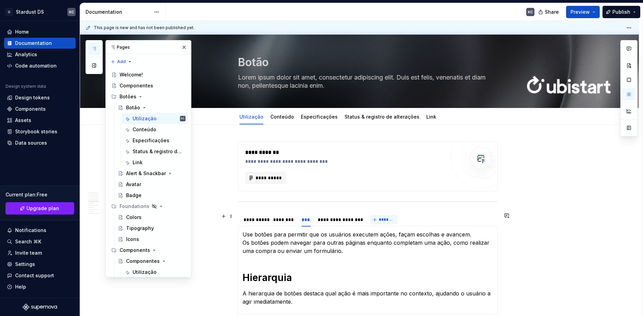
scroll to position [0, 0]
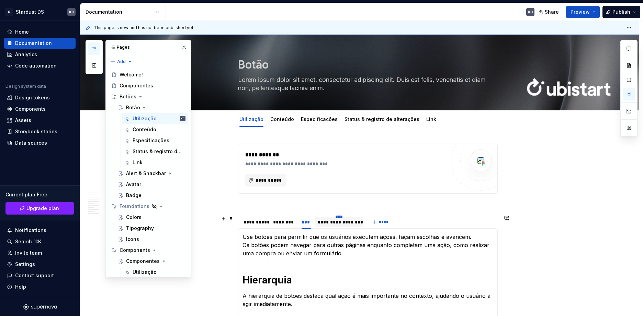
click at [341, 216] on html "U Stardust DS KC Home Documentation Analytics Code automation Design system dat…" at bounding box center [321, 158] width 643 height 316
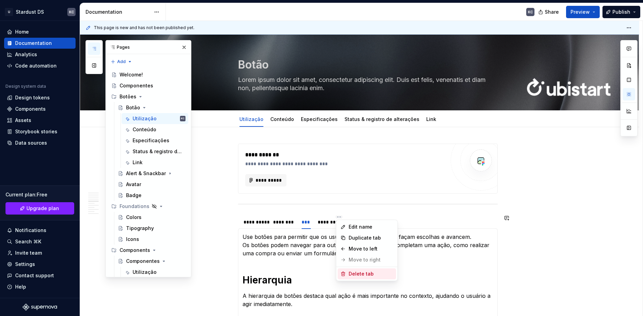
click at [363, 275] on div "Delete tab" at bounding box center [370, 274] width 45 height 7
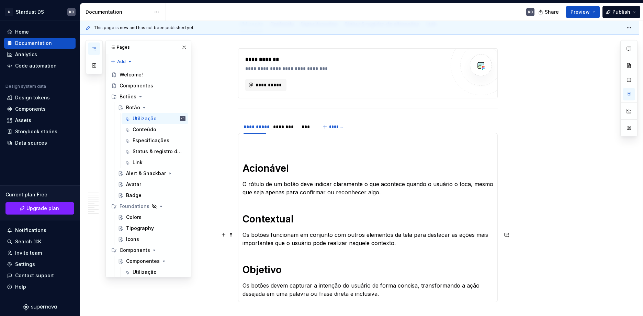
scroll to position [103, 0]
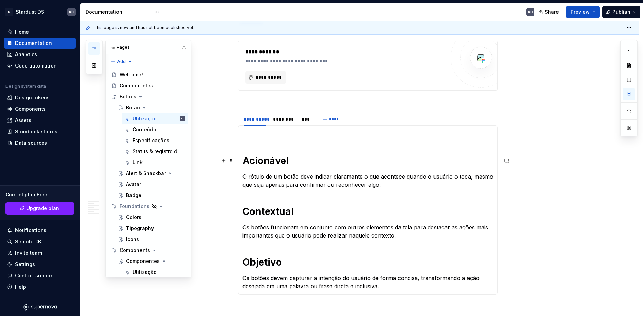
click at [249, 142] on section-item-column "Acionável O rótulo de um botão deve indicar claramente o que acontece quando o …" at bounding box center [367, 210] width 251 height 161
click at [243, 161] on h1 "Acionável" at bounding box center [367, 161] width 251 height 12
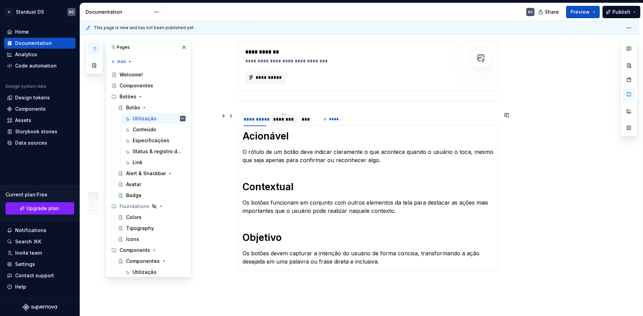
click at [279, 120] on div "********" at bounding box center [284, 119] width 22 height 7
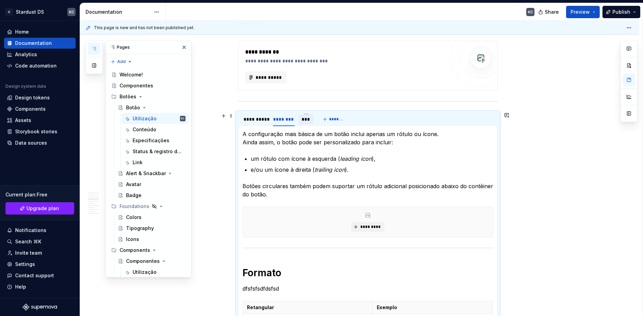
click at [301, 122] on div "***" at bounding box center [306, 120] width 14 height 10
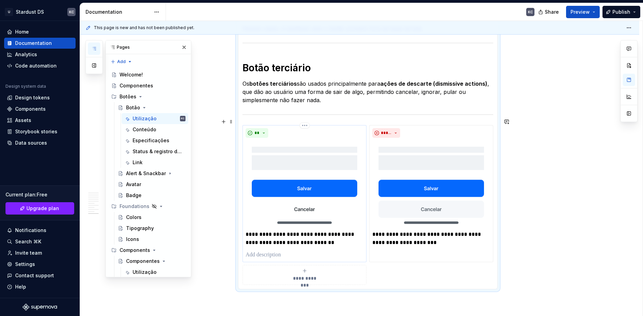
scroll to position [1689, 0]
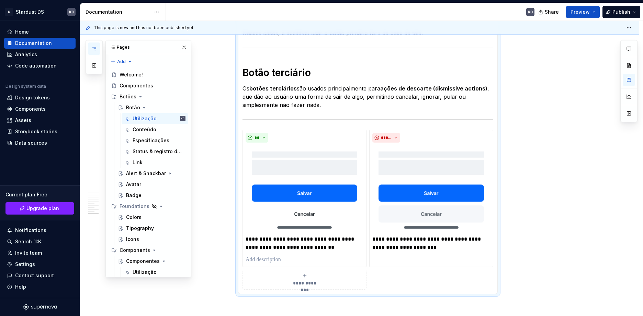
drag, startPoint x: 231, startPoint y: 115, endPoint x: 239, endPoint y: 114, distance: 8.0
click at [257, 109] on div "**********" at bounding box center [361, 169] width 562 height 296
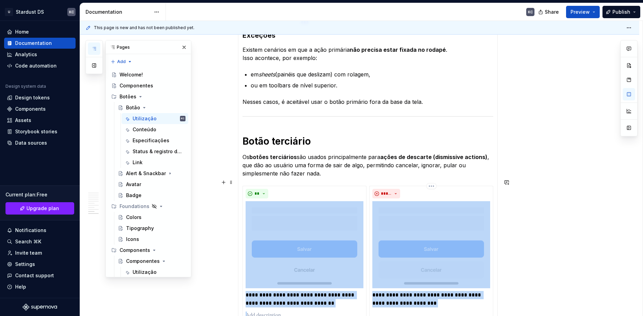
scroll to position [1792, 0]
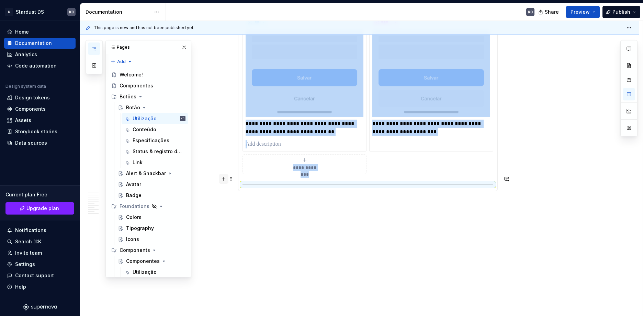
click at [223, 179] on button "button" at bounding box center [224, 179] width 10 height 10
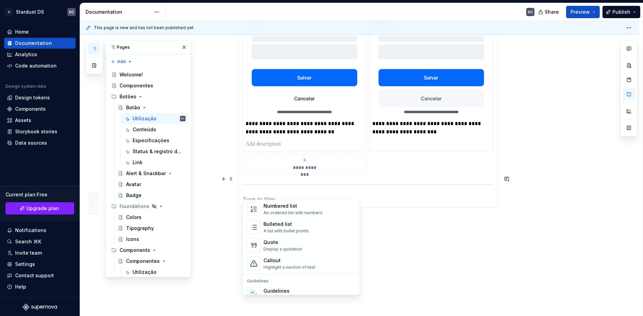
scroll to position [34, 0]
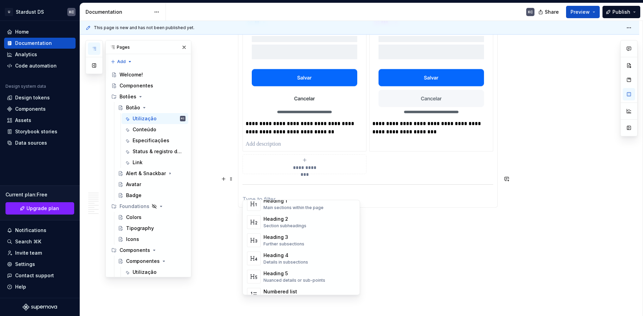
click at [289, 205] on div "Heading 1" at bounding box center [293, 201] width 60 height 7
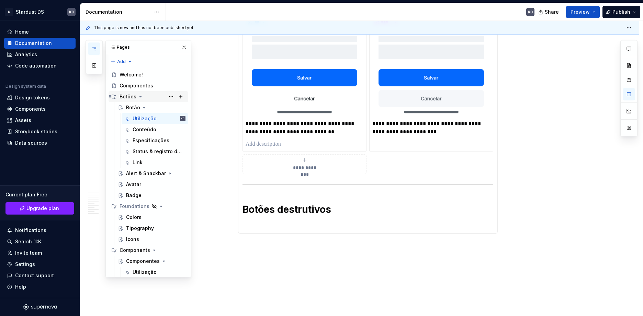
click at [143, 98] on div "Botões" at bounding box center [152, 97] width 66 height 10
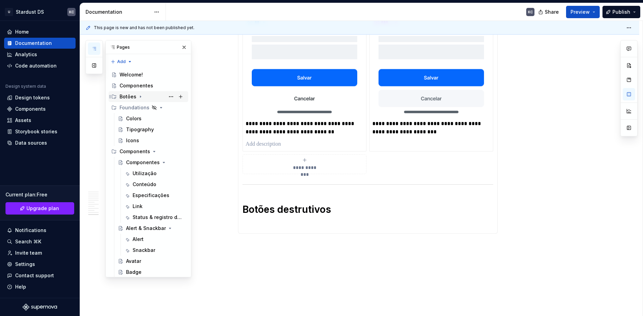
click at [142, 98] on icon "Page tree" at bounding box center [140, 96] width 5 height 5
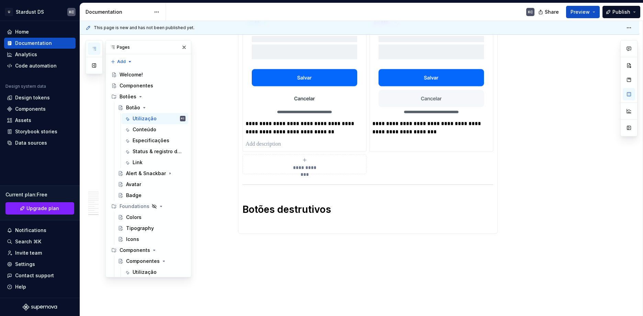
click at [266, 222] on p at bounding box center [367, 225] width 251 height 8
click at [281, 221] on p "sfadsfasdfasdf" at bounding box center [367, 225] width 251 height 8
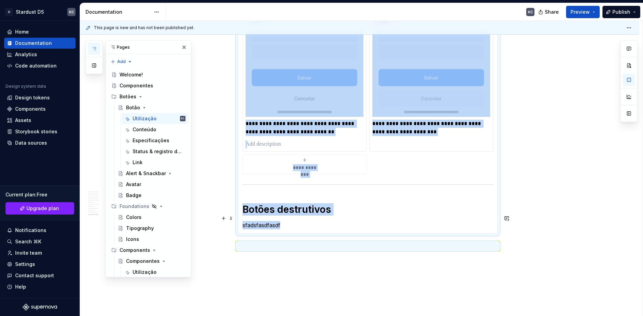
click at [281, 221] on p "sfadsfasdfasdf" at bounding box center [367, 225] width 251 height 8
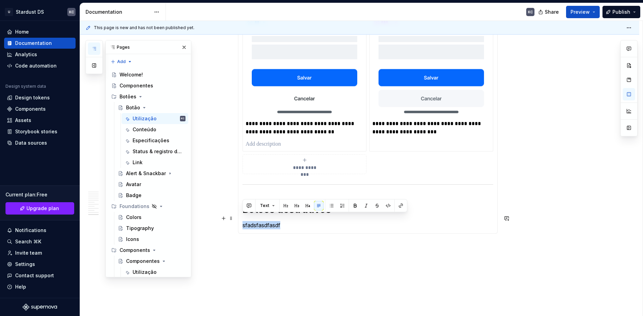
click at [261, 221] on p "sfadsfasdfasdf" at bounding box center [367, 225] width 251 height 8
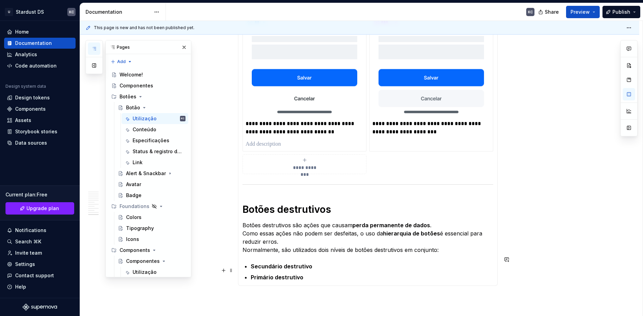
click at [327, 274] on p "Primário destrutivo" at bounding box center [372, 278] width 242 height 8
click at [224, 269] on button "button" at bounding box center [224, 271] width 10 height 10
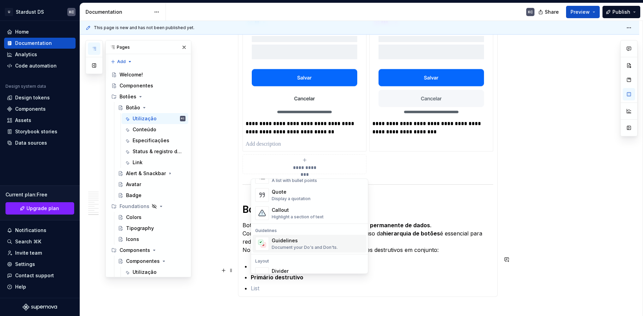
scroll to position [172, 0]
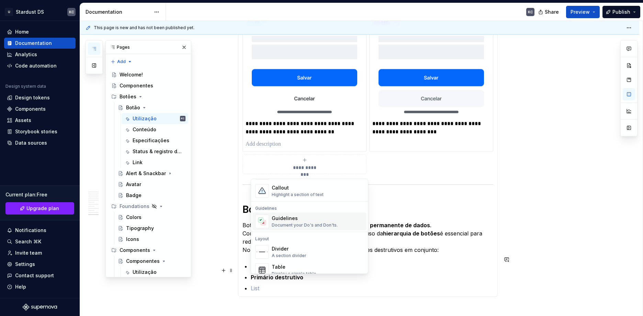
click at [283, 251] on div "Divider" at bounding box center [288, 249] width 35 height 7
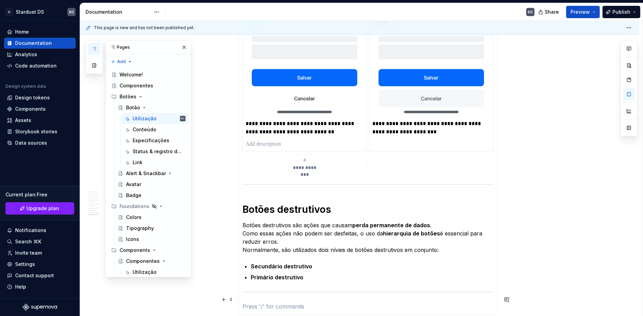
click at [245, 303] on p at bounding box center [367, 307] width 251 height 8
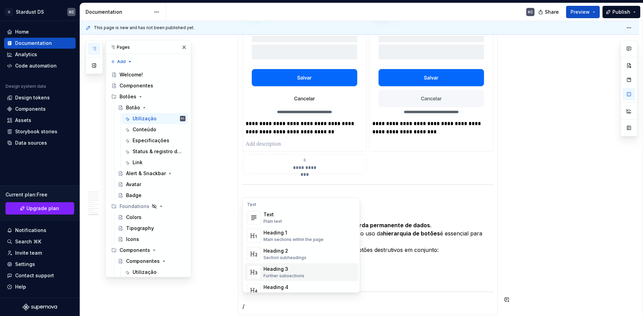
click at [294, 268] on div "Heading 3" at bounding box center [283, 269] width 41 height 7
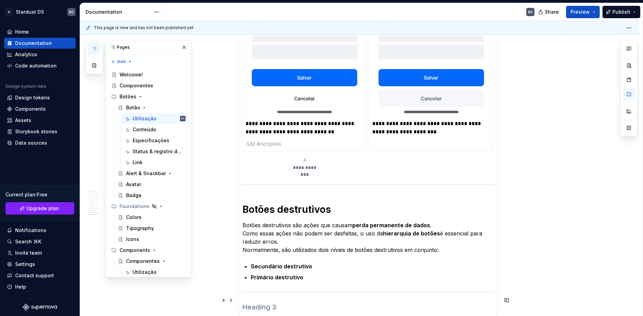
click at [420, 303] on h3 "Forneça fricção adicional para evitar erro do usuário" at bounding box center [367, 308] width 251 height 10
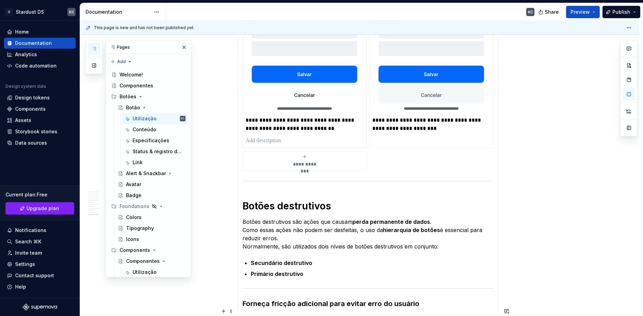
click at [256, 314] on p at bounding box center [367, 318] width 251 height 8
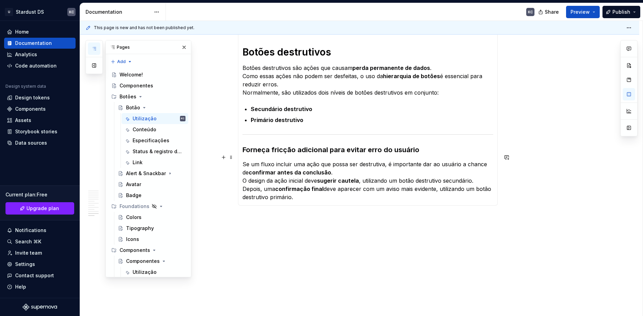
scroll to position [1967, 0]
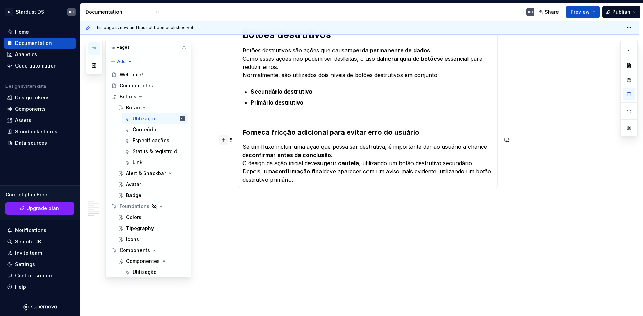
click at [223, 141] on button "button" at bounding box center [224, 140] width 10 height 10
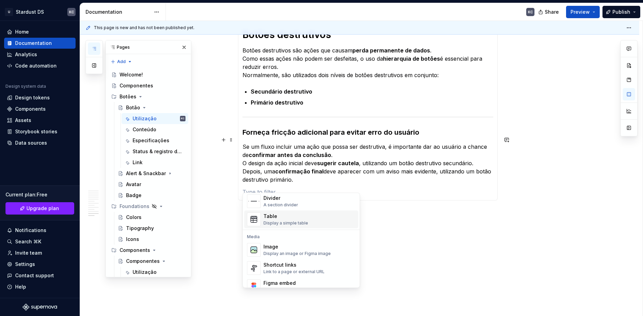
scroll to position [240, 0]
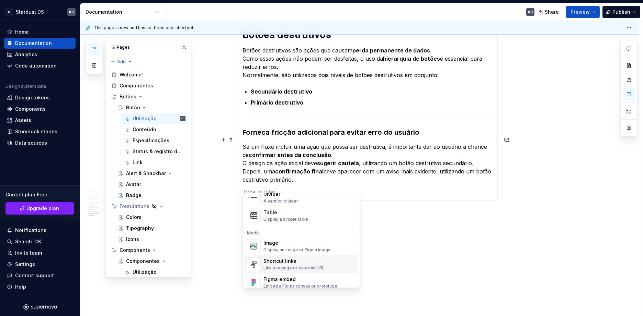
click at [283, 246] on div "Image" at bounding box center [296, 243] width 67 height 7
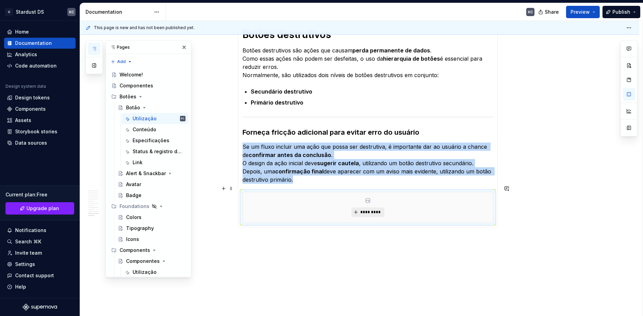
click at [363, 210] on span "*********" at bounding box center [370, 212] width 21 height 5
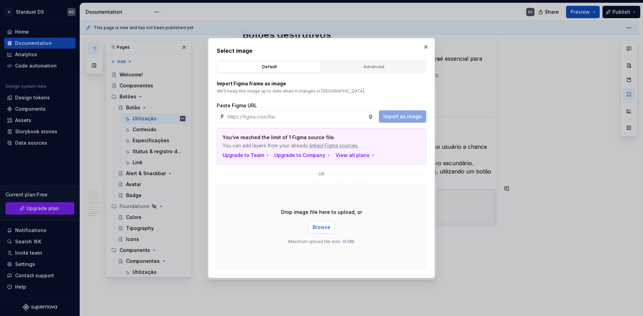
click at [318, 224] on button "Browse" at bounding box center [321, 227] width 27 height 12
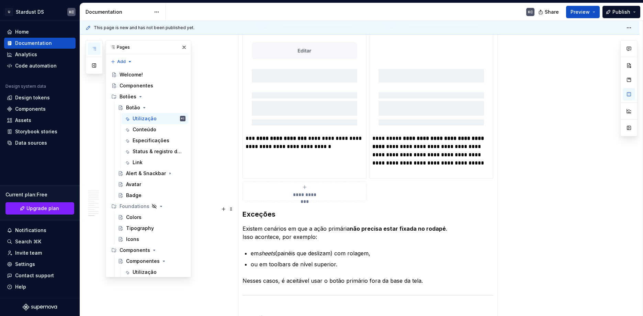
scroll to position [1967, 0]
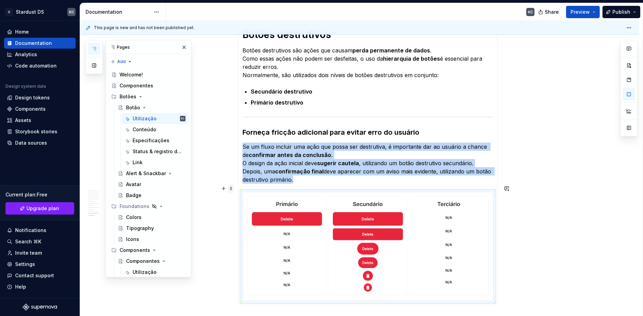
click at [229, 190] on span at bounding box center [230, 189] width 5 height 10
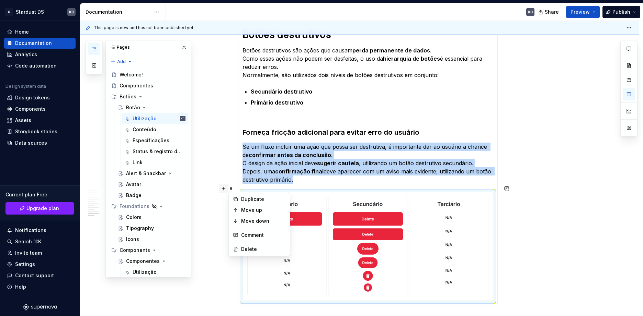
click at [223, 190] on button "button" at bounding box center [224, 189] width 10 height 10
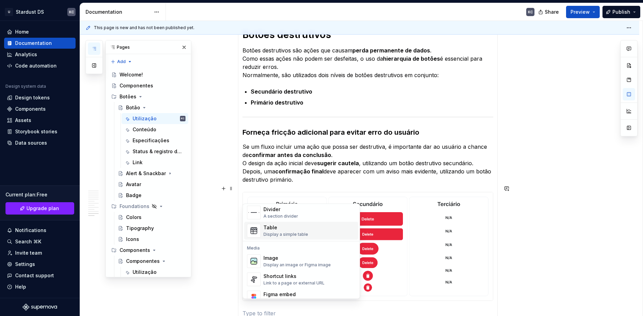
scroll to position [240, 0]
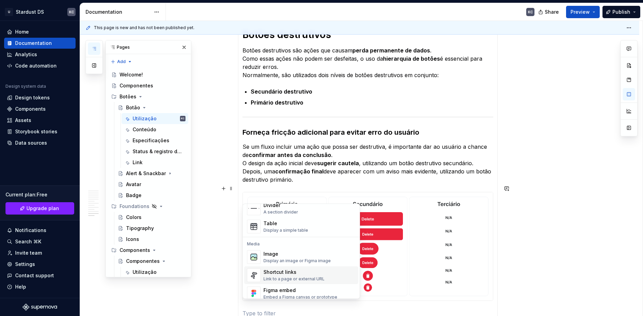
click at [284, 254] on div "Image" at bounding box center [296, 254] width 67 height 7
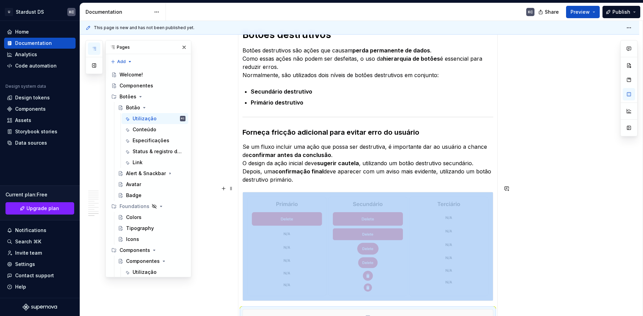
scroll to position [1984, 0]
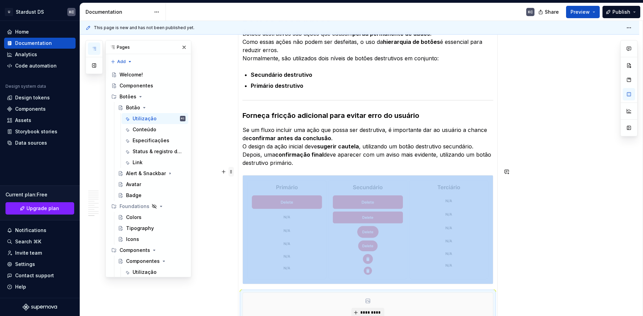
click at [231, 173] on span at bounding box center [230, 172] width 5 height 10
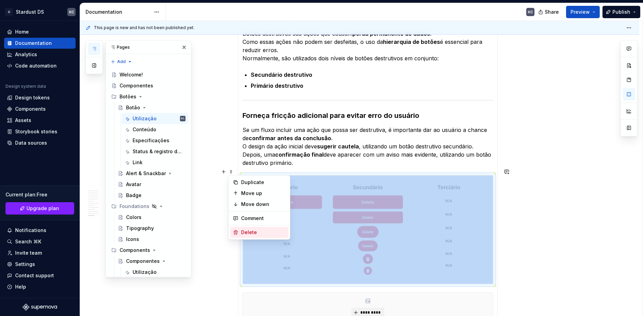
click at [254, 234] on div "Delete" at bounding box center [263, 232] width 45 height 7
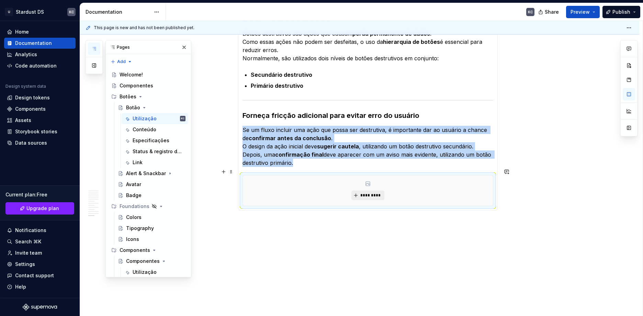
click at [367, 193] on span "*********" at bounding box center [370, 195] width 21 height 5
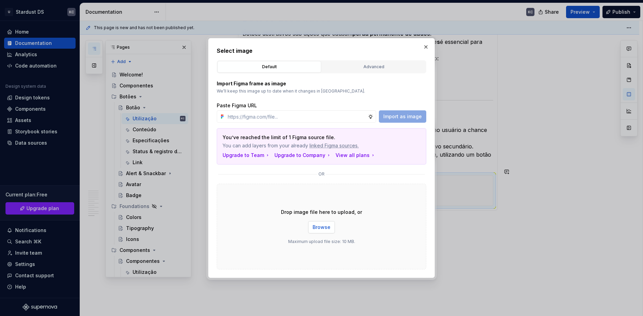
click at [328, 227] on span "Browse" at bounding box center [321, 227] width 18 height 7
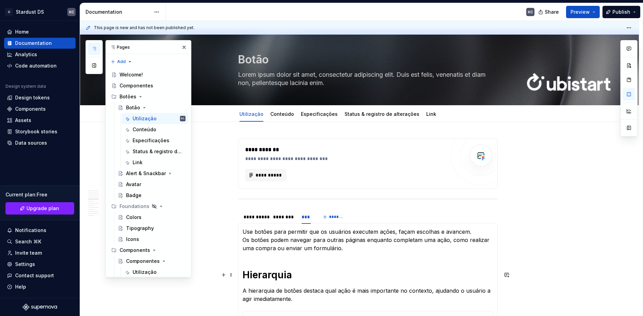
scroll to position [0, 0]
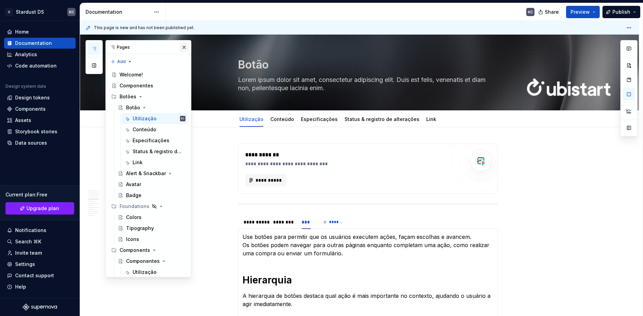
click at [180, 49] on button "button" at bounding box center [184, 48] width 10 height 10
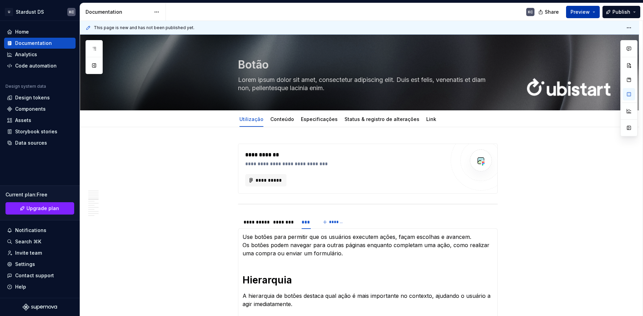
click at [594, 12] on button "Preview" at bounding box center [583, 12] width 34 height 12
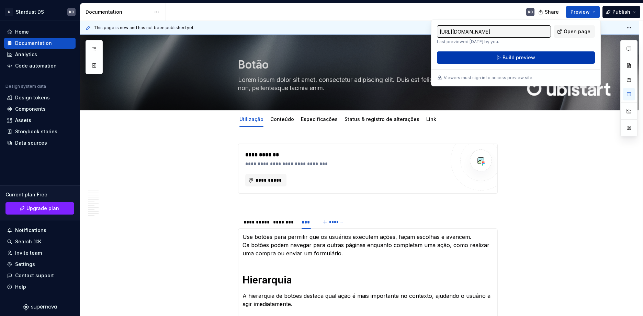
click at [557, 59] on button "Build preview" at bounding box center [516, 57] width 158 height 12
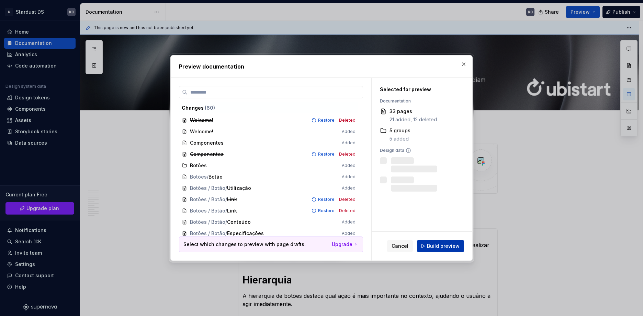
click at [435, 246] on span "Build preview" at bounding box center [443, 246] width 33 height 7
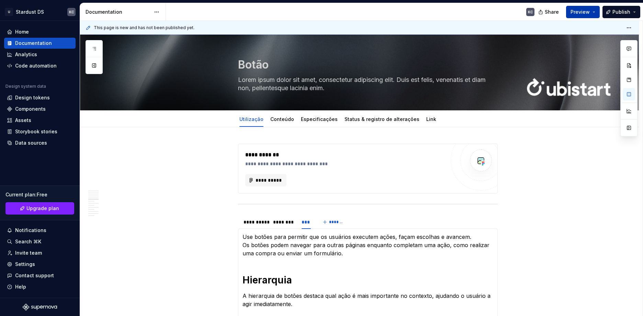
click at [586, 13] on span "Preview" at bounding box center [579, 12] width 19 height 7
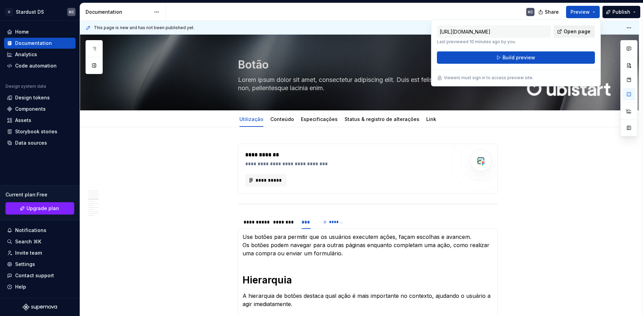
click at [573, 34] on span "Open page" at bounding box center [576, 31] width 27 height 7
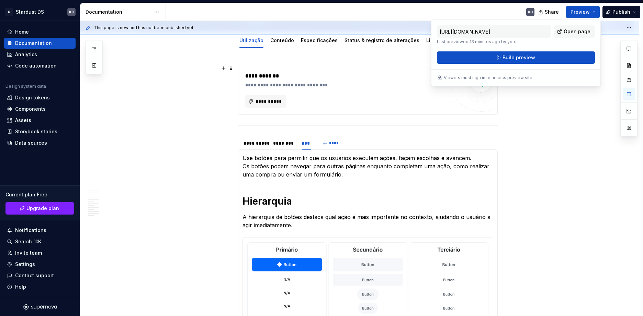
scroll to position [103, 0]
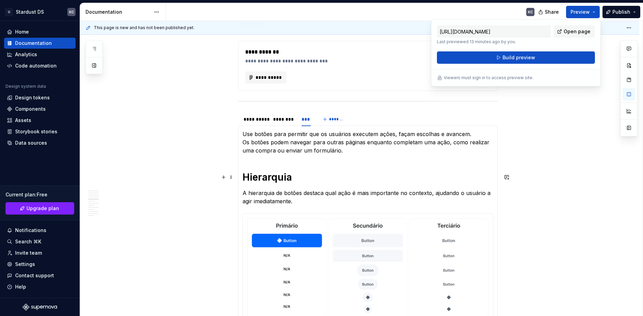
click at [280, 145] on p "Use botões para permitir que os usuários executem ações, façam escolhas e avanc…" at bounding box center [367, 142] width 251 height 25
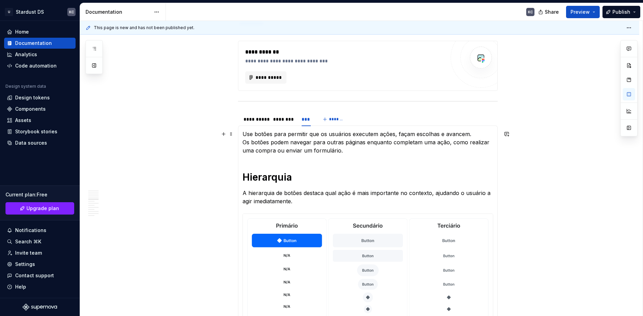
click at [280, 145] on p "Use botões para permitir que os usuários executem ações, façam escolhas e avanc…" at bounding box center [367, 142] width 251 height 25
click at [231, 117] on span at bounding box center [230, 116] width 5 height 10
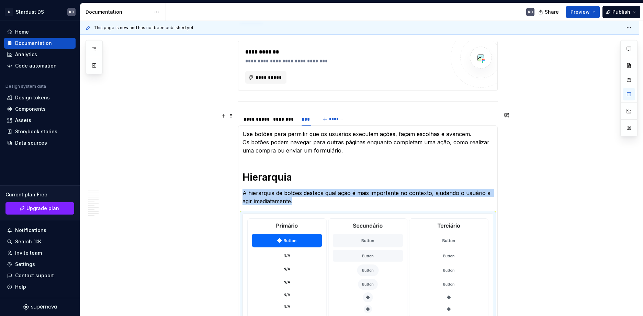
scroll to position [109, 0]
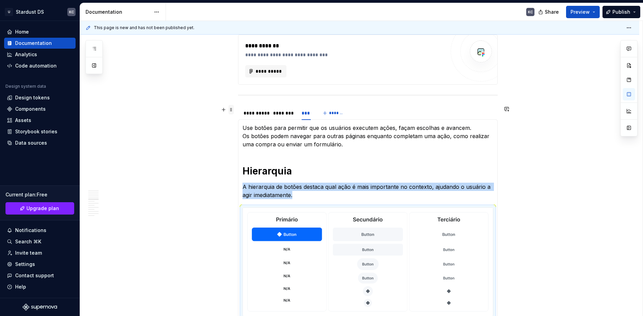
click at [232, 109] on span at bounding box center [230, 110] width 5 height 10
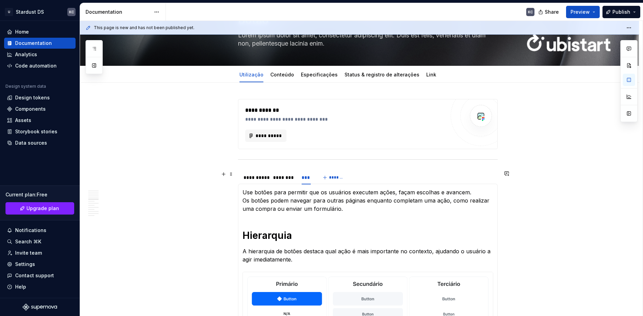
scroll to position [0, 0]
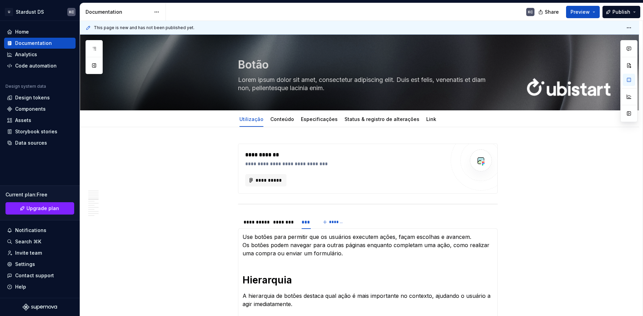
type textarea "*"
